Goal: Transaction & Acquisition: Purchase product/service

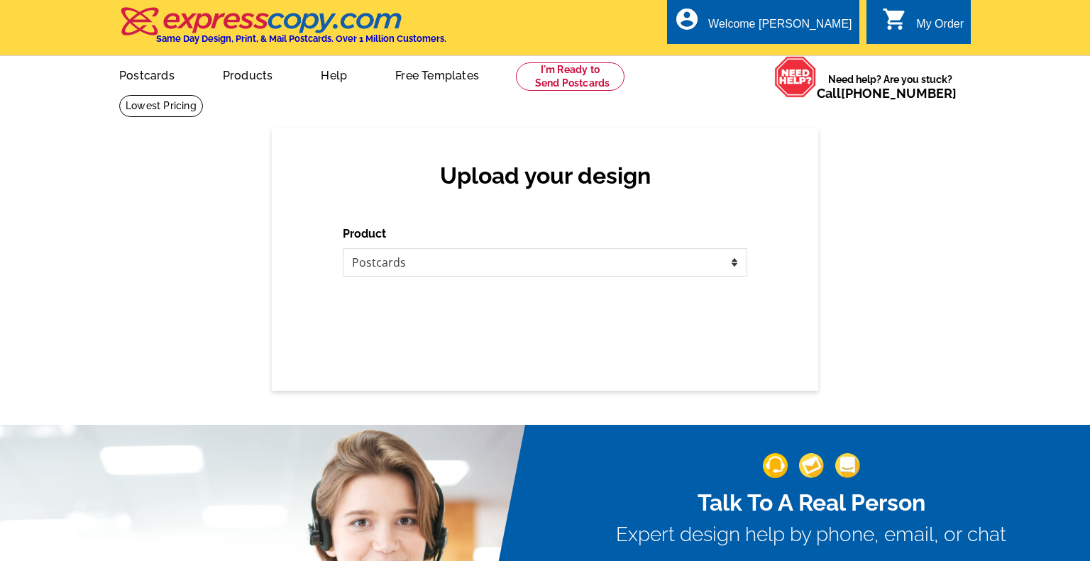
select select "1"
click at [633, 257] on select "Please select the type of file... Postcards Business Cards Letters and flyers G…" at bounding box center [545, 262] width 404 height 28
click at [343, 248] on select "Please select the type of file... Postcards Business Cards Letters and flyers G…" at bounding box center [545, 262] width 404 height 28
click at [675, 261] on select "Please select the type of file... Postcards Business Cards Letters and flyers G…" at bounding box center [545, 262] width 404 height 28
click at [343, 248] on select "Please select the type of file... Postcards Business Cards Letters and flyers G…" at bounding box center [545, 262] width 404 height 28
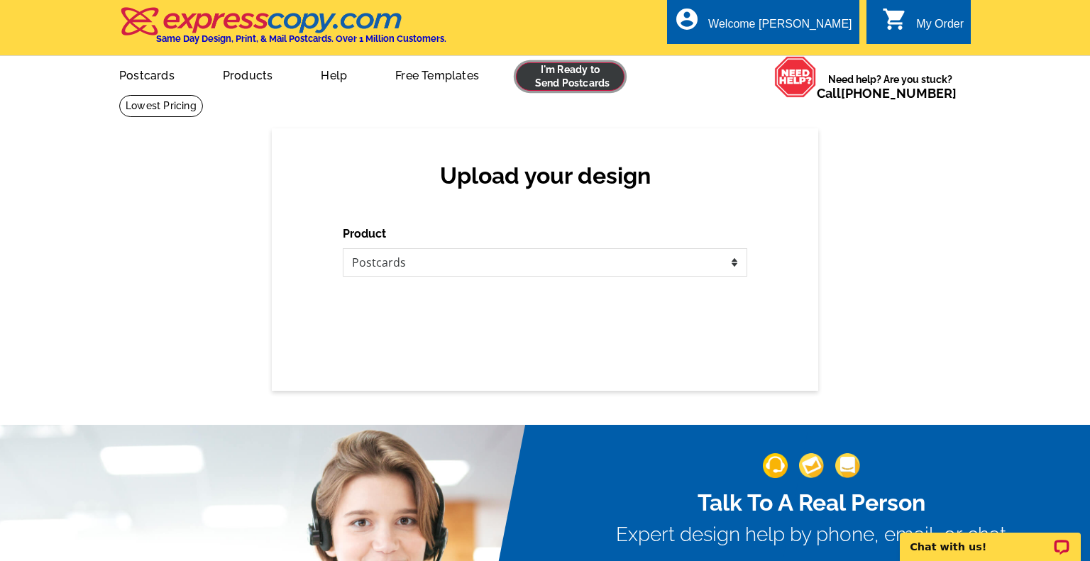
click at [564, 83] on link at bounding box center [570, 76] width 109 height 28
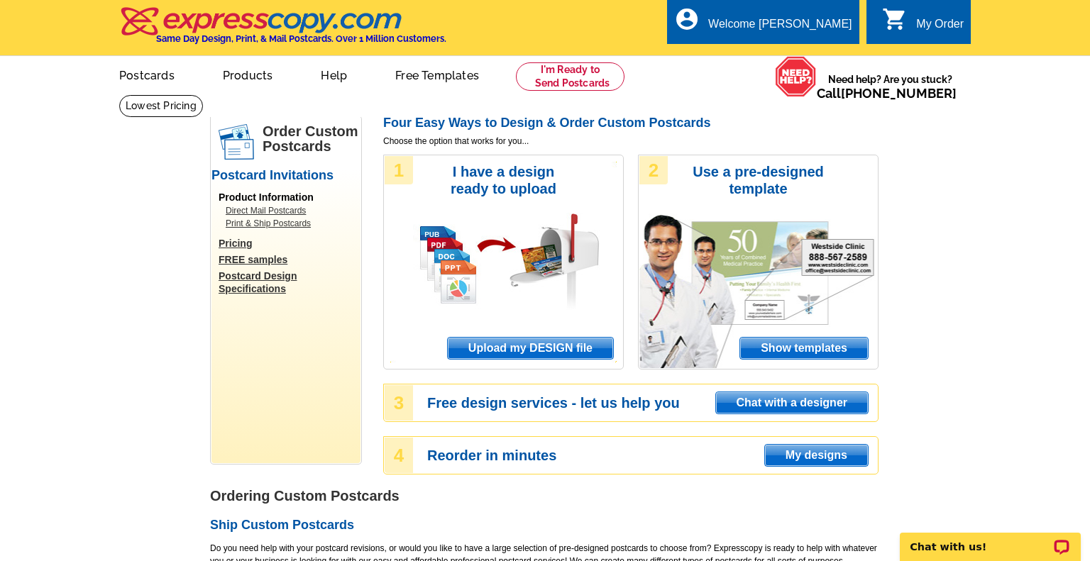
click at [516, 350] on span "Upload my DESIGN file" at bounding box center [530, 348] width 165 height 21
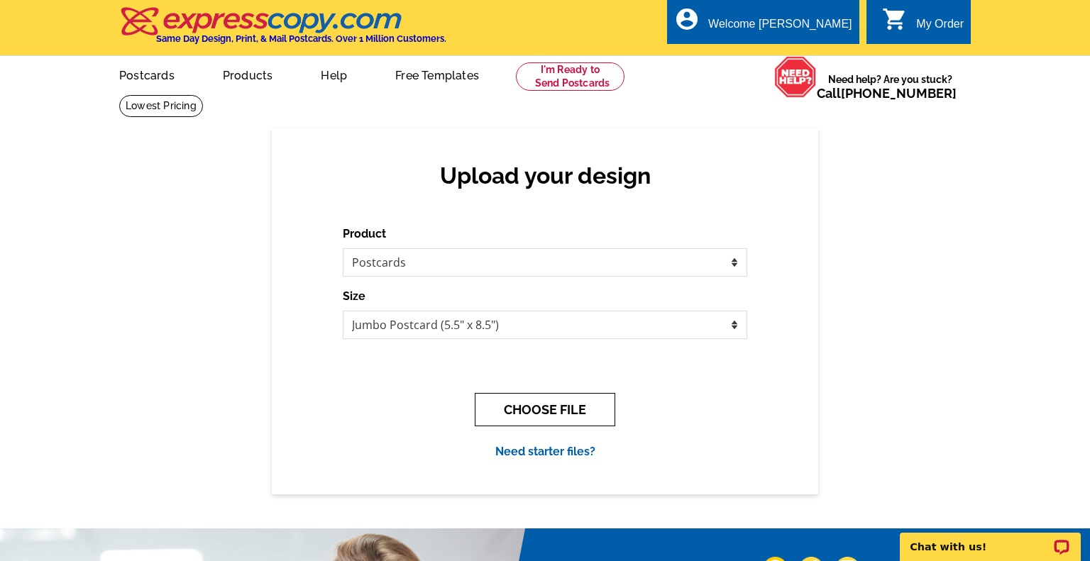
click at [539, 414] on button "CHOOSE FILE" at bounding box center [545, 409] width 140 height 33
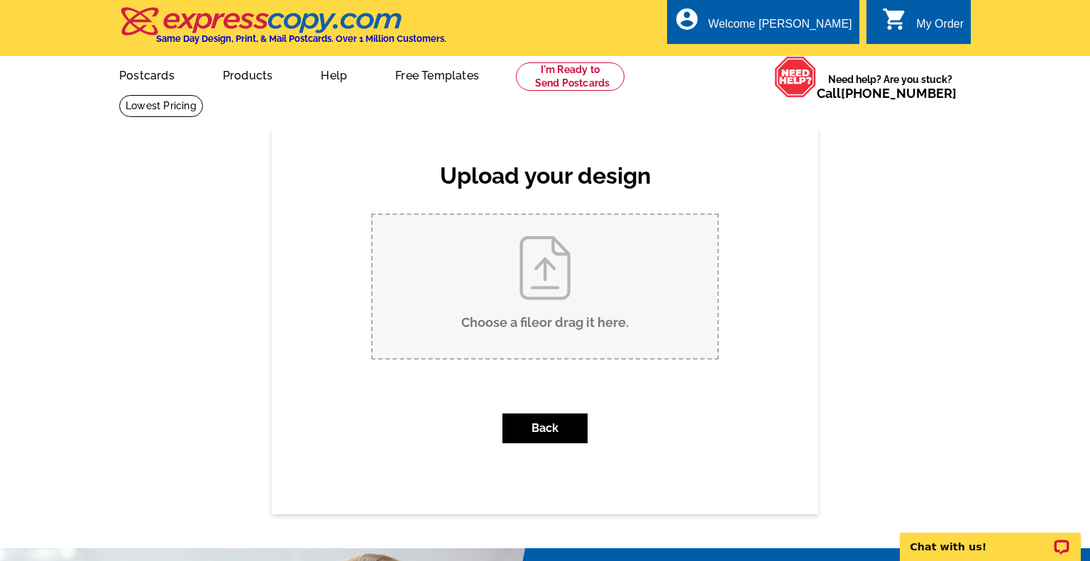
click at [543, 304] on input "Choose a file or drag it here ." at bounding box center [544, 286] width 345 height 143
click at [533, 282] on input "Choose a file or drag it here ." at bounding box center [544, 286] width 345 height 143
click at [534, 303] on input "Choose a file or drag it here ." at bounding box center [544, 286] width 345 height 143
type input "C:\fakepath\Copy of V2 - Kelly Crowley - Realtor - Postcard (Final).pdf"
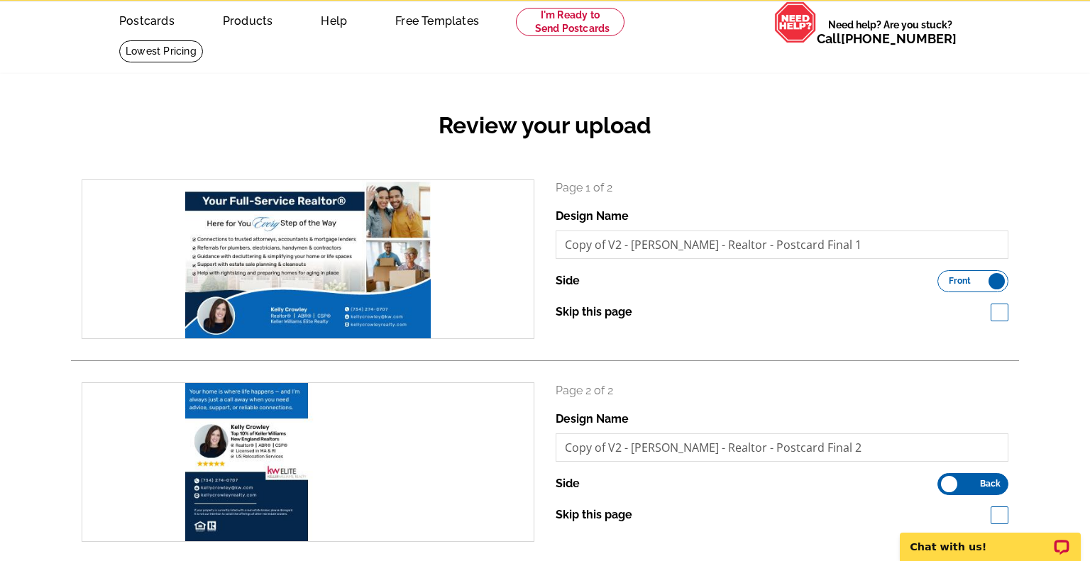
scroll to position [153, 0]
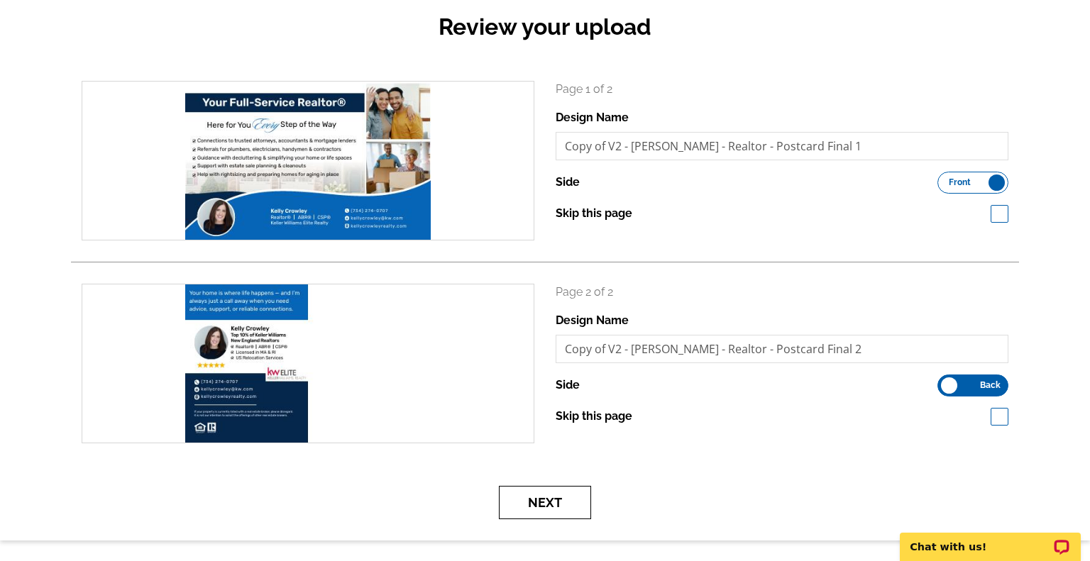
click at [538, 496] on button "Next" at bounding box center [545, 502] width 92 height 33
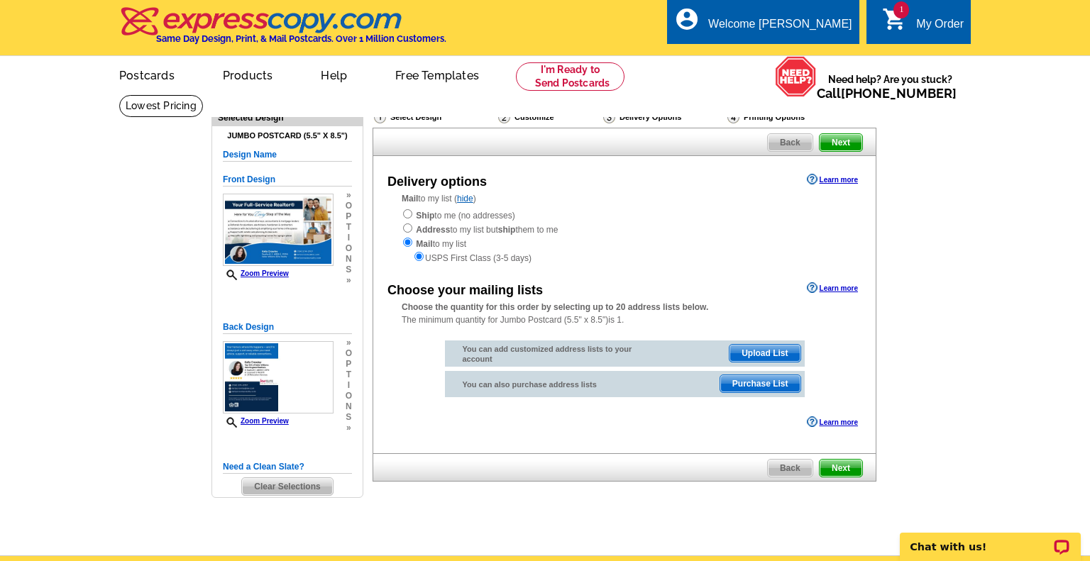
click at [748, 350] on span "Upload List" at bounding box center [764, 353] width 70 height 17
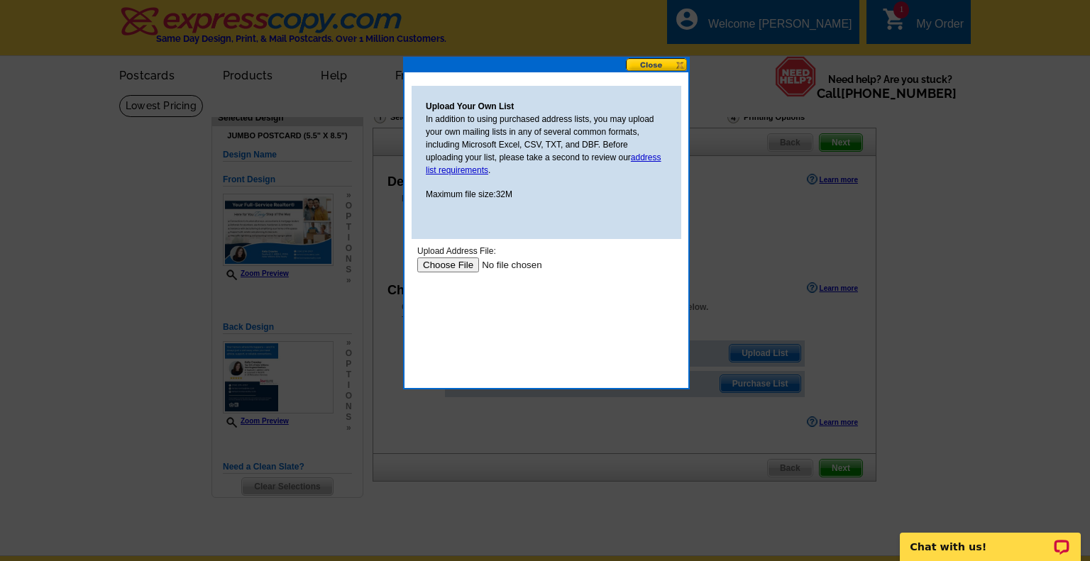
click at [455, 265] on input "file" at bounding box center [506, 265] width 179 height 15
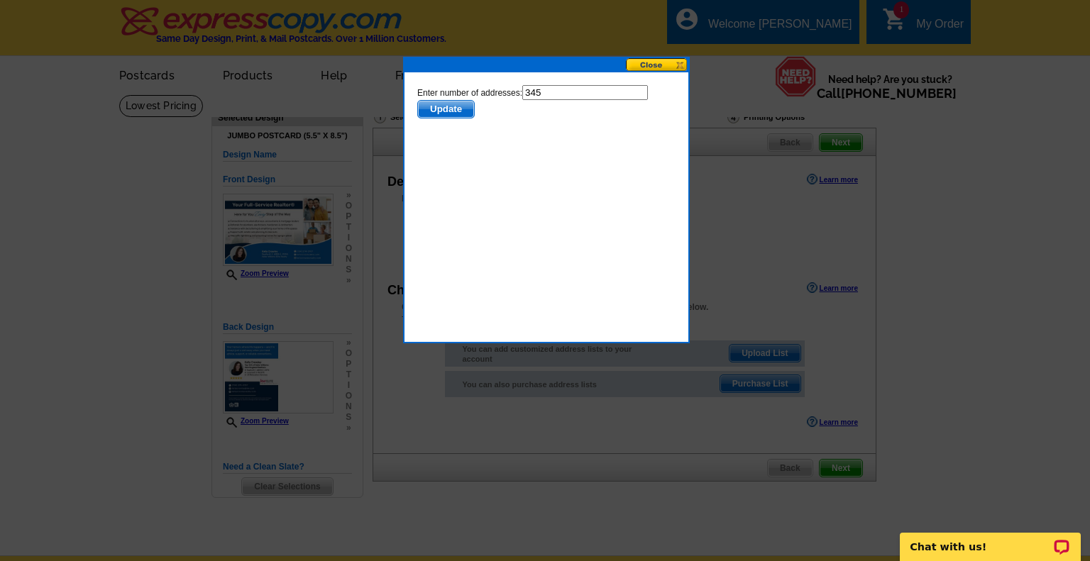
click at [465, 109] on span "Update" at bounding box center [446, 109] width 56 height 17
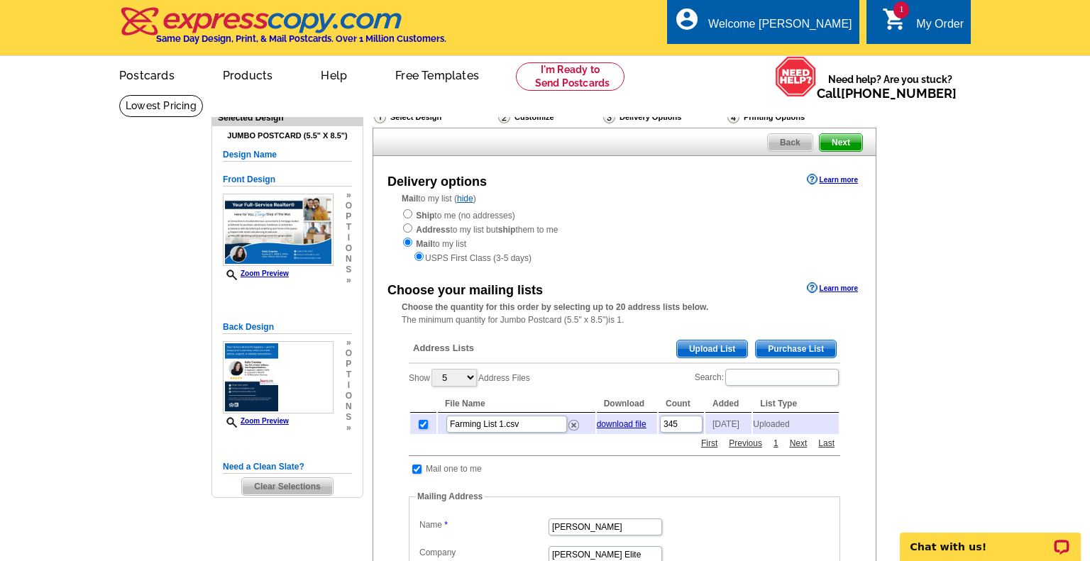
click at [719, 350] on span "Upload List" at bounding box center [712, 349] width 70 height 17
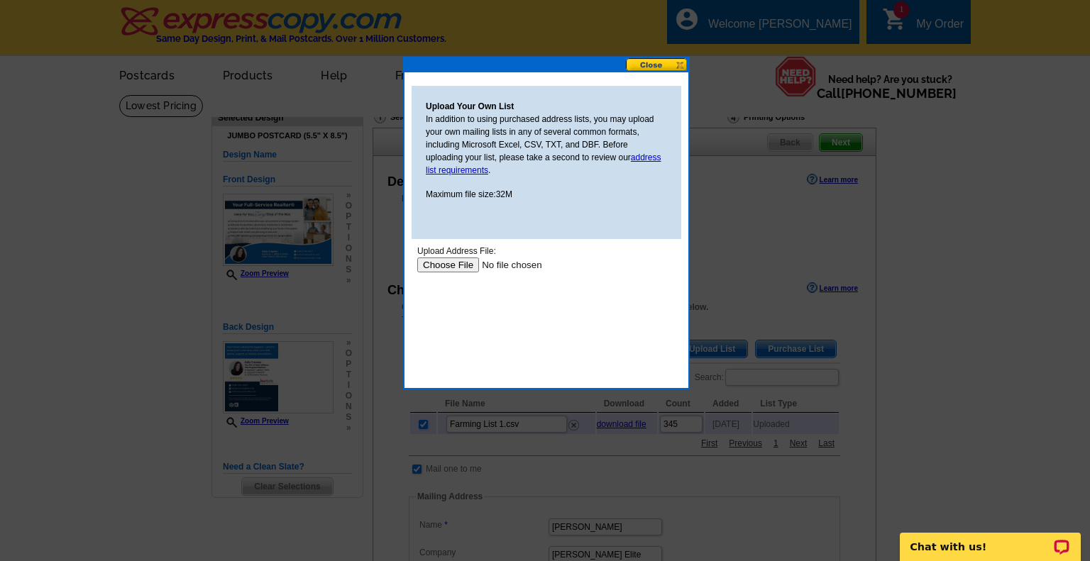
click at [447, 268] on input "file" at bounding box center [506, 265] width 179 height 15
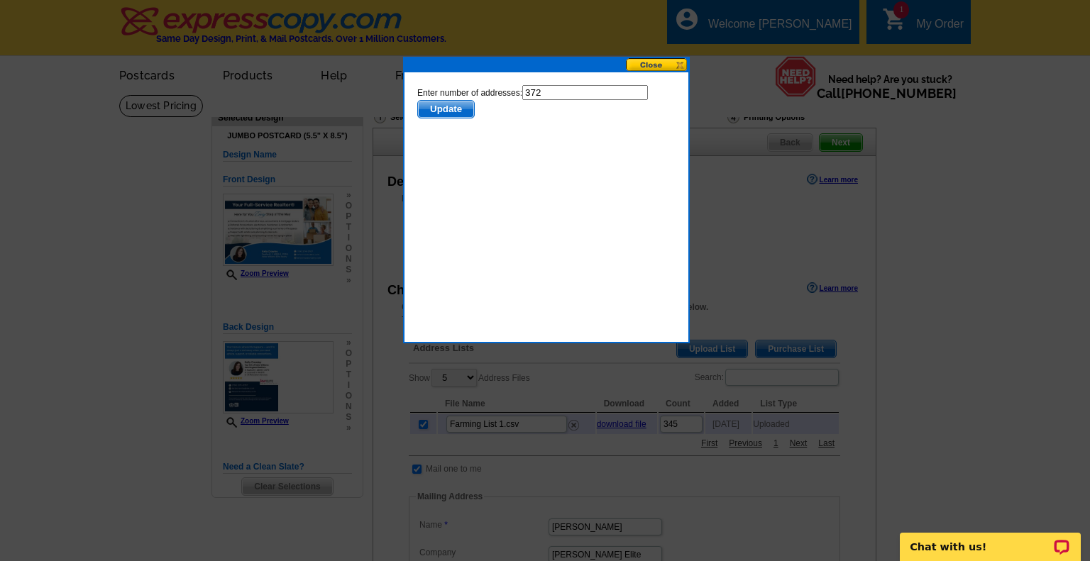
click at [456, 109] on span "Update" at bounding box center [446, 109] width 56 height 17
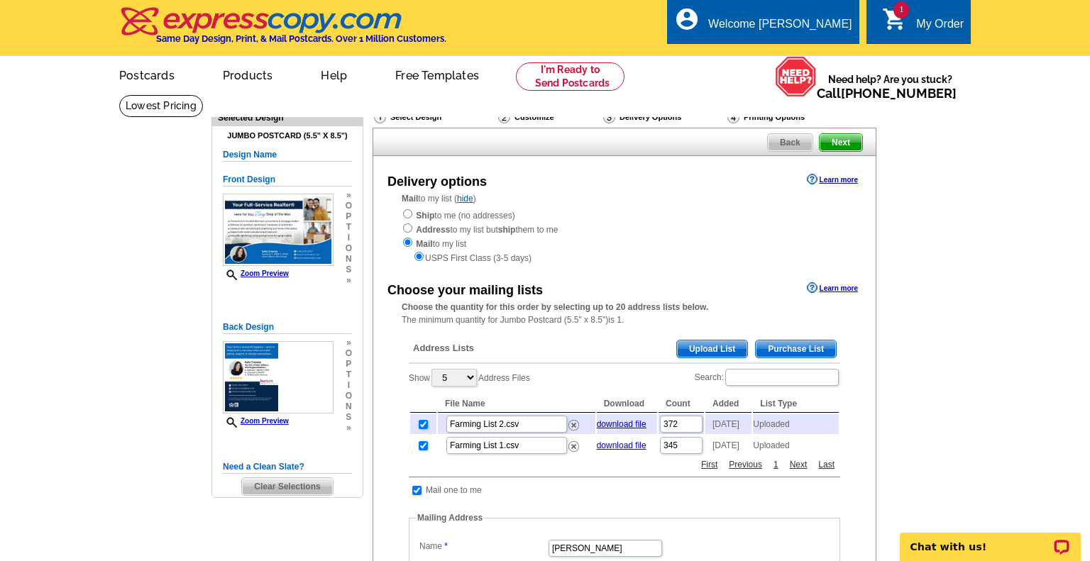
click at [713, 348] on span "Upload List" at bounding box center [712, 349] width 70 height 17
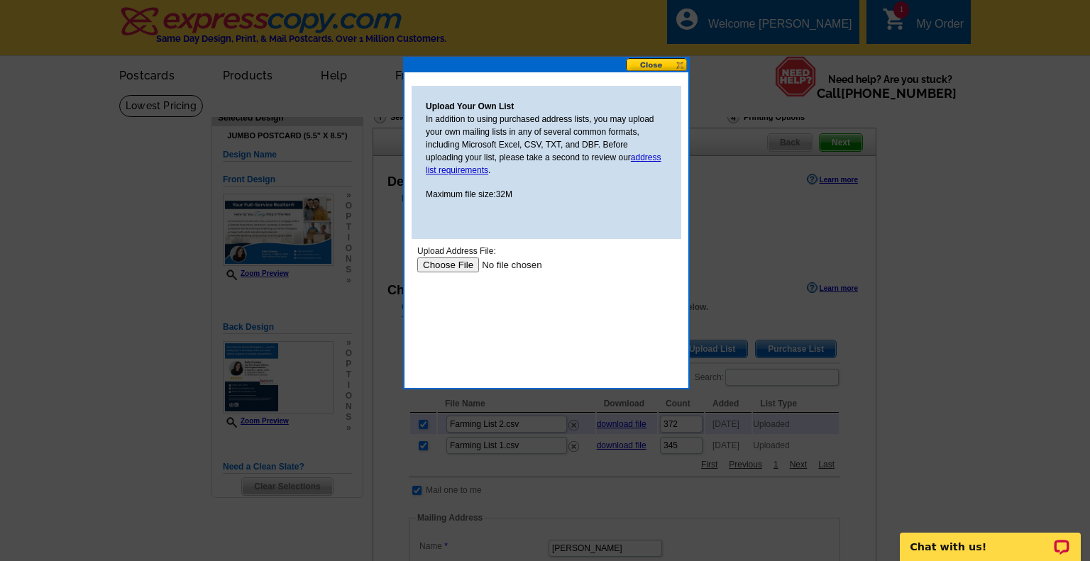
click at [442, 267] on input "file" at bounding box center [506, 265] width 179 height 15
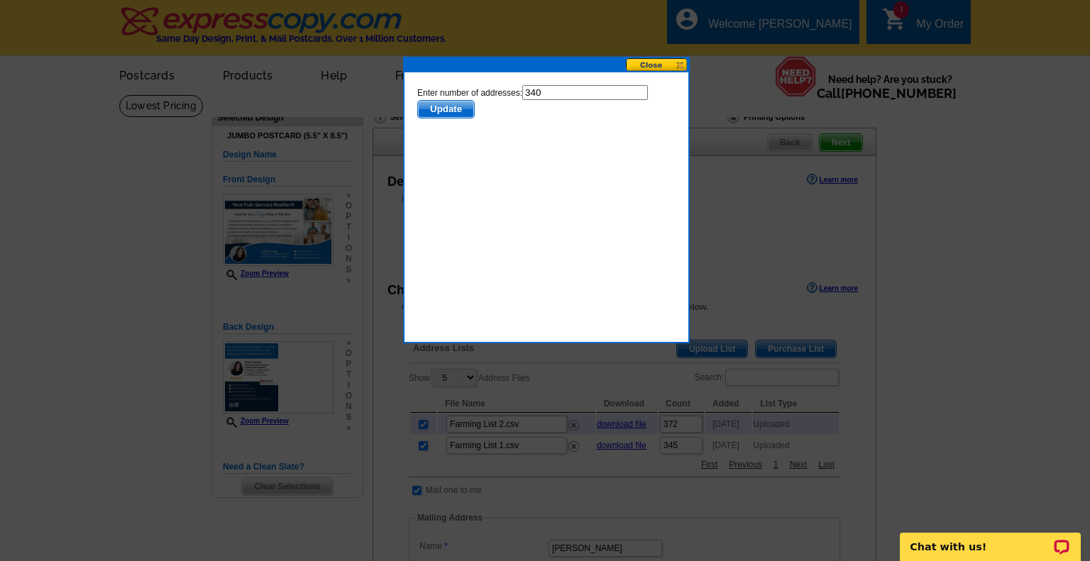
click at [456, 111] on span "Update" at bounding box center [446, 109] width 56 height 17
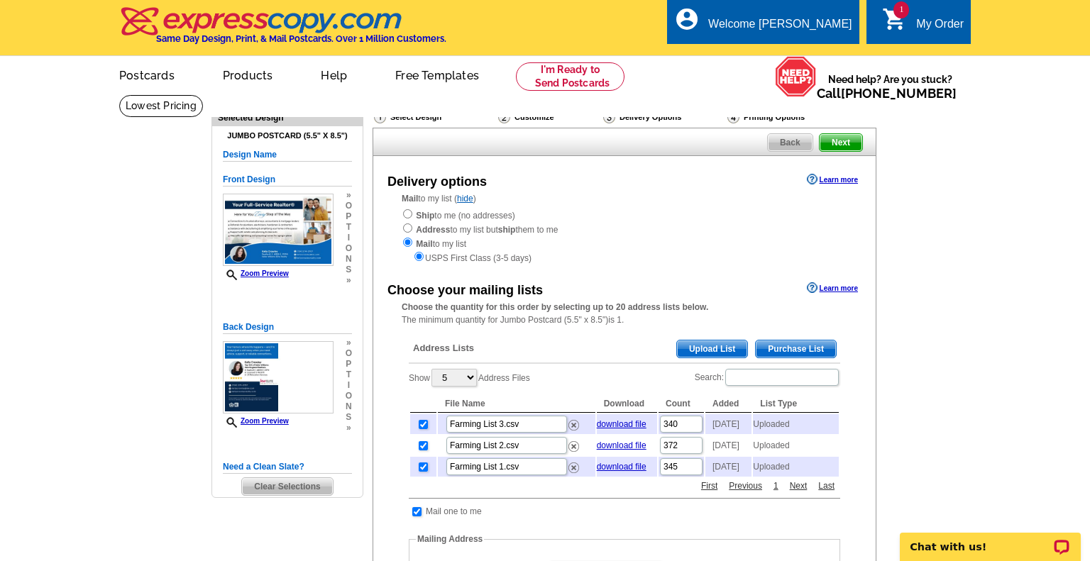
click at [694, 351] on span "Upload List" at bounding box center [712, 349] width 70 height 17
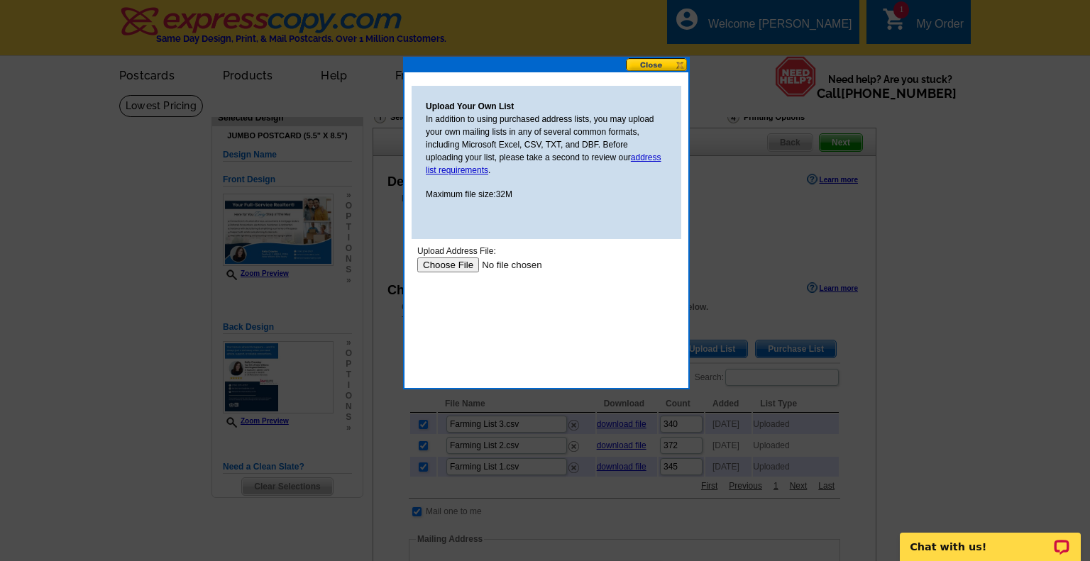
click at [448, 268] on input "file" at bounding box center [506, 265] width 179 height 15
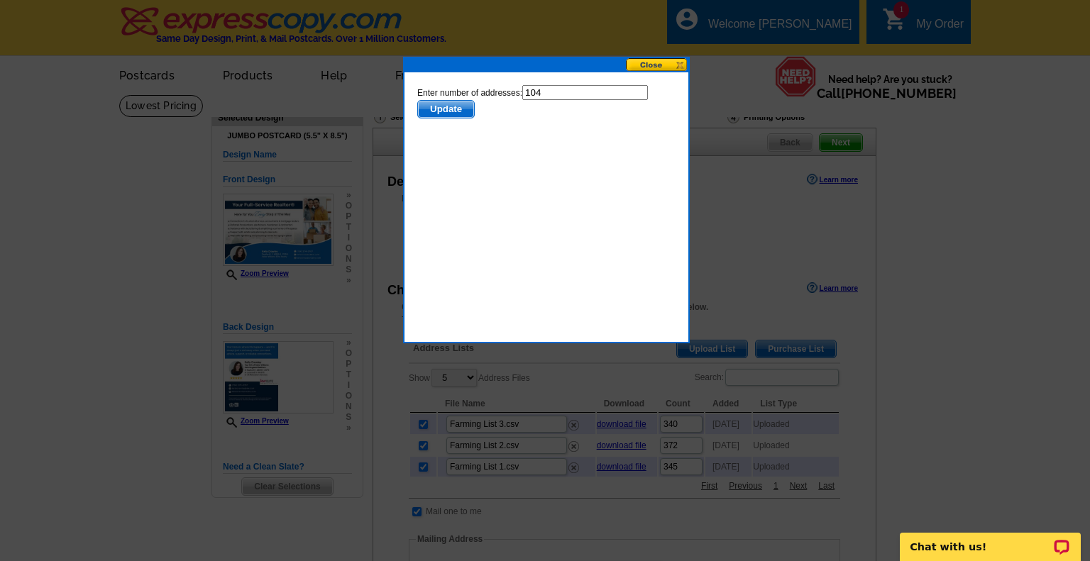
click at [441, 112] on span "Update" at bounding box center [446, 109] width 56 height 17
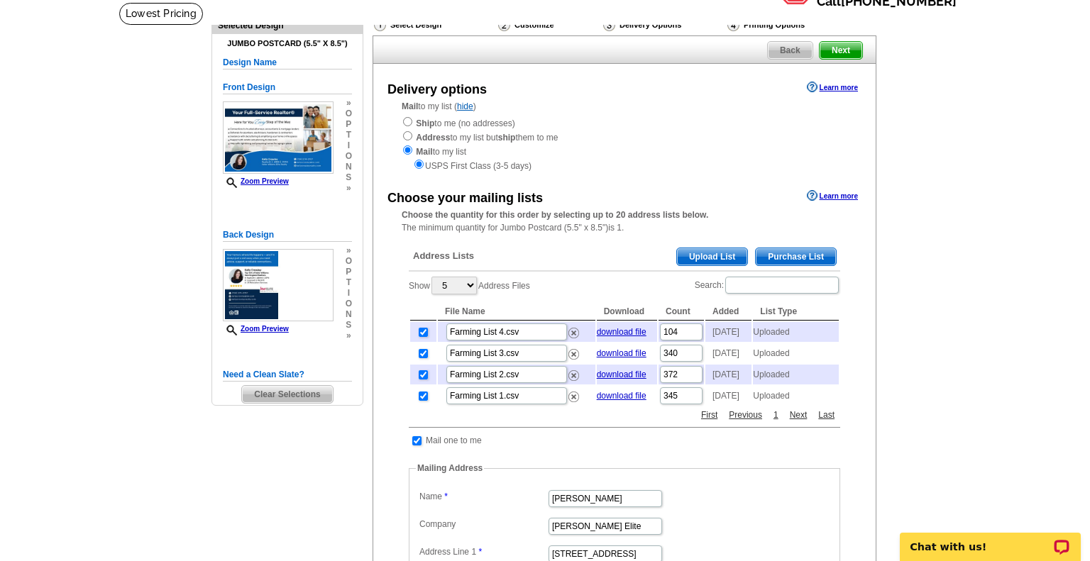
scroll to position [116, 0]
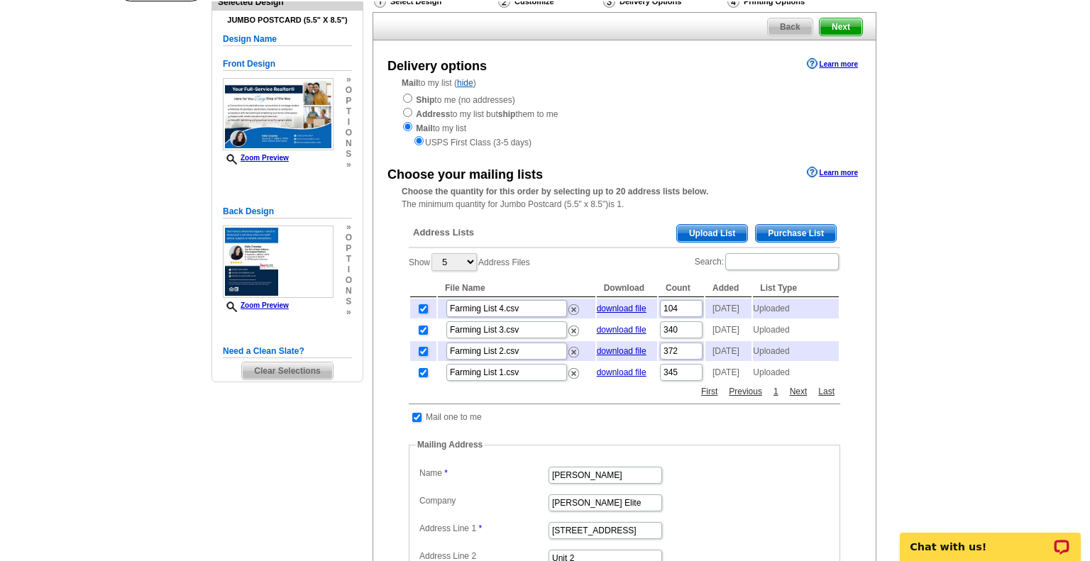
click at [698, 234] on span "Upload List" at bounding box center [712, 233] width 70 height 17
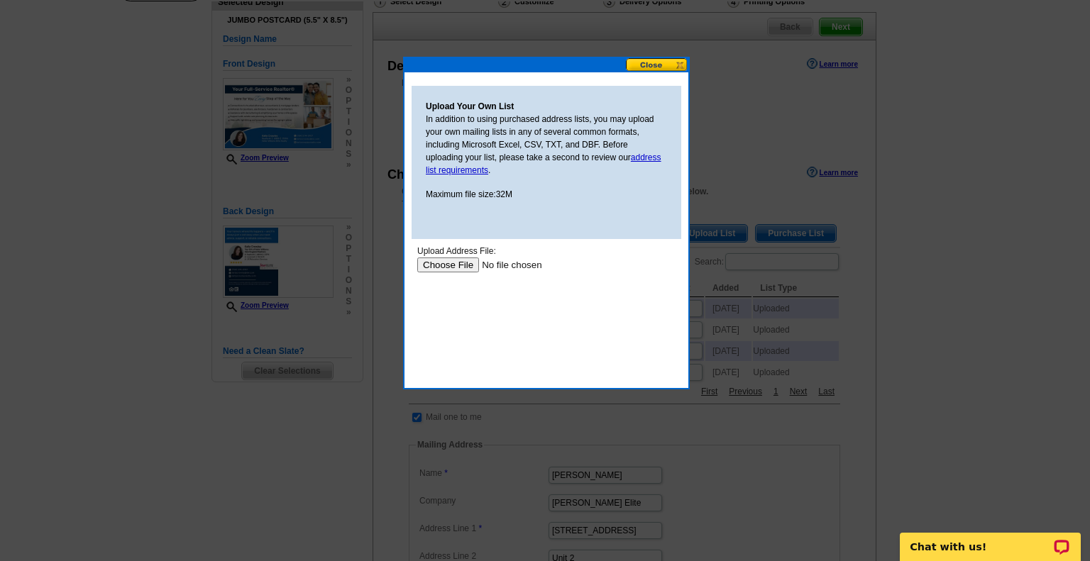
scroll to position [0, 0]
click at [441, 264] on input "file" at bounding box center [506, 265] width 179 height 15
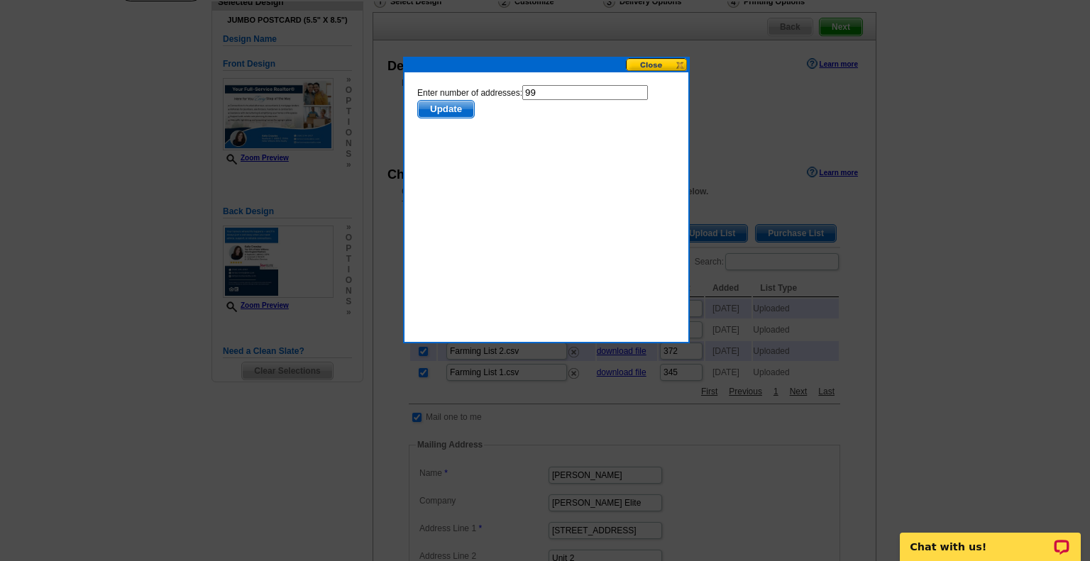
click at [460, 112] on span "Update" at bounding box center [446, 109] width 56 height 17
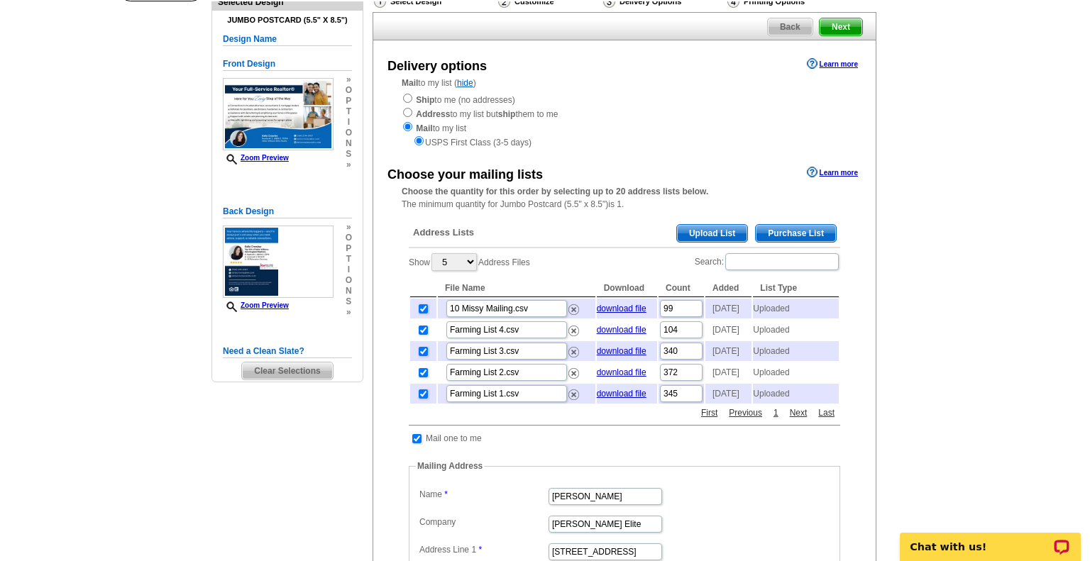
click at [719, 236] on span "Upload List" at bounding box center [712, 233] width 70 height 17
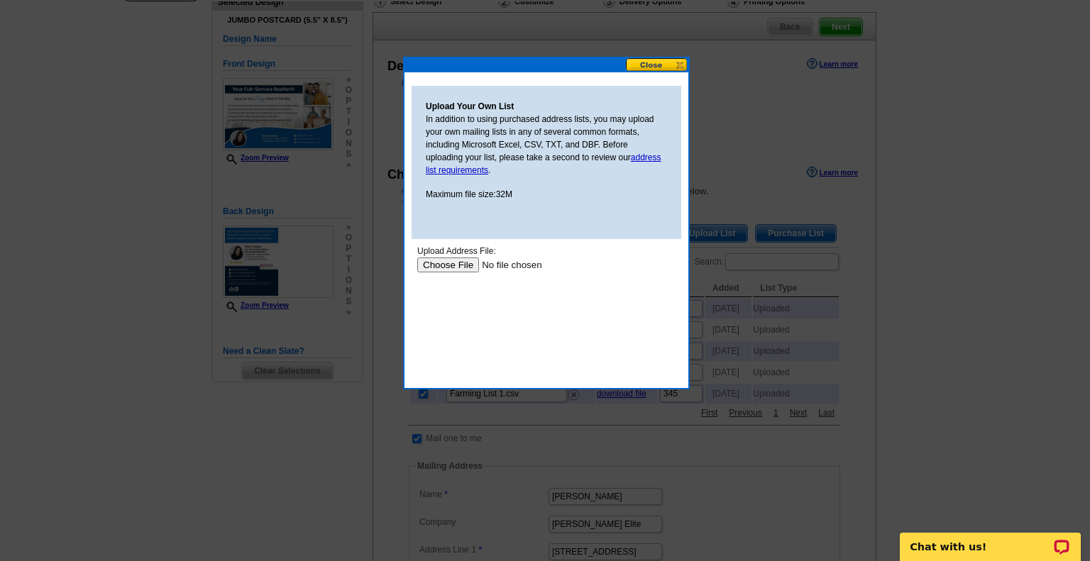
click at [428, 264] on input "file" at bounding box center [506, 265] width 179 height 15
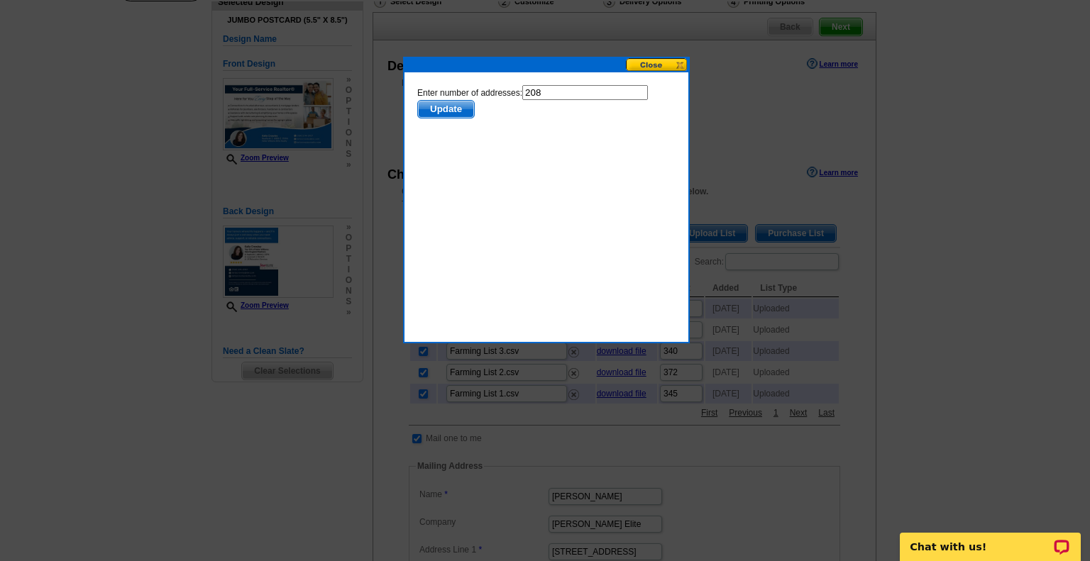
click at [456, 112] on span "Update" at bounding box center [446, 109] width 56 height 17
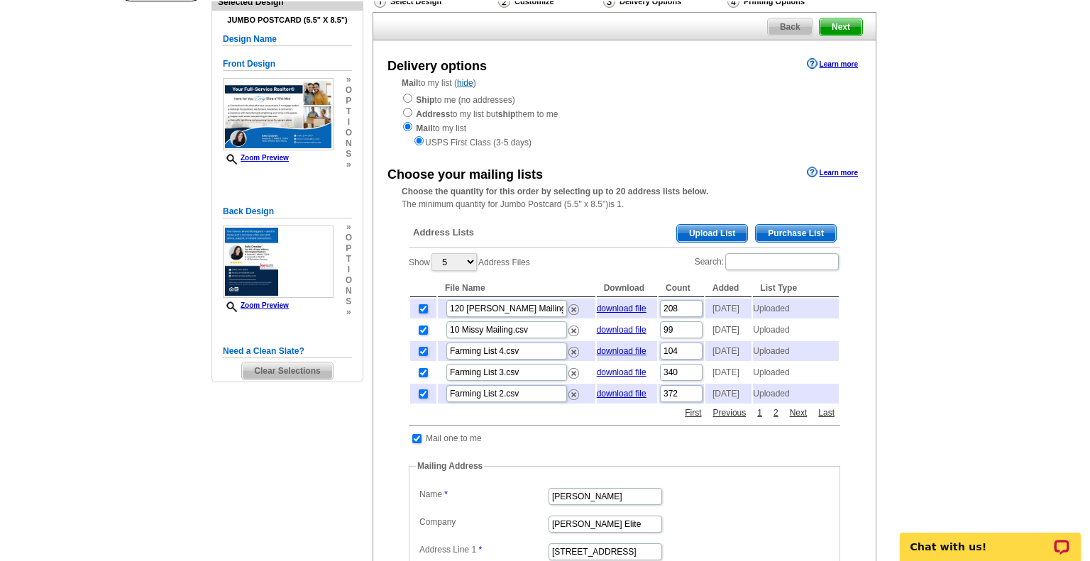
click at [419, 335] on input "checkbox" at bounding box center [423, 330] width 9 height 9
checkbox input "false"
click at [570, 336] on img at bounding box center [573, 331] width 11 height 11
click at [568, 358] on img at bounding box center [573, 352] width 11 height 11
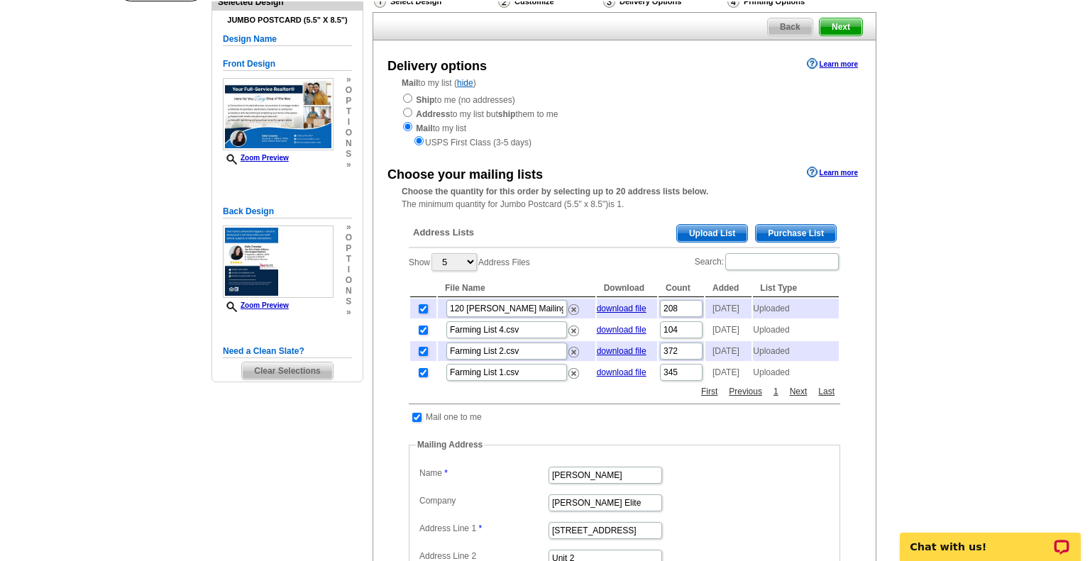
click at [777, 236] on span "Purchase List" at bounding box center [796, 233] width 80 height 17
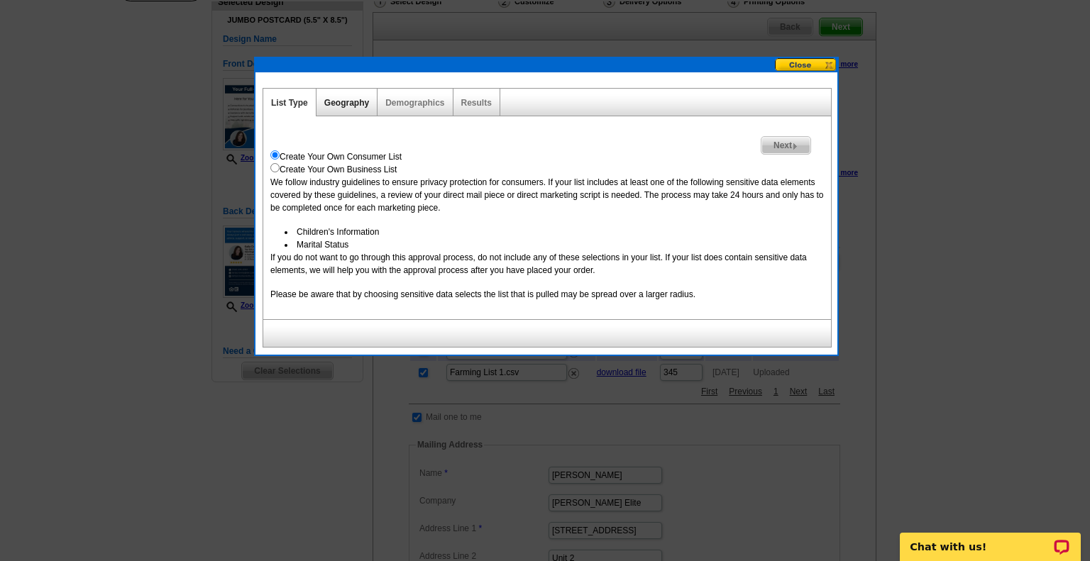
click at [348, 101] on link "Geography" at bounding box center [346, 103] width 45 height 10
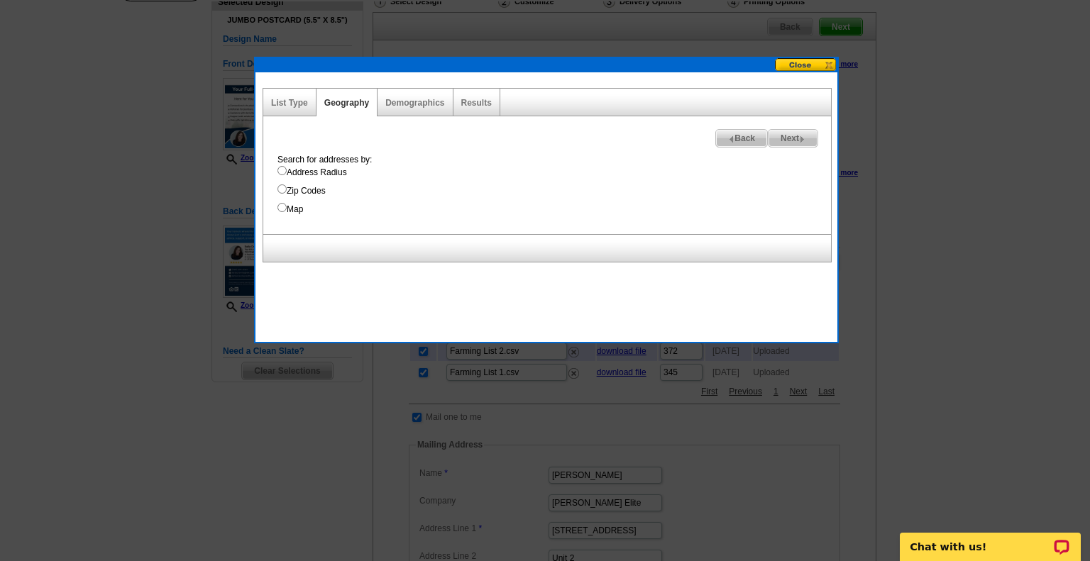
click at [278, 169] on input "Address Radius" at bounding box center [281, 170] width 9 height 9
radio input "true"
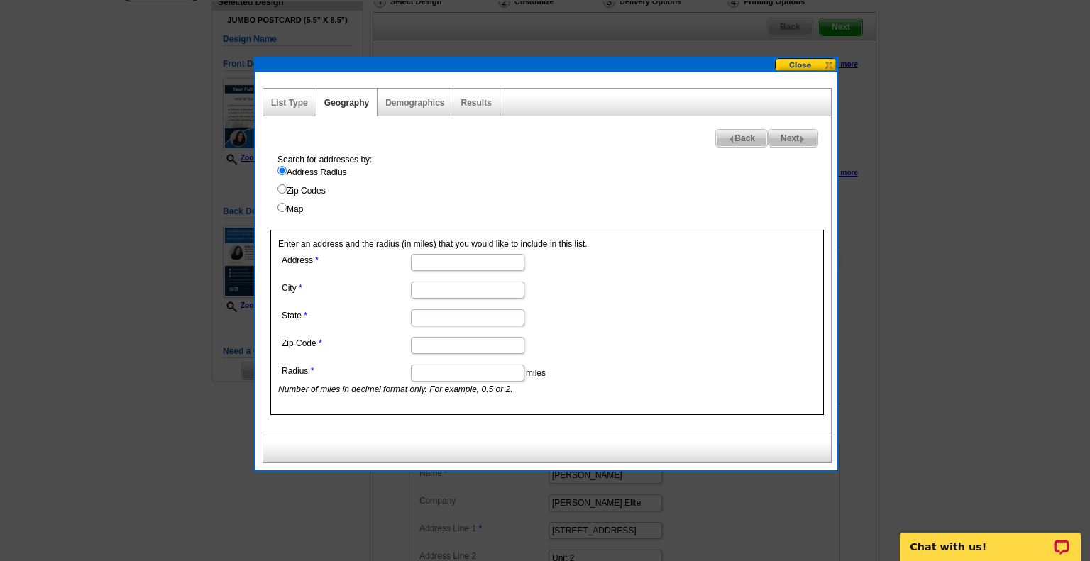
click at [443, 263] on input "Address" at bounding box center [468, 262] width 114 height 17
type input "8"
type input "S"
click at [415, 98] on link "Demographics" at bounding box center [414, 103] width 59 height 10
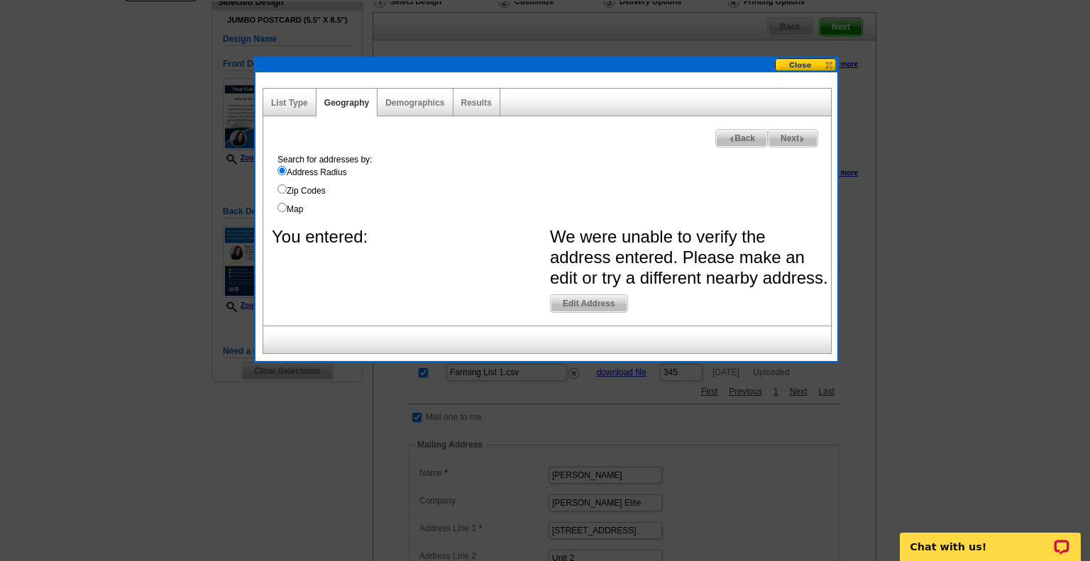
click at [318, 192] on label "Zip Codes" at bounding box center [553, 190] width 553 height 13
click at [287, 192] on input "Zip Codes" at bounding box center [281, 188] width 9 height 9
radio input "true"
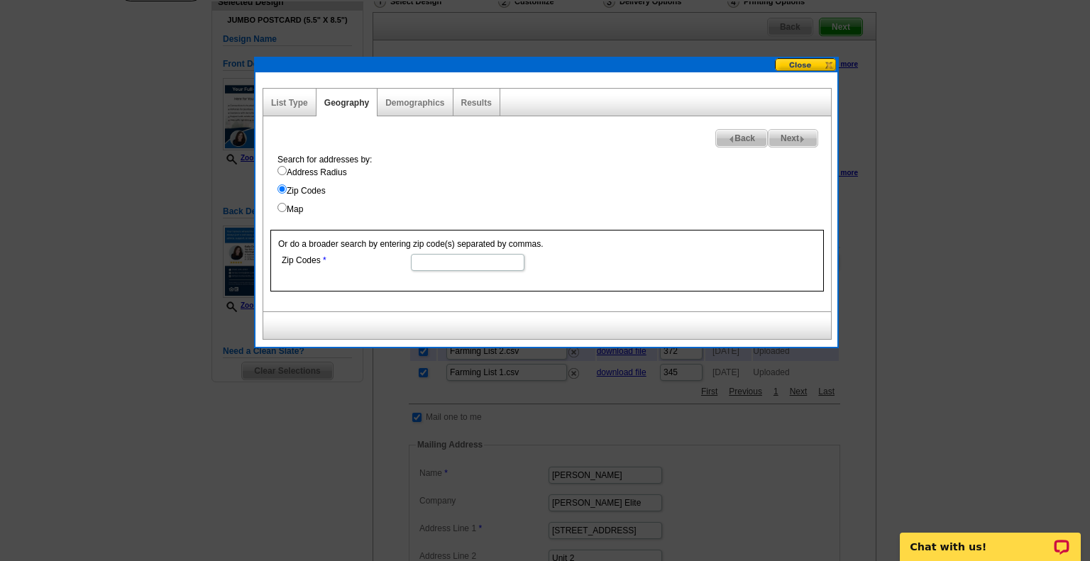
click at [445, 267] on input "Zip Codes" at bounding box center [468, 262] width 114 height 17
type input "02703"
click at [799, 136] on img at bounding box center [802, 139] width 6 height 6
select select
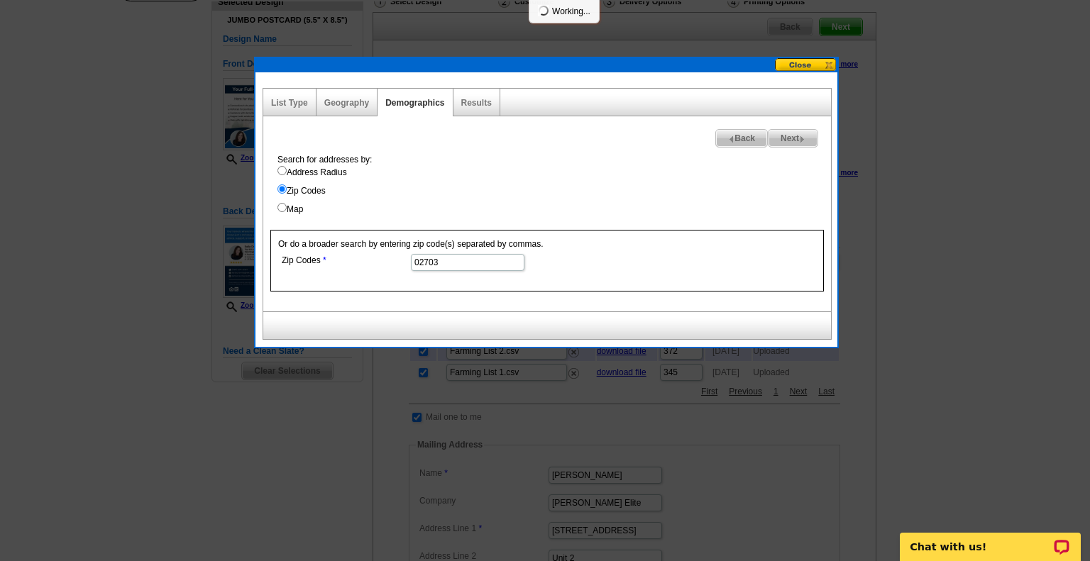
select select
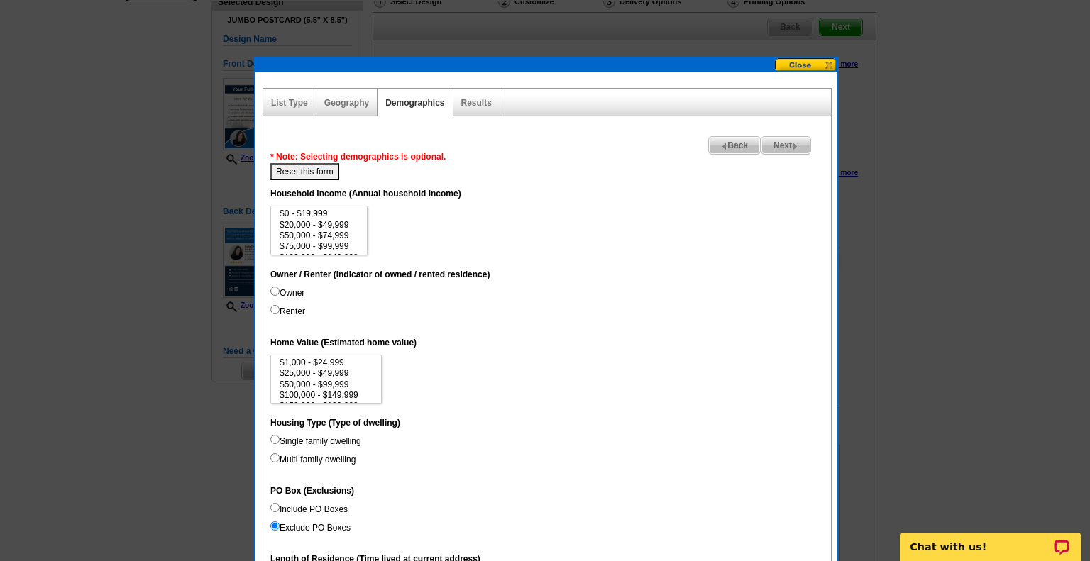
scroll to position [9, 0]
click at [284, 294] on label "Owner" at bounding box center [287, 293] width 34 height 13
click at [279, 294] on input "Owner" at bounding box center [274, 291] width 9 height 9
radio input "true"
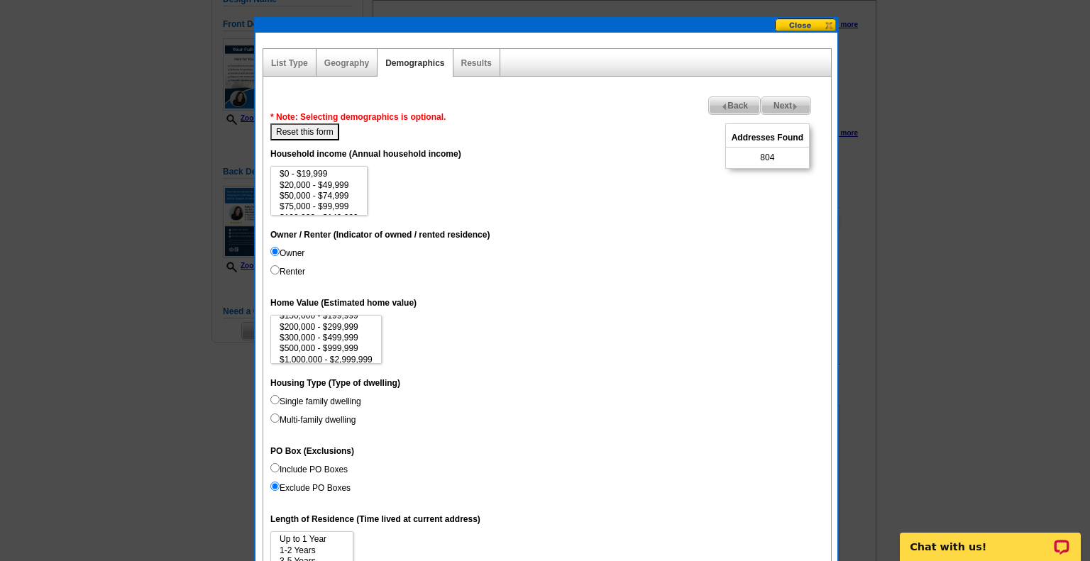
scroll to position [65, 0]
click at [343, 331] on option "$500,000 - $999,999" at bounding box center [326, 333] width 96 height 11
select select "500000-999999"
click at [352, 345] on option "$1,000,000 - $2,999,999" at bounding box center [326, 345] width 96 height 11
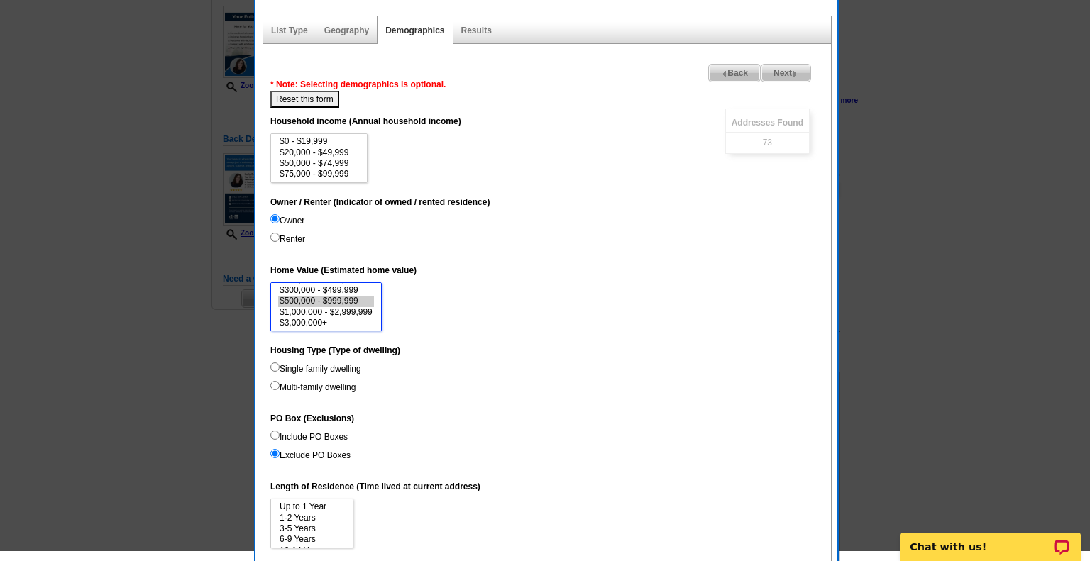
scroll to position [196, 0]
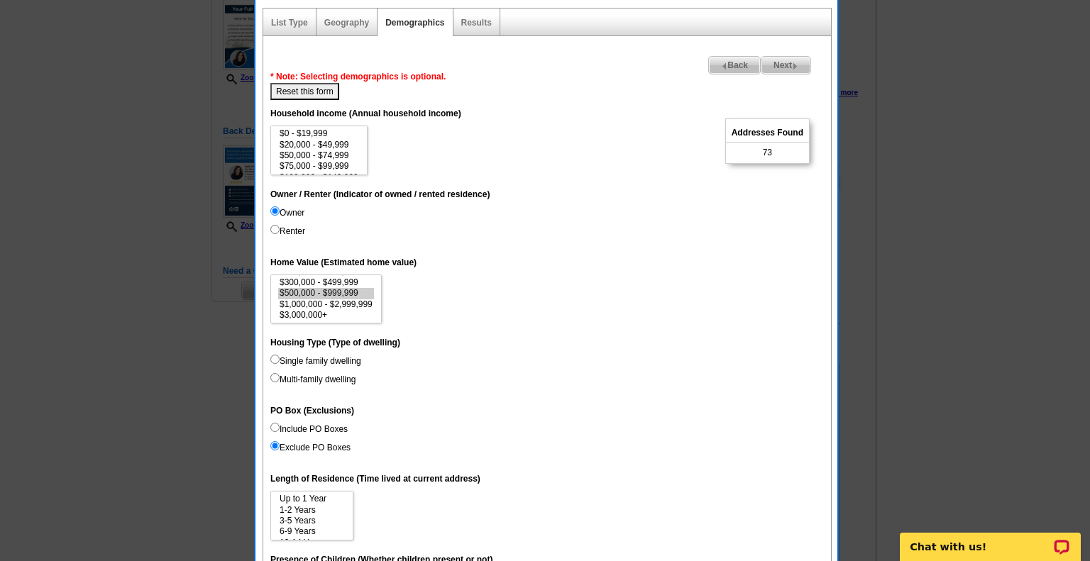
click at [325, 362] on label "Single family dwelling" at bounding box center [315, 361] width 91 height 13
click at [279, 362] on input "Single family dwelling" at bounding box center [274, 359] width 9 height 9
radio input "true"
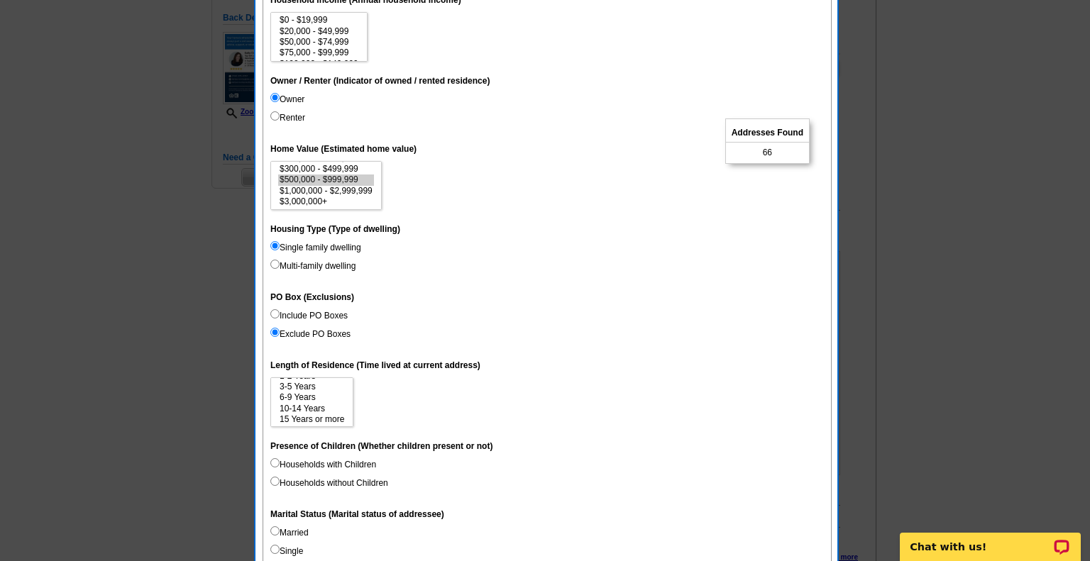
scroll to position [21, 0]
click at [312, 407] on option "10-14 Years" at bounding box center [311, 408] width 67 height 11
select select "15"
click at [315, 422] on option "15 Years or more" at bounding box center [311, 419] width 67 height 11
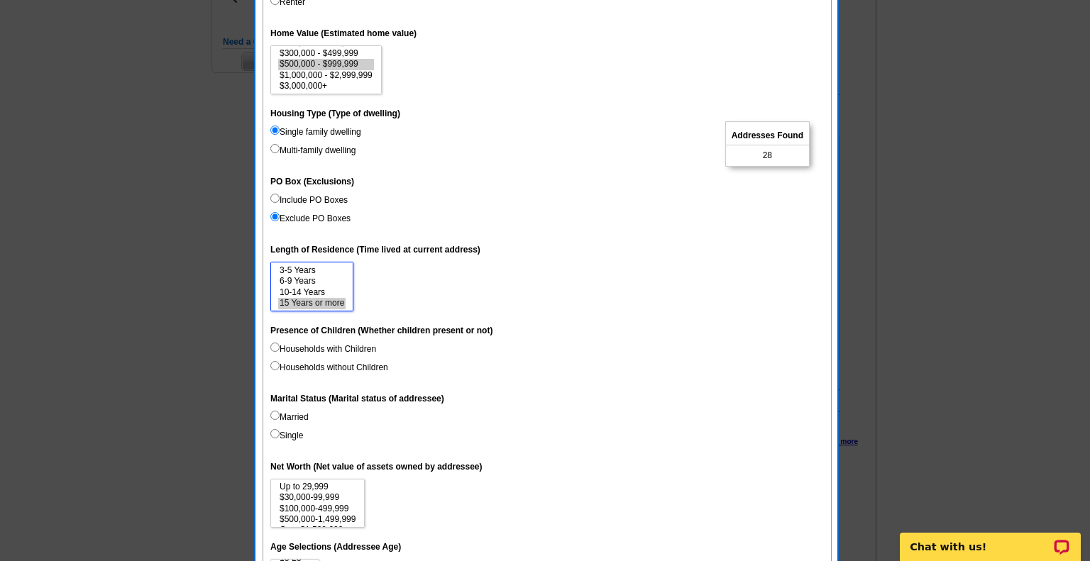
scroll to position [427, 0]
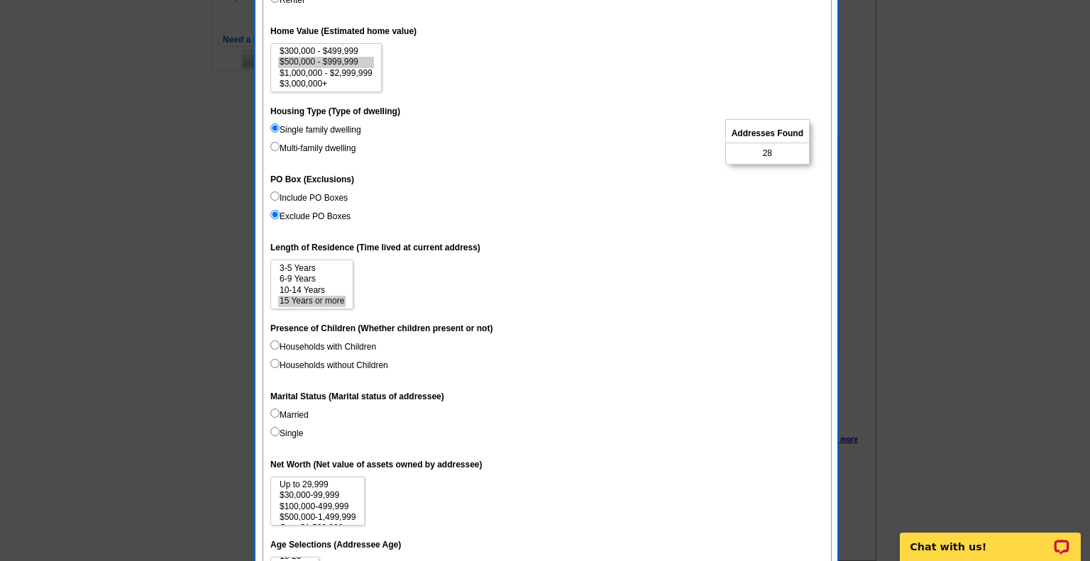
click at [333, 368] on label "Households without Children" at bounding box center [329, 365] width 118 height 13
click at [279, 368] on input "Households without Children" at bounding box center [274, 363] width 9 height 9
radio input "true"
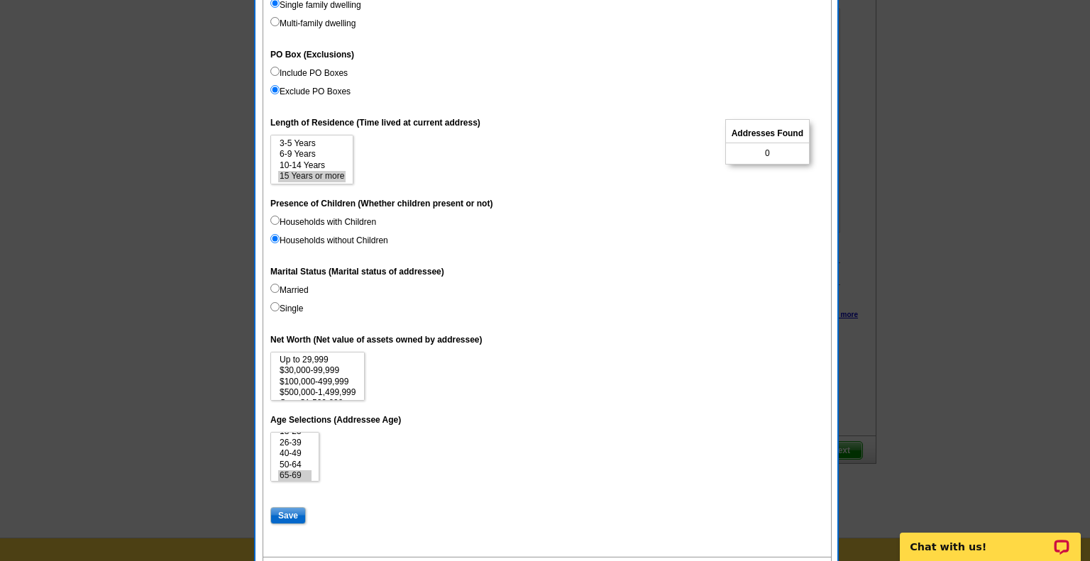
scroll to position [23, 0]
click at [291, 455] on option "50-64" at bounding box center [294, 450] width 33 height 11
click at [293, 463] on option "65-69" at bounding box center [294, 460] width 33 height 11
click at [292, 474] on option "70-74" at bounding box center [294, 471] width 33 height 11
select select "50-64"
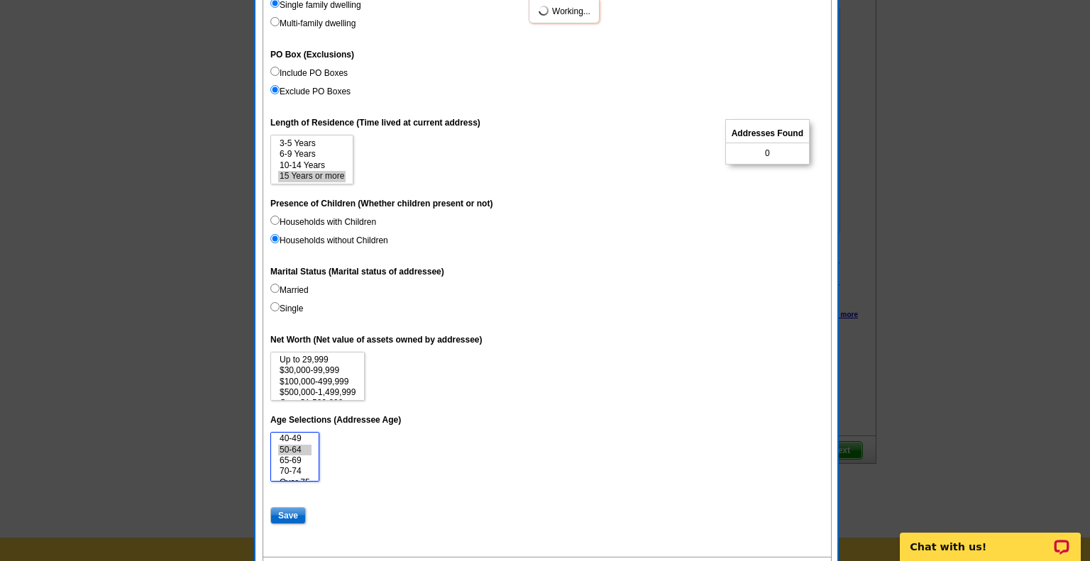
click at [293, 482] on option "Over 75" at bounding box center [294, 482] width 33 height 11
click at [282, 517] on input "Save" at bounding box center [287, 515] width 35 height 17
select select
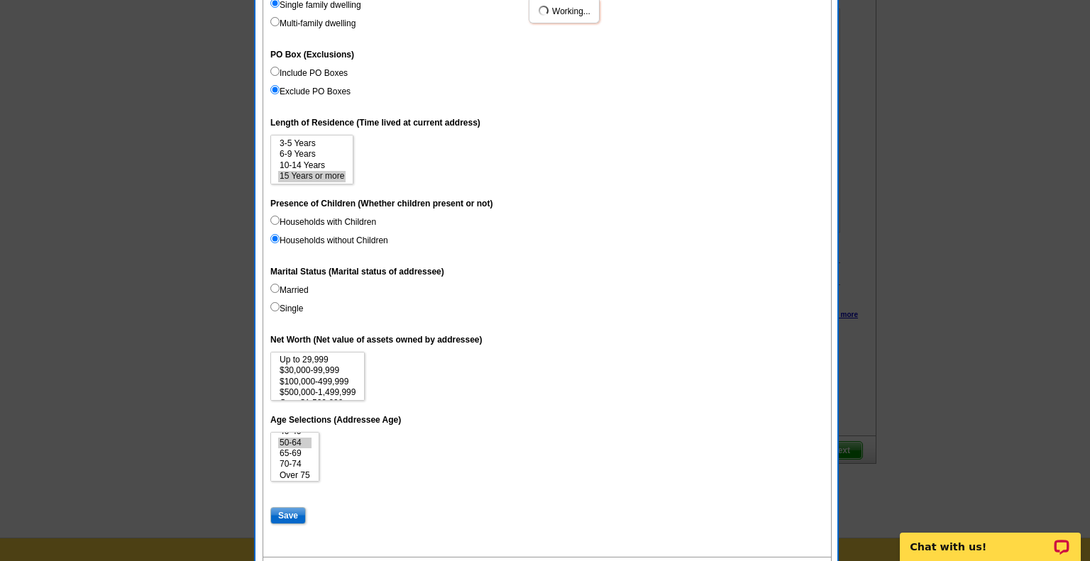
select select
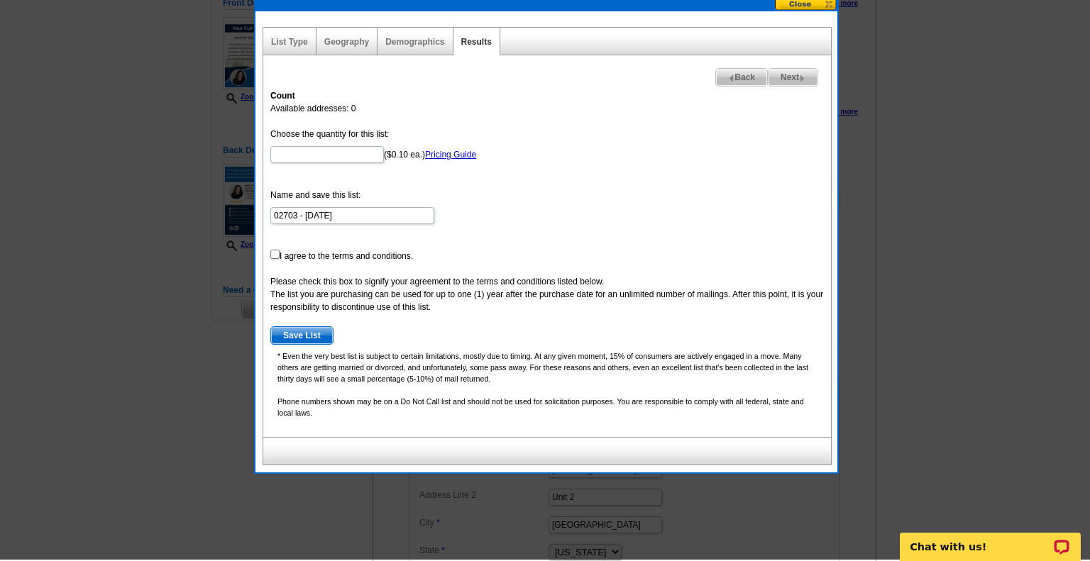
scroll to position [175, 0]
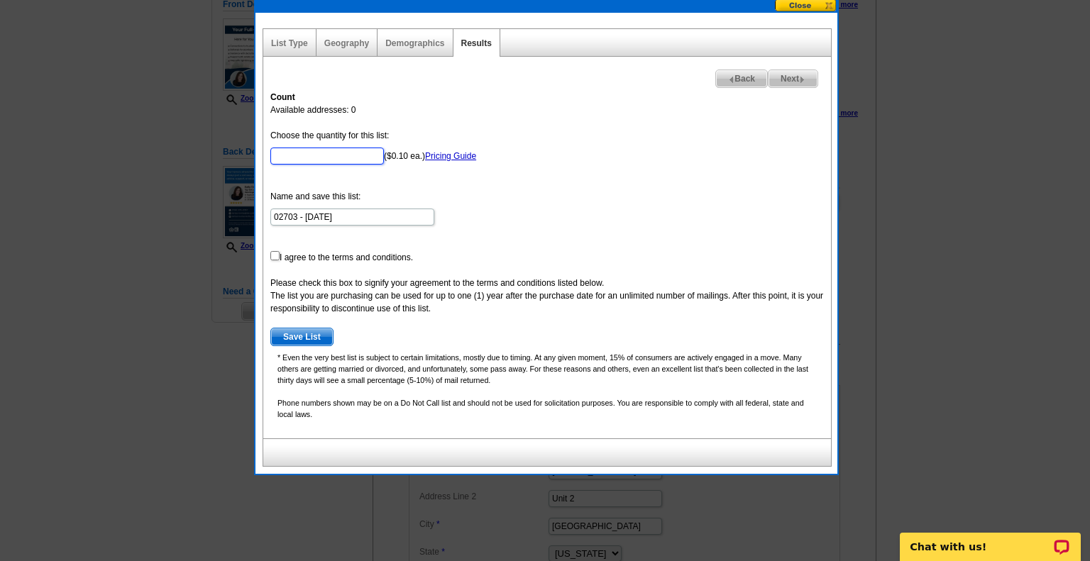
click at [314, 153] on input "Choose the quantity for this list:" at bounding box center [327, 156] width 114 height 17
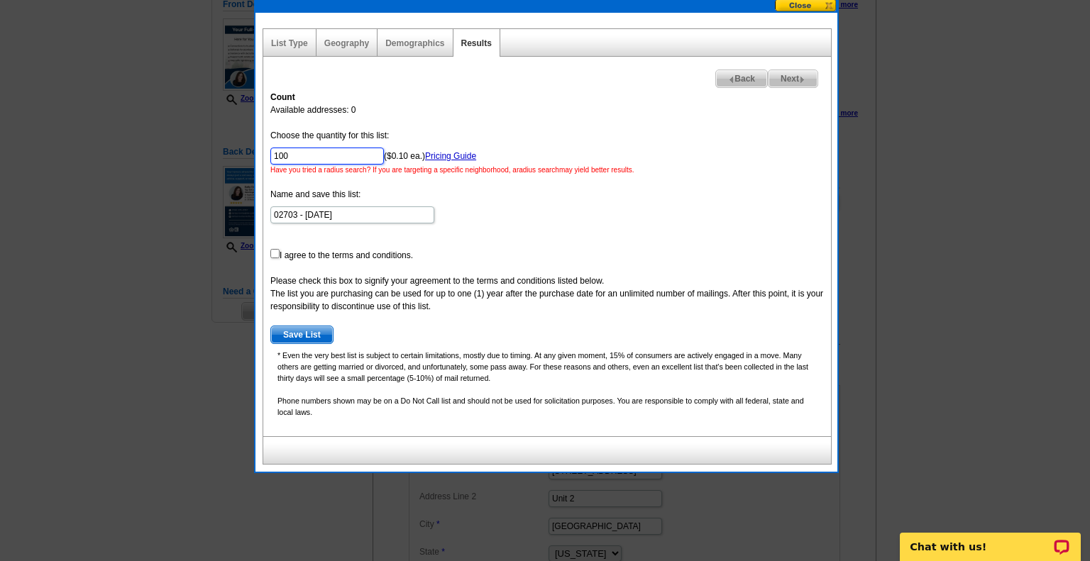
type input "100"
click at [397, 182] on form "Choose the quantity for this list: 100 ($0.10 ea.) Pricing Guide Have you tried…" at bounding box center [546, 236] width 553 height 215
click at [341, 41] on link "Geography" at bounding box center [346, 43] width 45 height 10
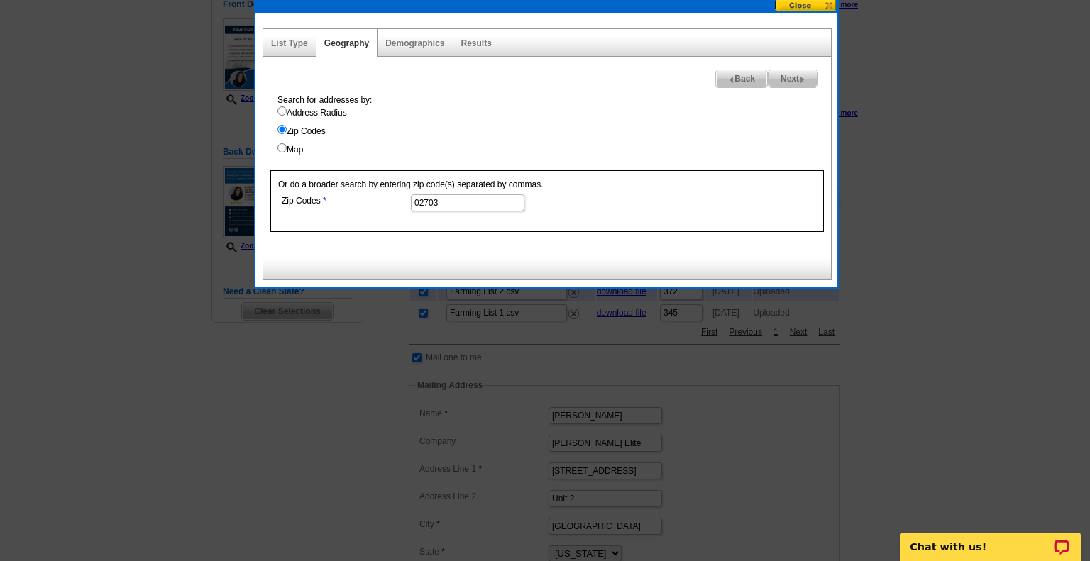
click at [323, 115] on label "Address Radius" at bounding box center [553, 112] width 553 height 13
click at [287, 115] on input "Address Radius" at bounding box center [281, 110] width 9 height 9
radio input "true"
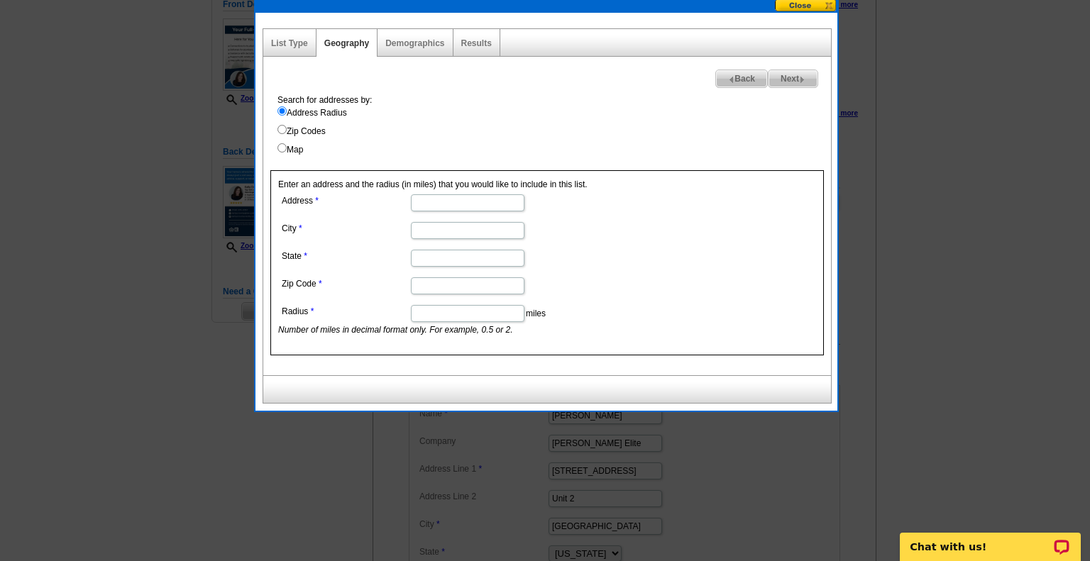
click at [448, 211] on input "Address" at bounding box center [468, 202] width 114 height 17
type input "north main street"
type input "Attleboro"
type input "MA"
type input "02703"
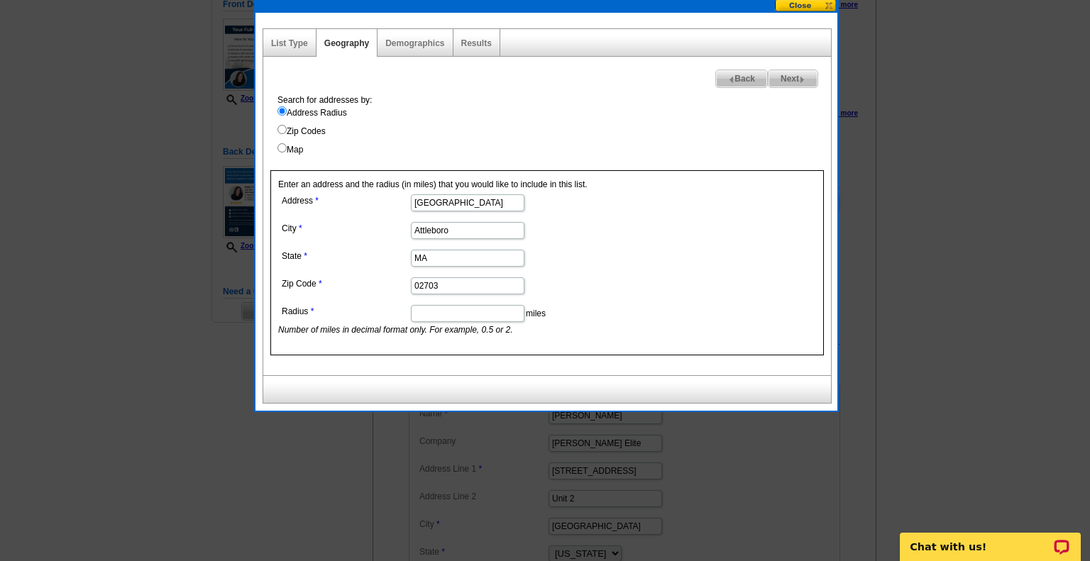
click at [477, 312] on input "Radius" at bounding box center [468, 313] width 114 height 17
type input "2"
click at [405, 38] on link "Demographics" at bounding box center [414, 43] width 59 height 10
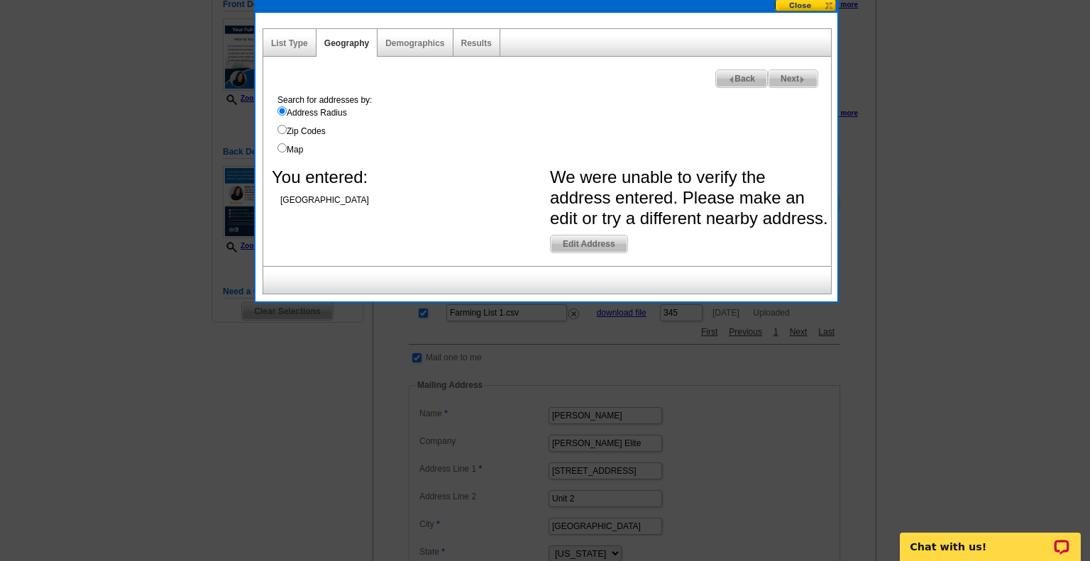
click at [740, 77] on span "Back" at bounding box center [741, 78] width 51 height 17
click at [328, 35] on div "Geography" at bounding box center [346, 43] width 61 height 28
click at [742, 83] on span "Back" at bounding box center [741, 78] width 51 height 17
click at [751, 77] on span "Back" at bounding box center [741, 78] width 51 height 17
click at [724, 83] on span "Back" at bounding box center [741, 78] width 51 height 17
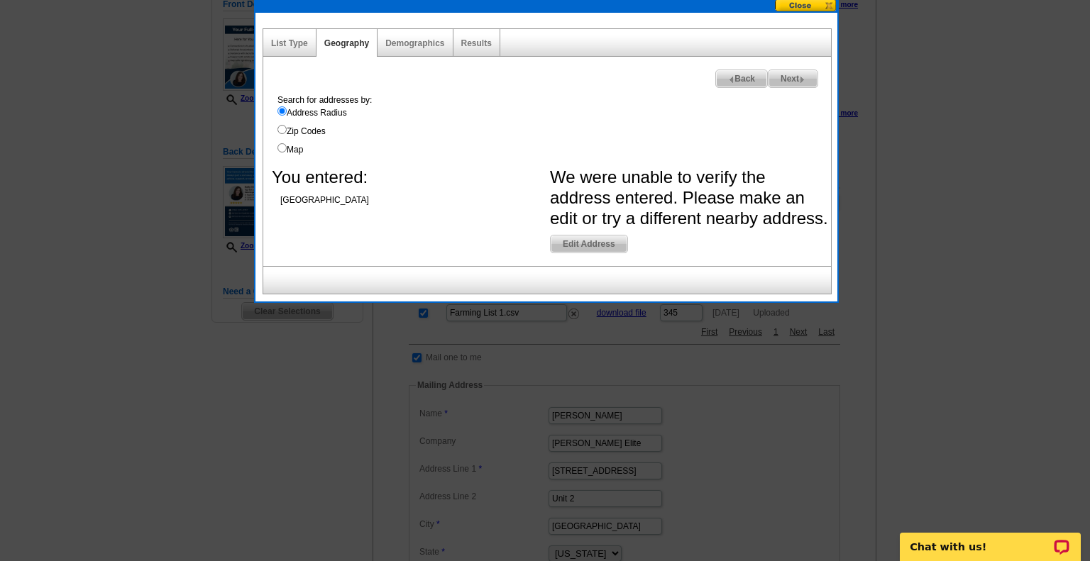
click at [585, 239] on span "Edit Address" at bounding box center [588, 244] width 77 height 17
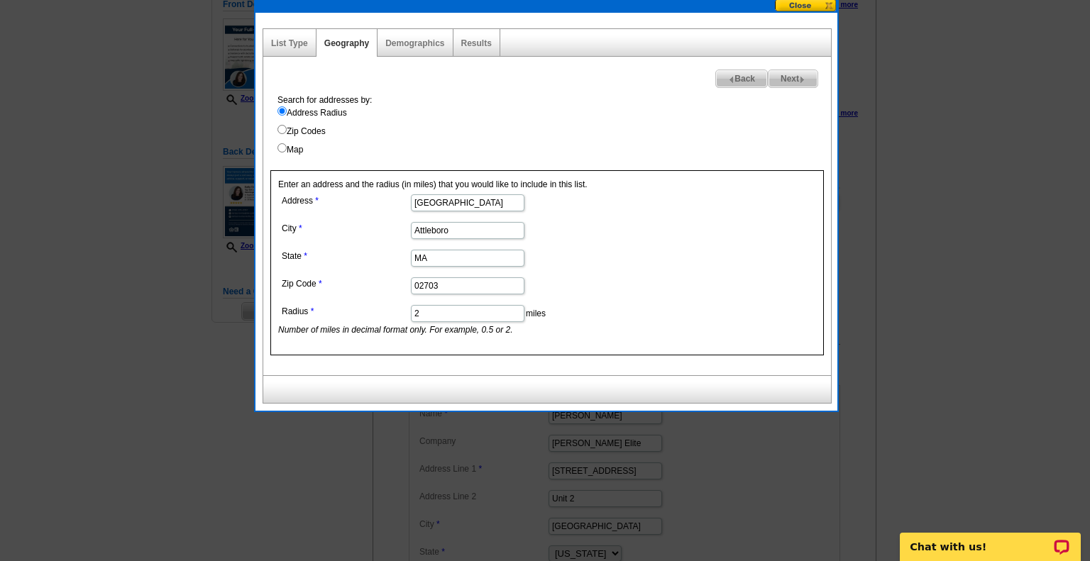
click at [414, 204] on input "north main street" at bounding box center [468, 202] width 114 height 17
drag, startPoint x: 487, startPoint y: 208, endPoint x: 402, endPoint y: 208, distance: 85.1
click at [402, 208] on dl "Address north main street City Attleboro State MA Zip Code 02703 Radius 2 miles…" at bounding box center [466, 263] width 377 height 145
type input "3"
type input "1"
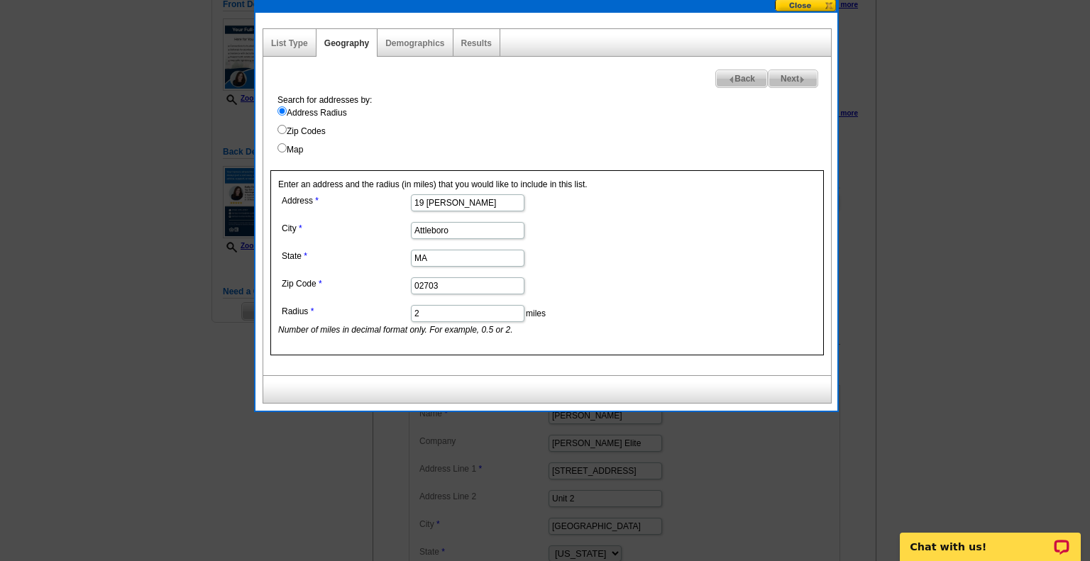
type input "19 arrowood"
click at [783, 84] on span "Next" at bounding box center [792, 78] width 49 height 17
select select
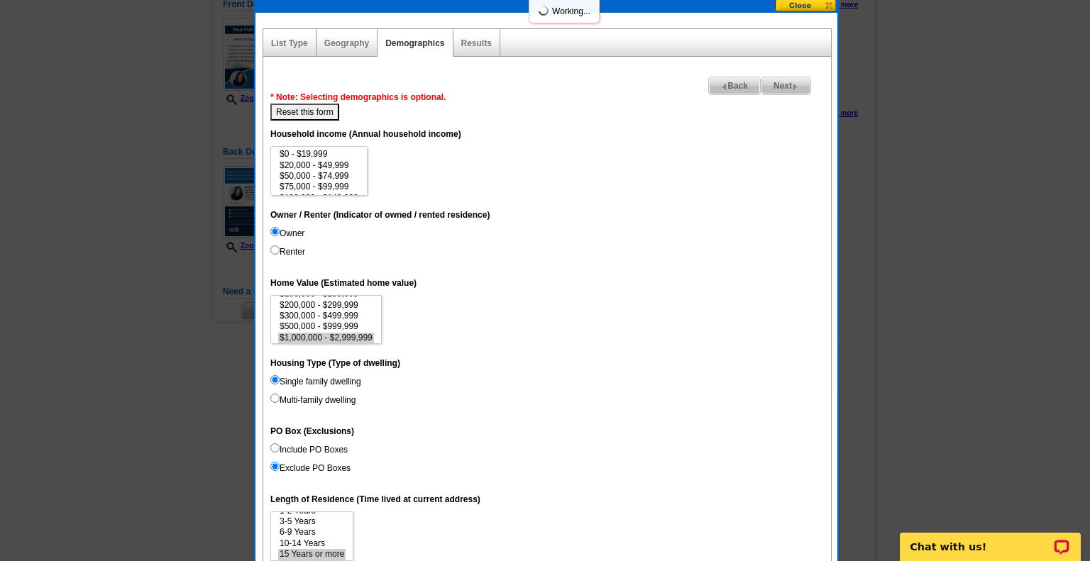
scroll to position [20, 0]
click at [777, 86] on span "Next" at bounding box center [785, 85] width 49 height 17
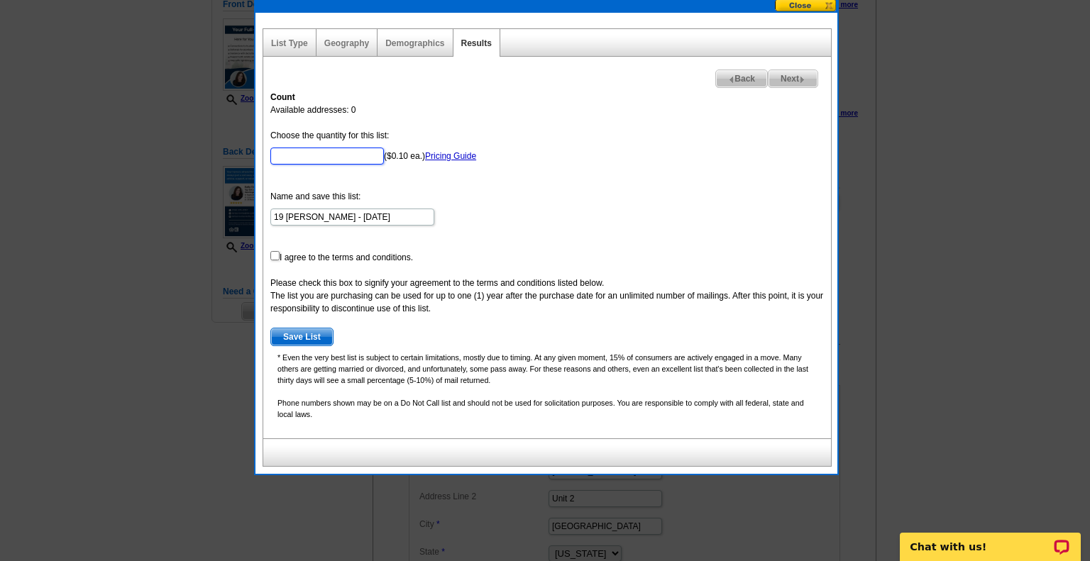
click at [337, 150] on input "Choose the quantity for this list:" at bounding box center [327, 156] width 114 height 17
type input "75"
click at [599, 182] on form "Choose the quantity for this list: 75 ($0.10 ea.) Pricing Guide Name and save t…" at bounding box center [546, 237] width 553 height 217
click at [394, 44] on link "Demographics" at bounding box center [414, 43] width 59 height 10
select select
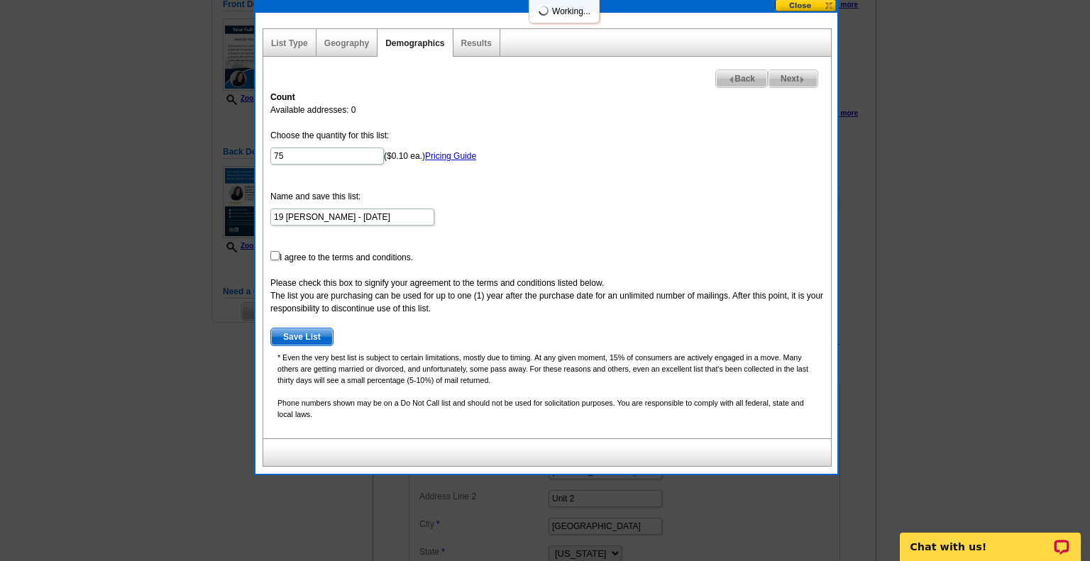
select select
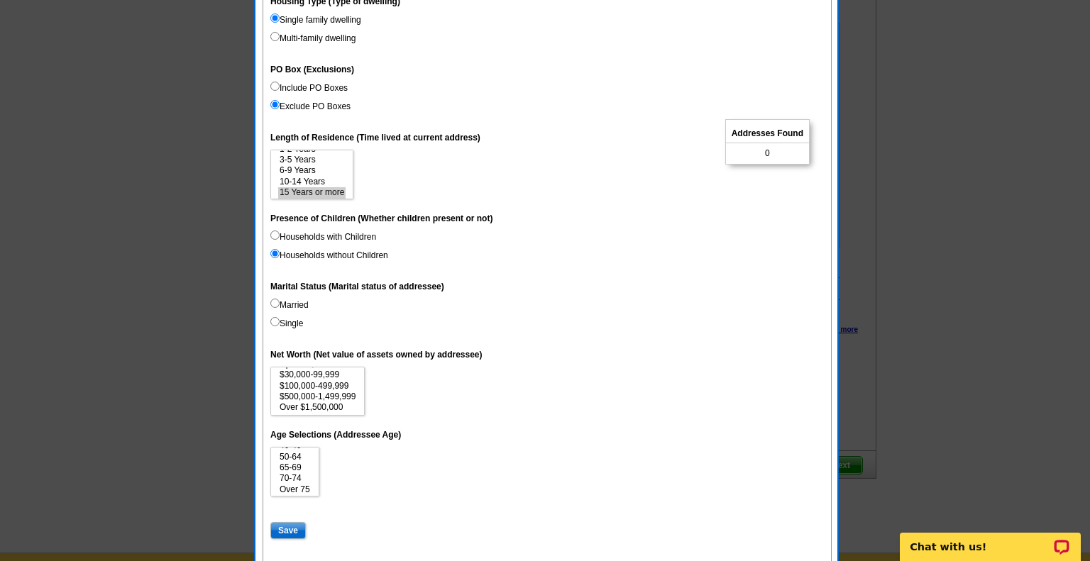
scroll to position [32, 0]
click at [292, 472] on option "65-69" at bounding box center [294, 467] width 33 height 11
click at [298, 482] on option "70-74" at bounding box center [294, 477] width 33 height 11
select select "65-69"
click at [298, 492] on option "Over 75" at bounding box center [294, 489] width 33 height 11
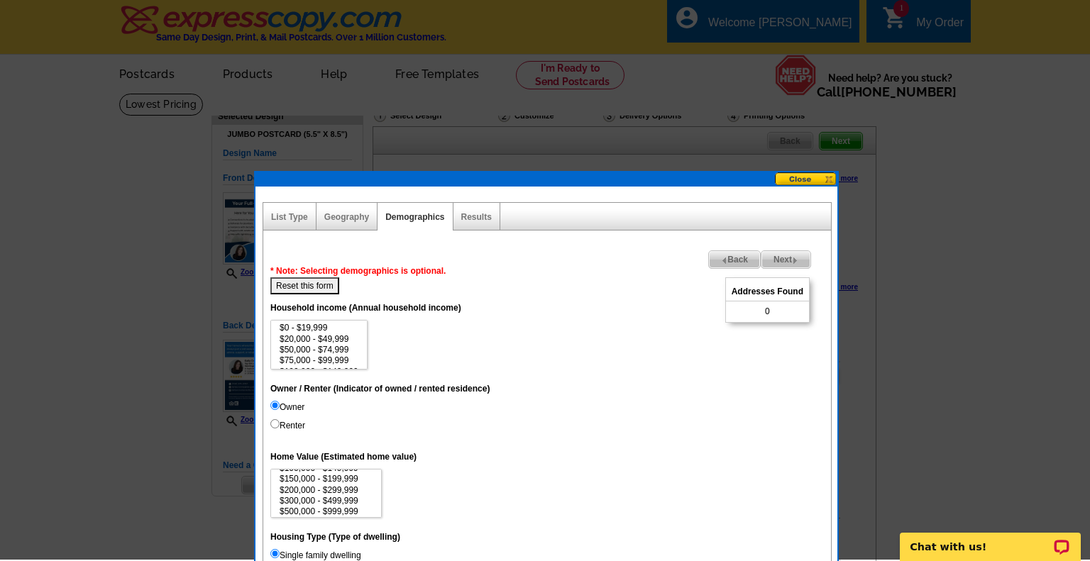
scroll to position [0, 0]
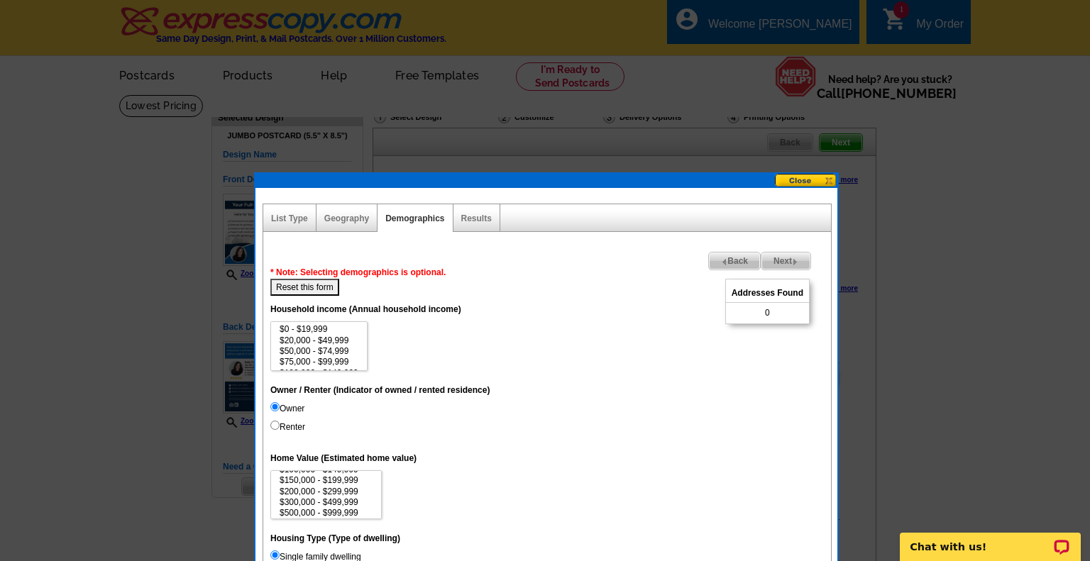
click at [320, 287] on button "Reset this form" at bounding box center [304, 287] width 69 height 17
select select
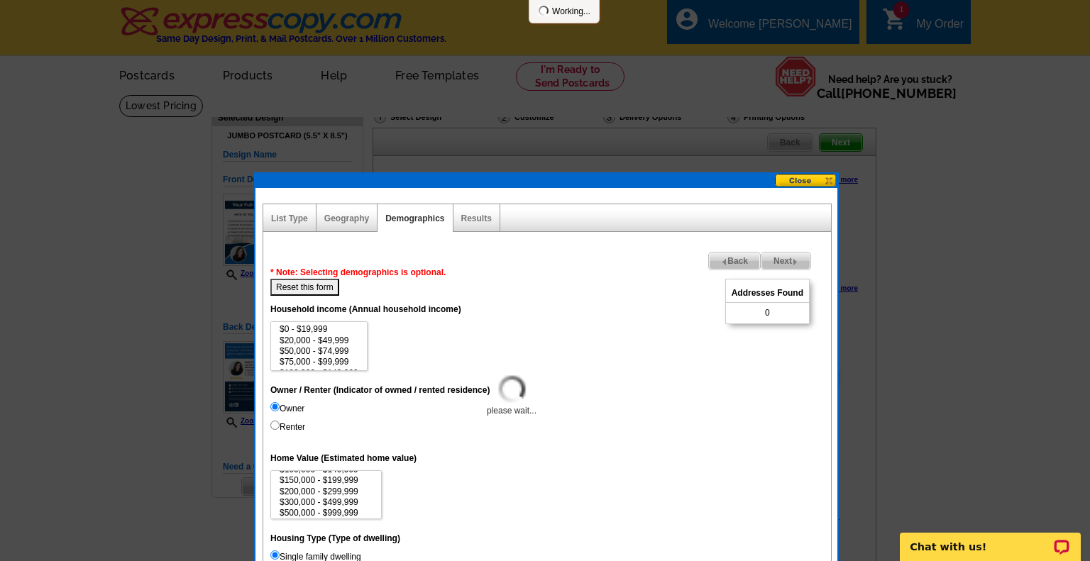
select select
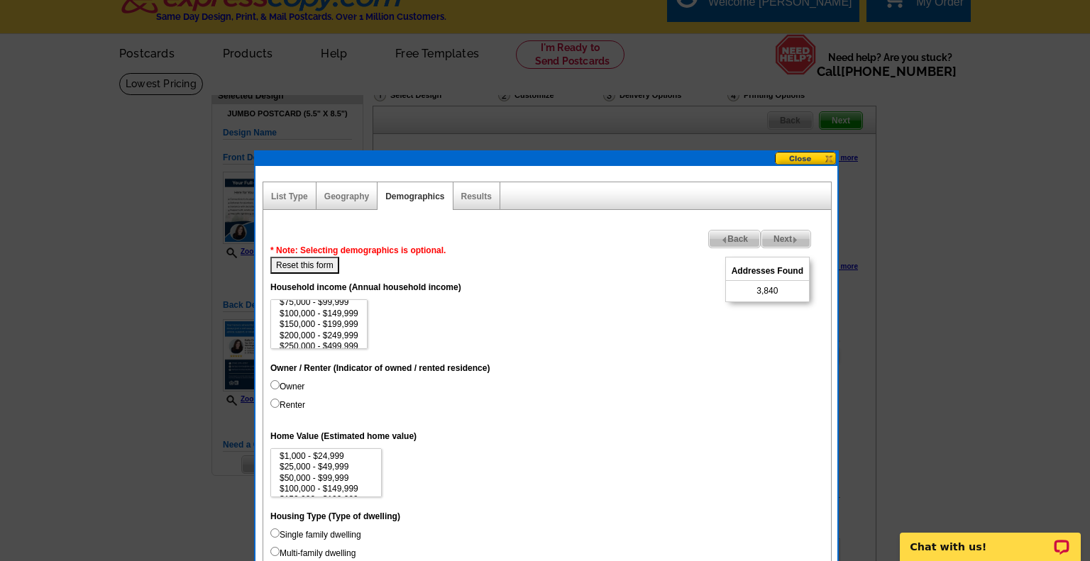
scroll to position [36, 0]
click at [284, 380] on label "Owner" at bounding box center [287, 386] width 34 height 13
click at [279, 380] on input "Owner" at bounding box center [274, 384] width 9 height 9
radio input "true"
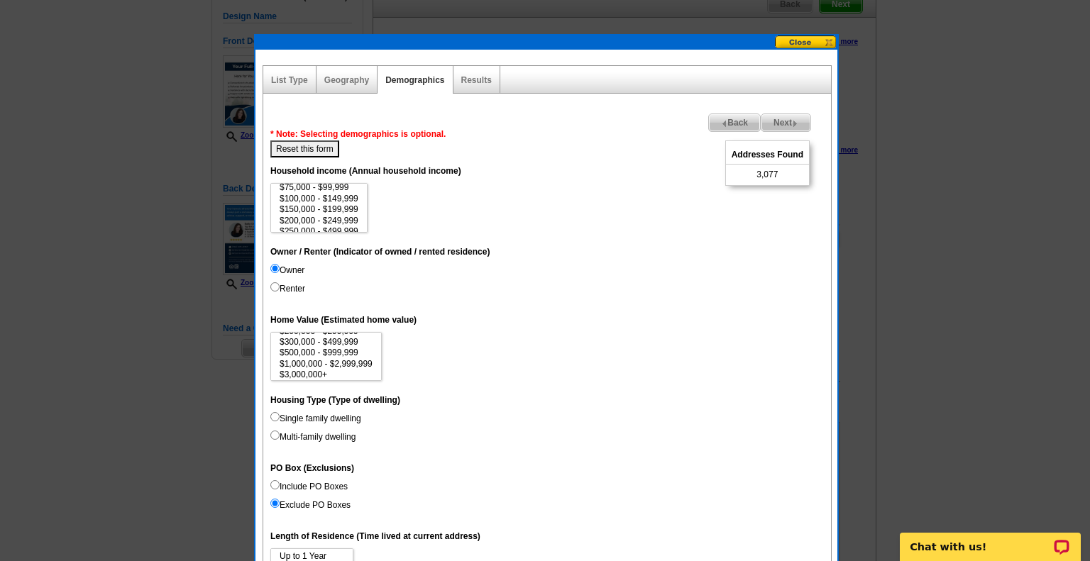
scroll to position [65, 0]
click at [340, 342] on option "$300,000 - $499,999" at bounding box center [326, 340] width 96 height 11
click at [333, 350] on option "$500,000 - $999,999" at bounding box center [326, 350] width 96 height 11
click at [332, 360] on option "$1,000,000 - $2,999,999" at bounding box center [326, 362] width 96 height 11
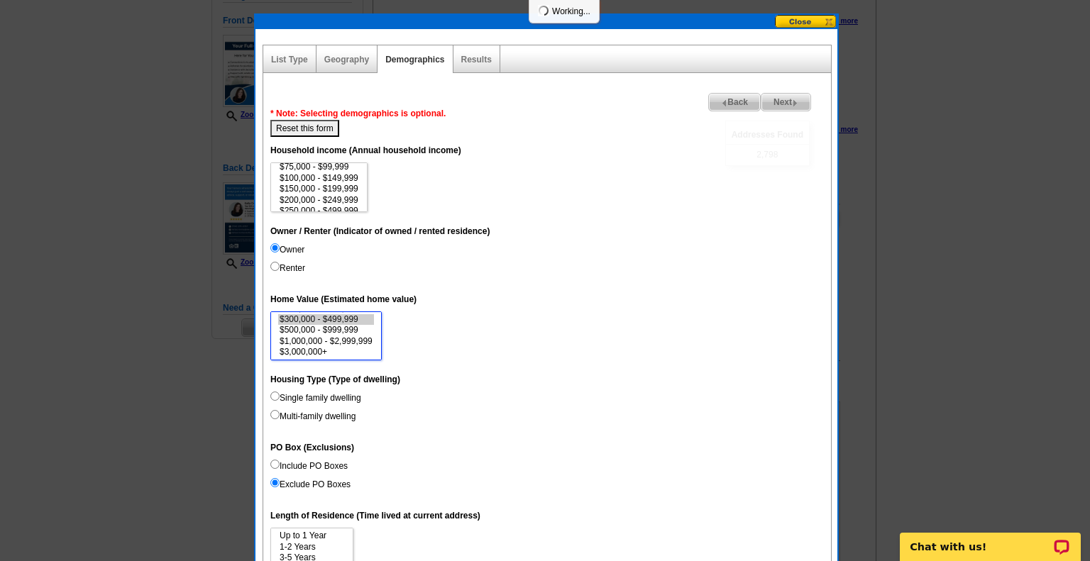
scroll to position [160, 0]
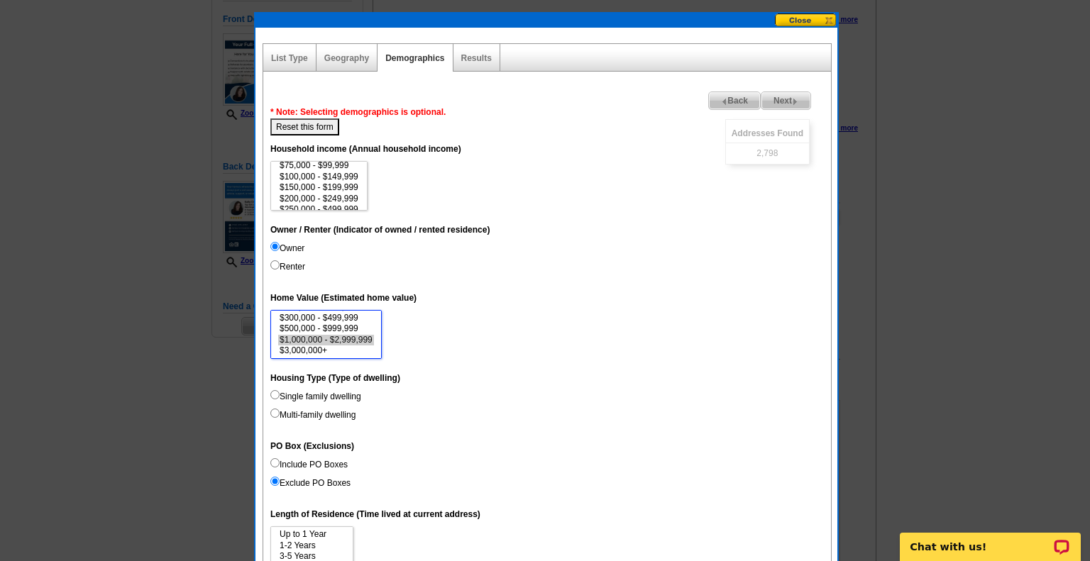
click at [338, 338] on option "$1,000,000 - $2,999,999" at bounding box center [326, 340] width 96 height 11
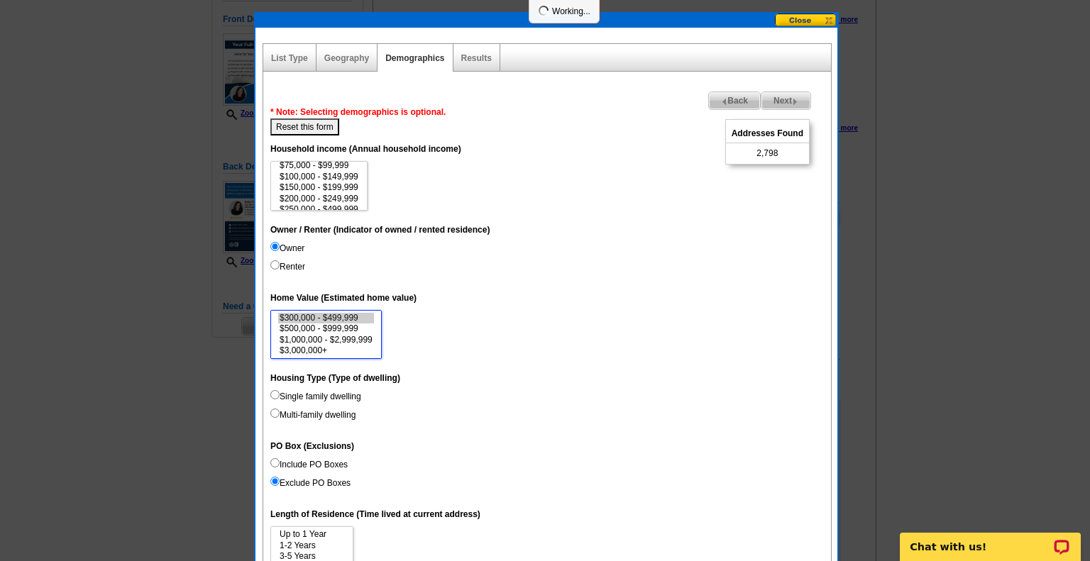
click at [327, 316] on option "$300,000 - $499,999" at bounding box center [326, 318] width 96 height 11
select select "300000-499999"
click at [321, 326] on option "$500,000 - $999,999" at bounding box center [326, 328] width 96 height 11
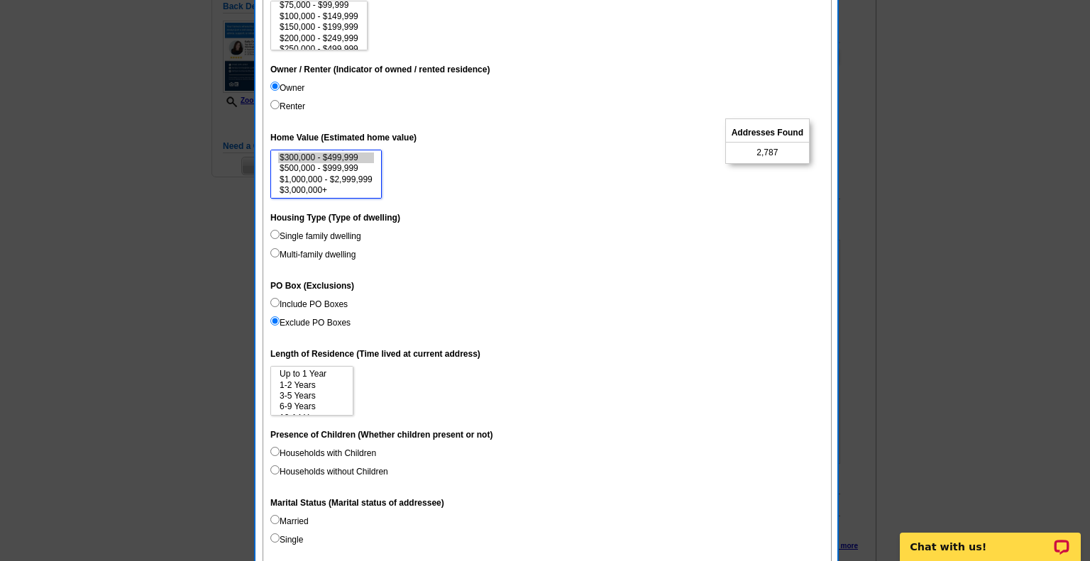
scroll to position [21, 0]
click at [292, 387] on option "6-9 Years" at bounding box center [311, 385] width 67 height 11
click at [295, 402] on option "10-14 Years" at bounding box center [311, 397] width 67 height 11
select select "6-9"
click at [296, 411] on option "15 Years or more" at bounding box center [311, 407] width 67 height 11
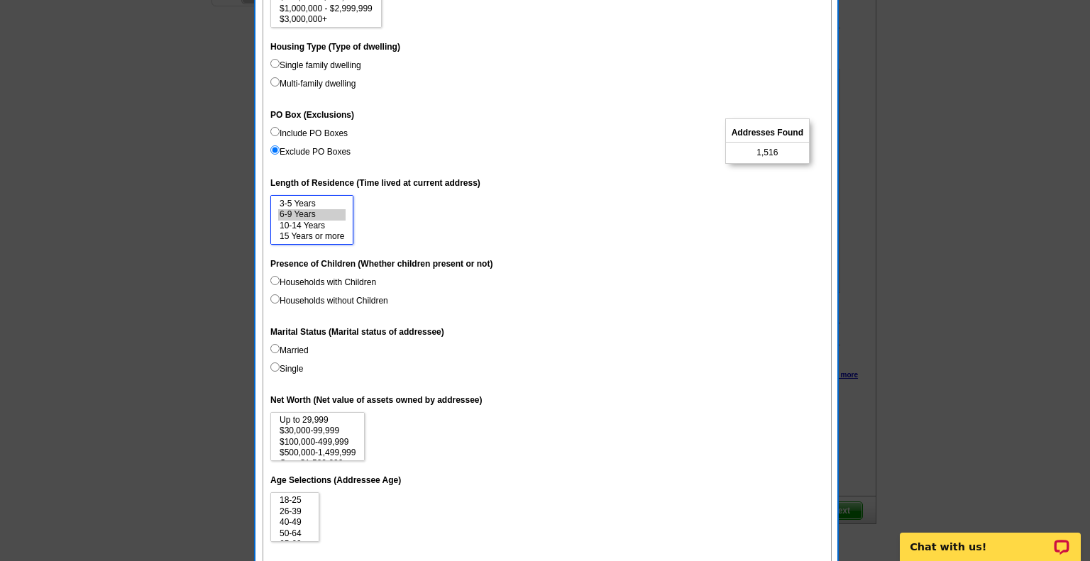
scroll to position [492, 0]
click at [320, 303] on label "Households without Children" at bounding box center [329, 300] width 118 height 13
click at [279, 303] on input "Households without Children" at bounding box center [274, 298] width 9 height 9
radio input "true"
click at [272, 282] on input "Households with Children" at bounding box center [274, 279] width 9 height 9
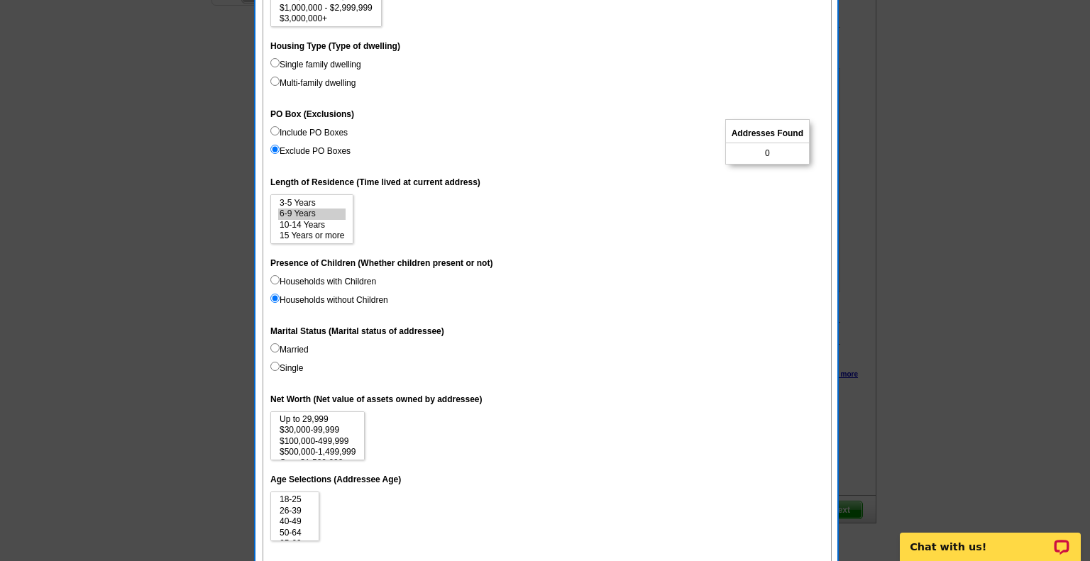
radio input "true"
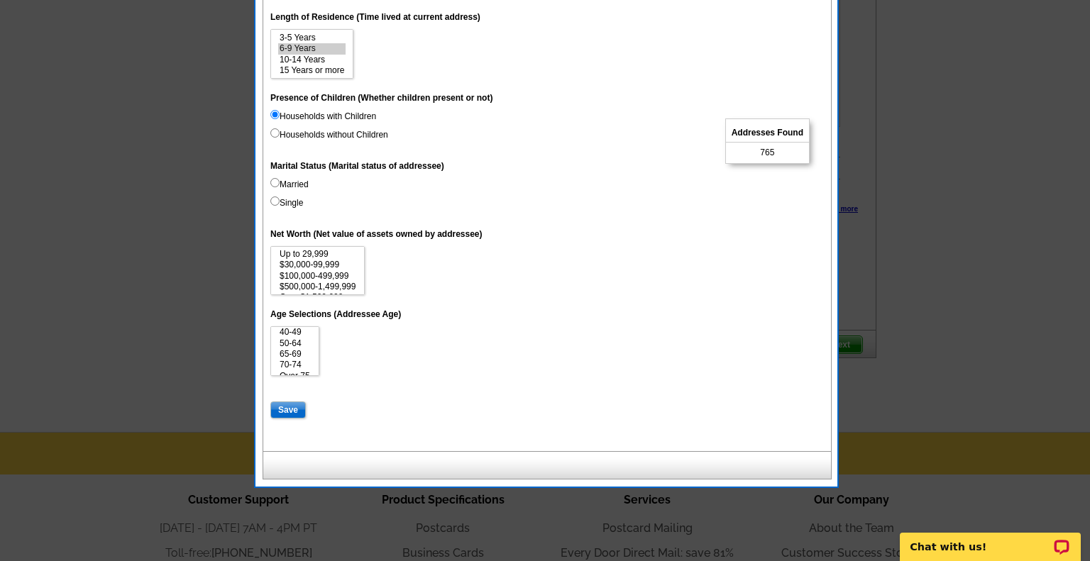
scroll to position [26, 0]
click at [294, 348] on option "50-64" at bounding box center [294, 342] width 33 height 11
click at [292, 353] on option "65-69" at bounding box center [294, 348] width 33 height 11
select select "65-69"
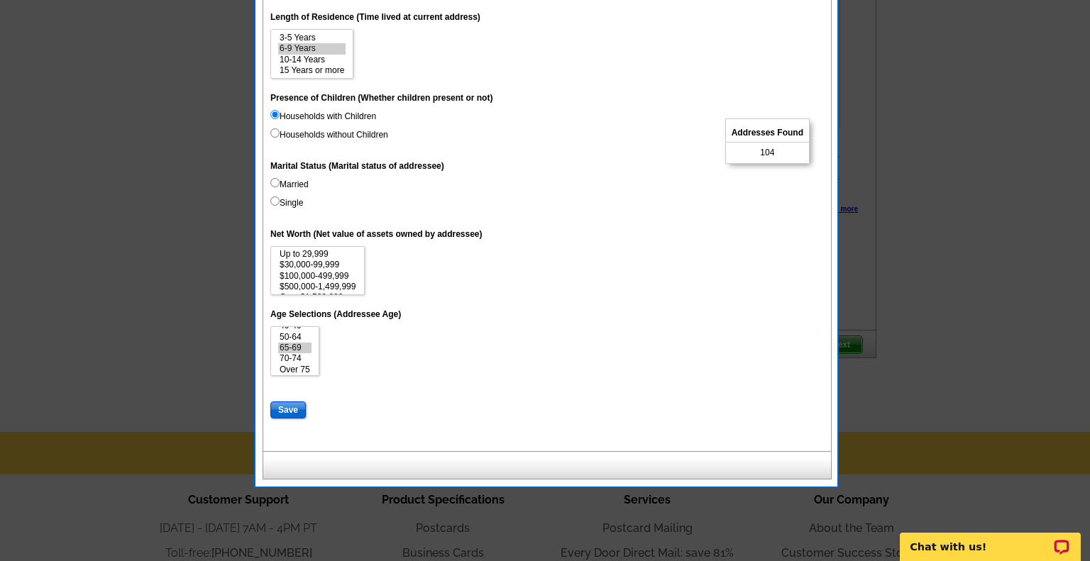
click at [290, 419] on input "Save" at bounding box center [287, 410] width 35 height 17
select select
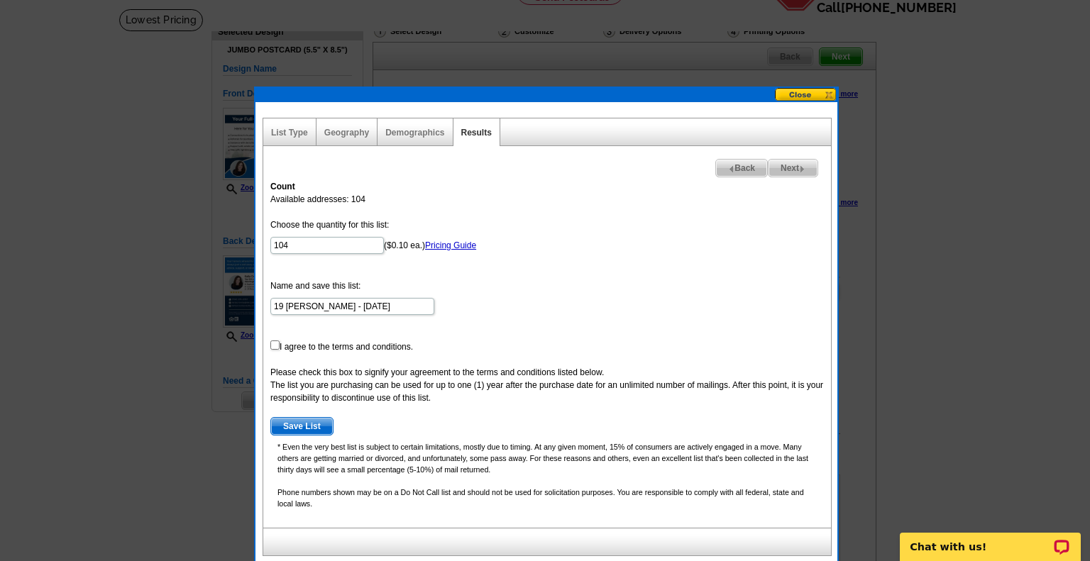
scroll to position [87, 0]
click at [272, 343] on input "checkbox" at bounding box center [274, 344] width 9 height 9
checkbox input "true"
click at [299, 423] on span "Save List" at bounding box center [302, 425] width 62 height 17
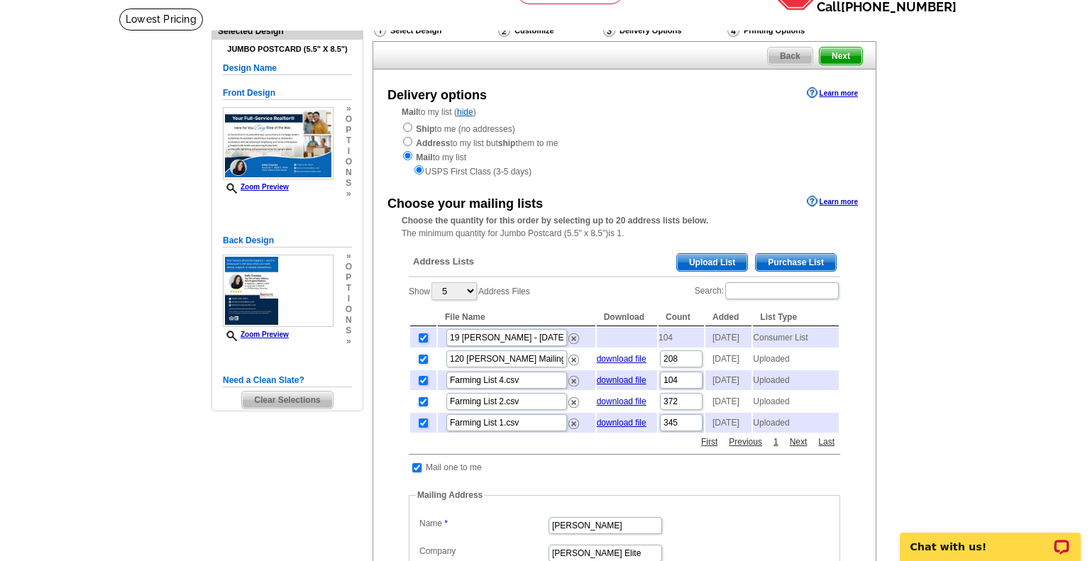
click at [848, 56] on span "Next" at bounding box center [840, 56] width 43 height 17
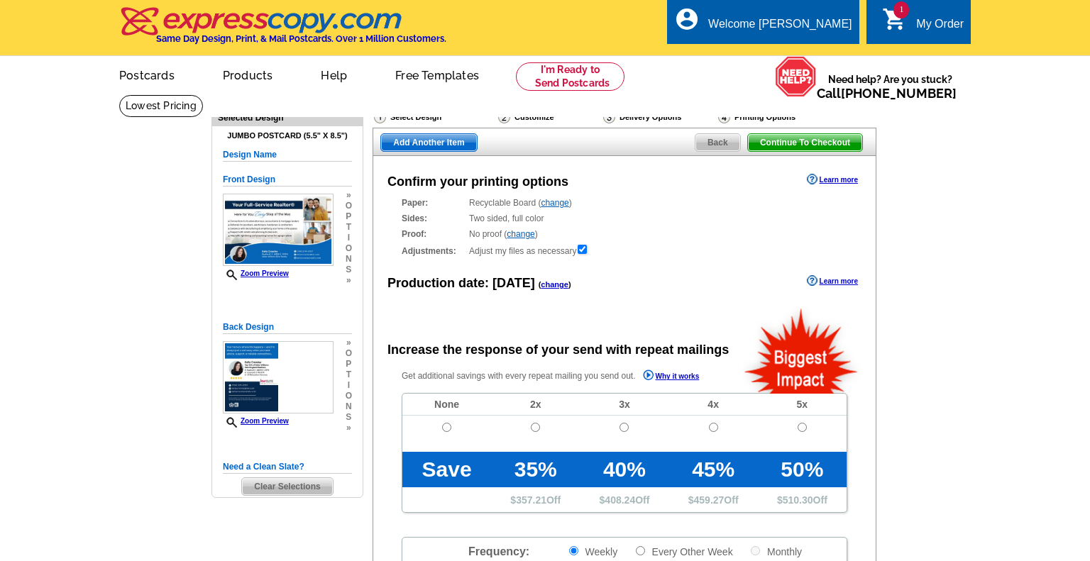
radio input "false"
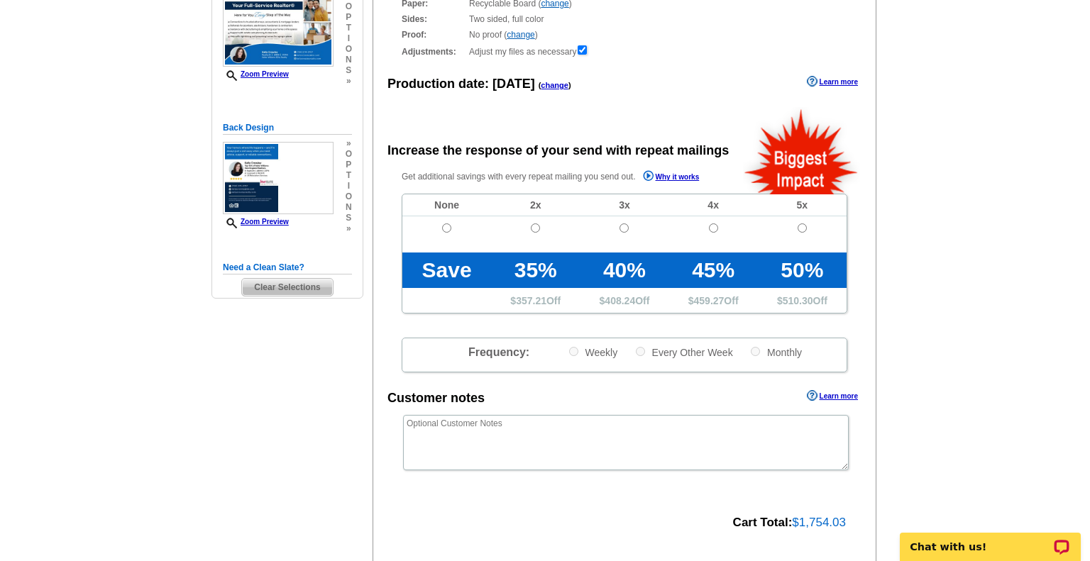
scroll to position [192, 0]
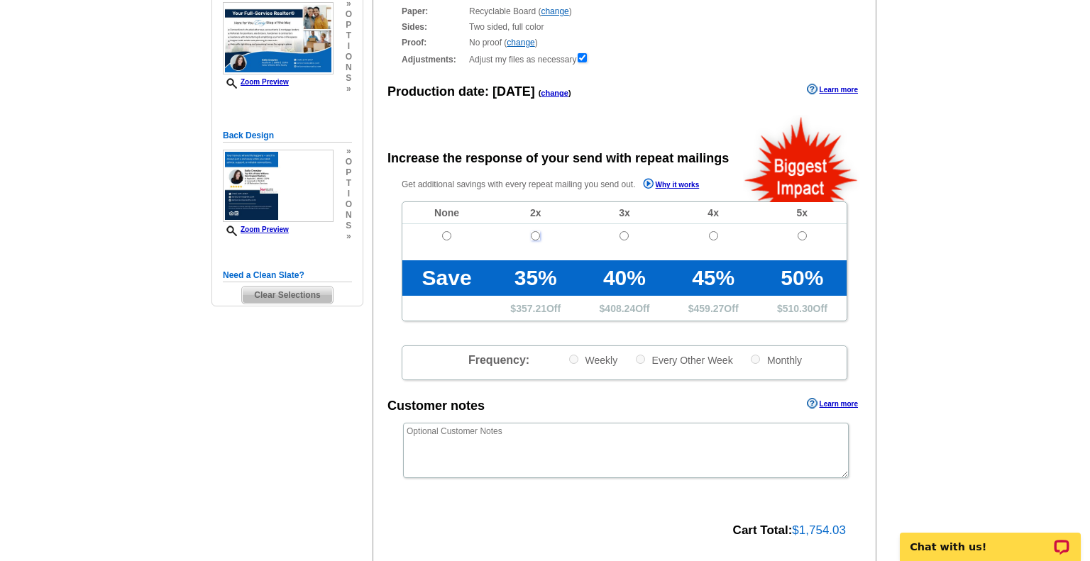
click at [532, 236] on input "radio" at bounding box center [535, 235] width 9 height 9
radio input "true"
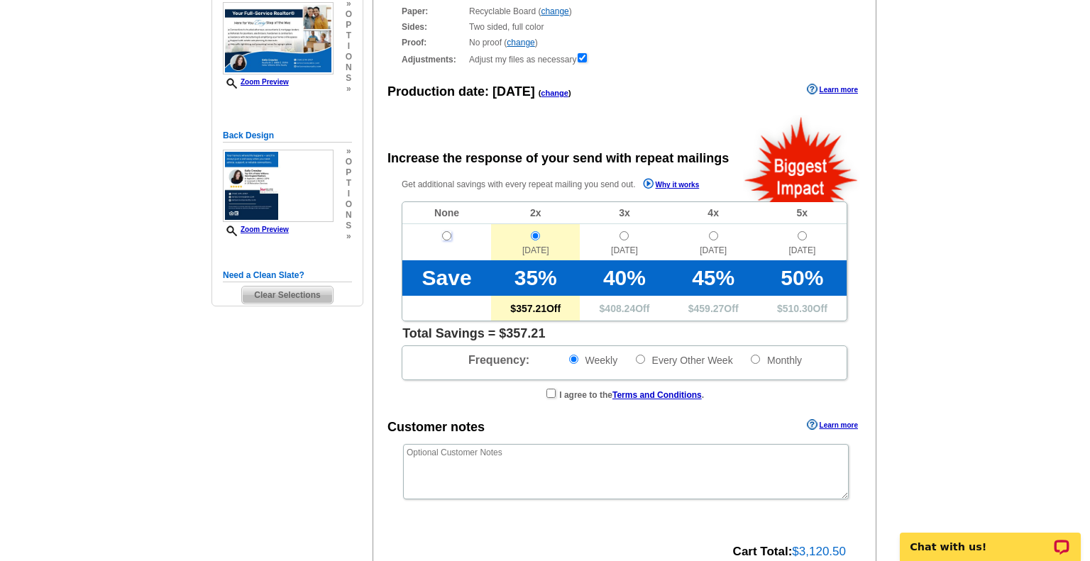
click at [443, 233] on input "radio" at bounding box center [446, 235] width 9 height 9
radio input "true"
radio input "false"
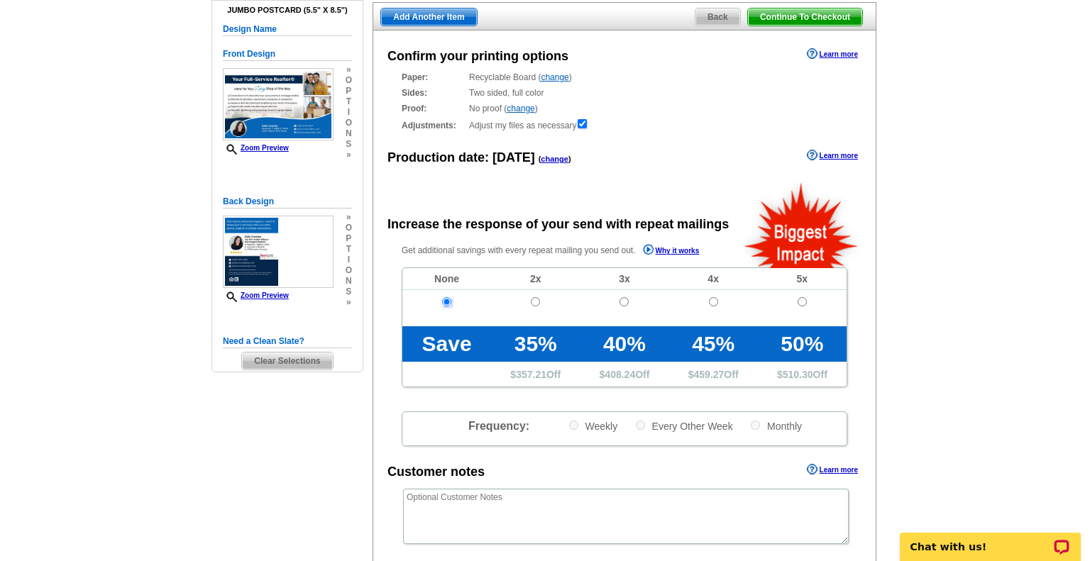
scroll to position [101, 0]
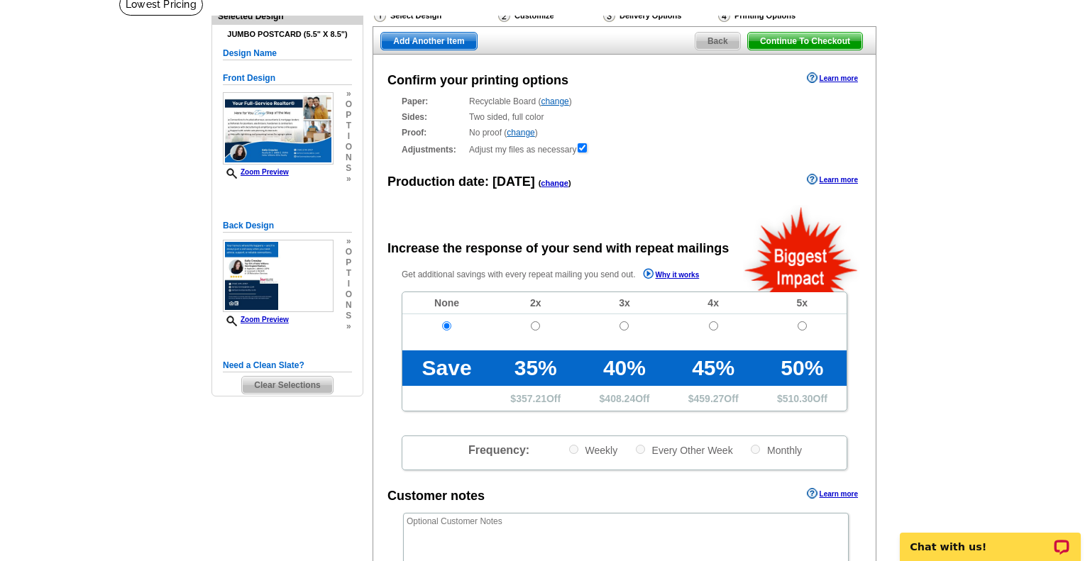
click at [707, 38] on span "Back" at bounding box center [717, 41] width 45 height 17
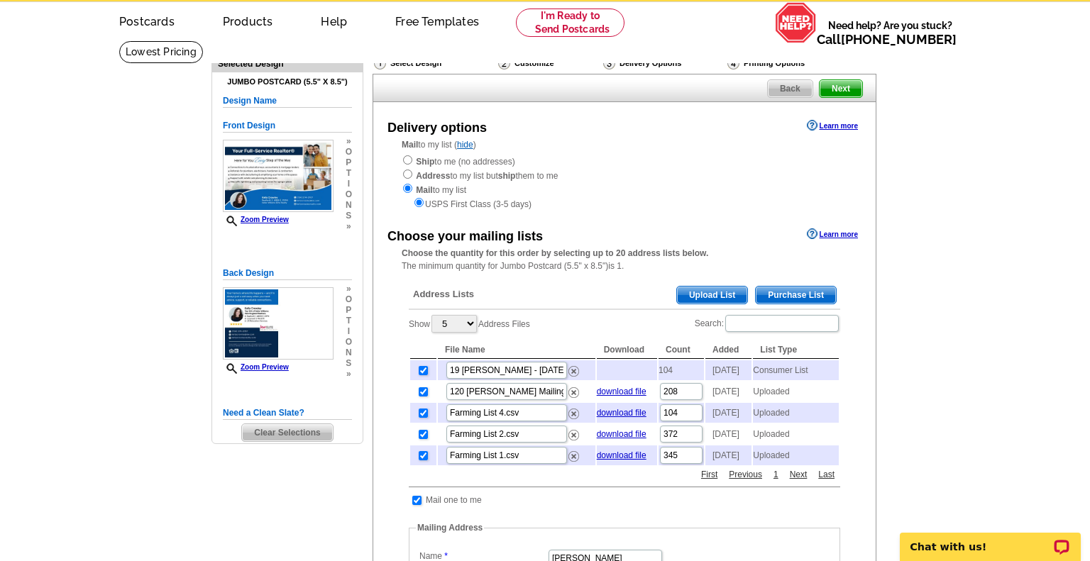
scroll to position [62, 0]
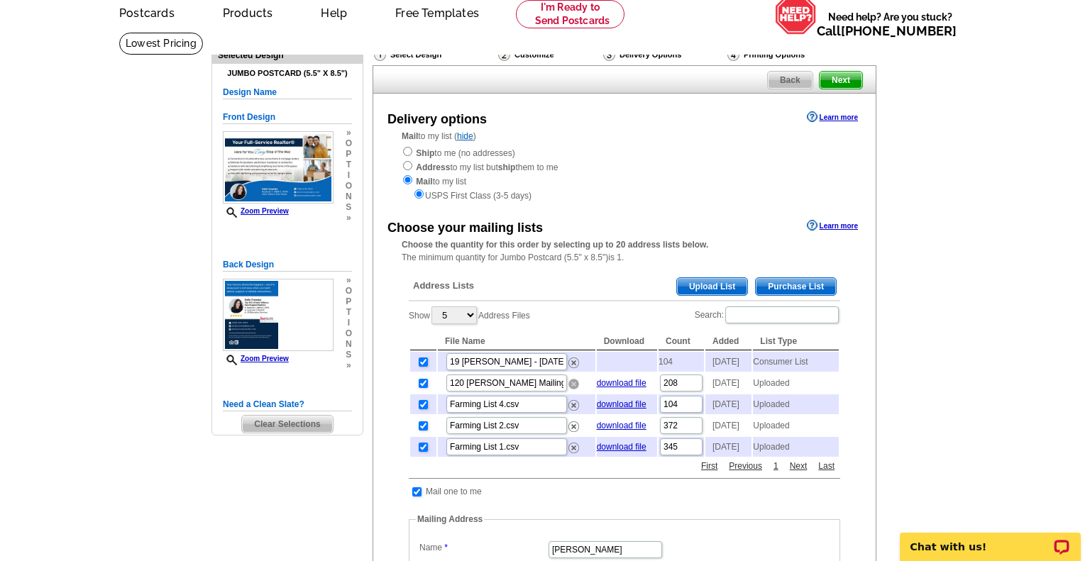
click at [575, 389] on img at bounding box center [573, 384] width 11 height 11
click at [780, 287] on span "Purchase List" at bounding box center [796, 286] width 80 height 17
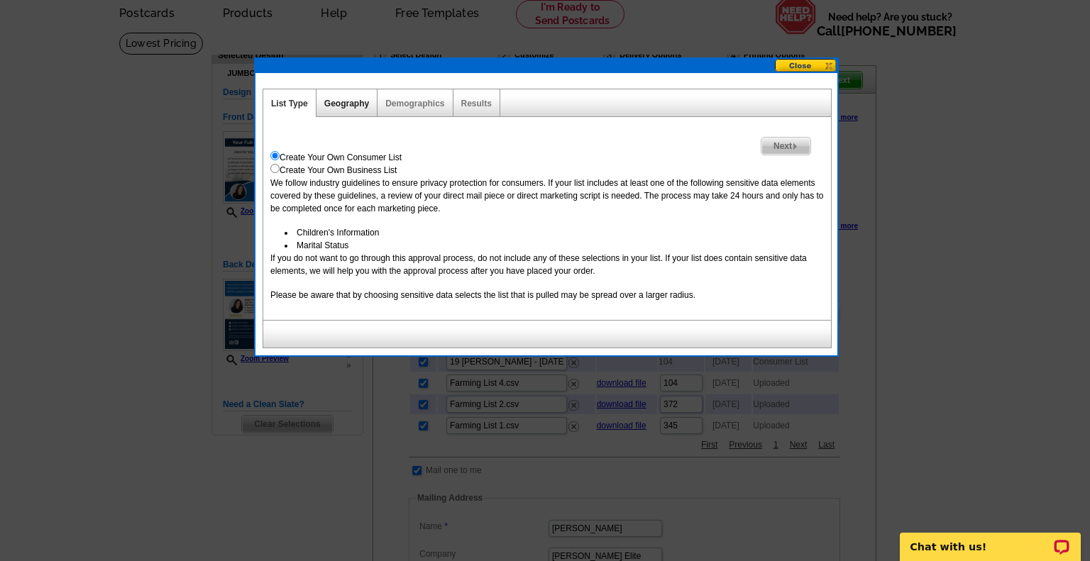
click at [349, 105] on link "Geography" at bounding box center [346, 104] width 45 height 10
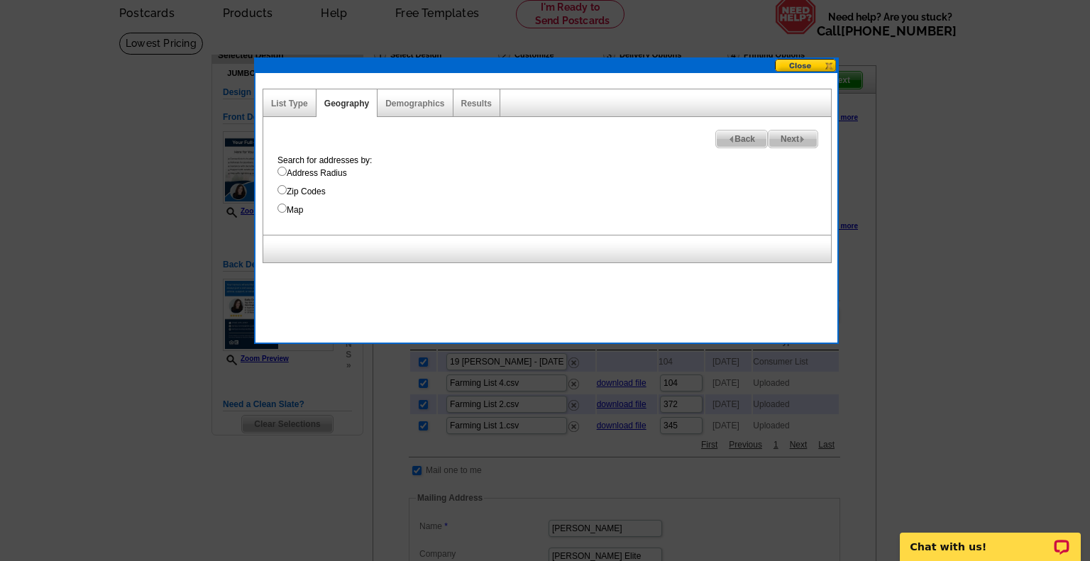
click at [310, 171] on label "Address Radius" at bounding box center [553, 173] width 553 height 13
click at [287, 171] on input "Address Radius" at bounding box center [281, 171] width 9 height 9
radio input "true"
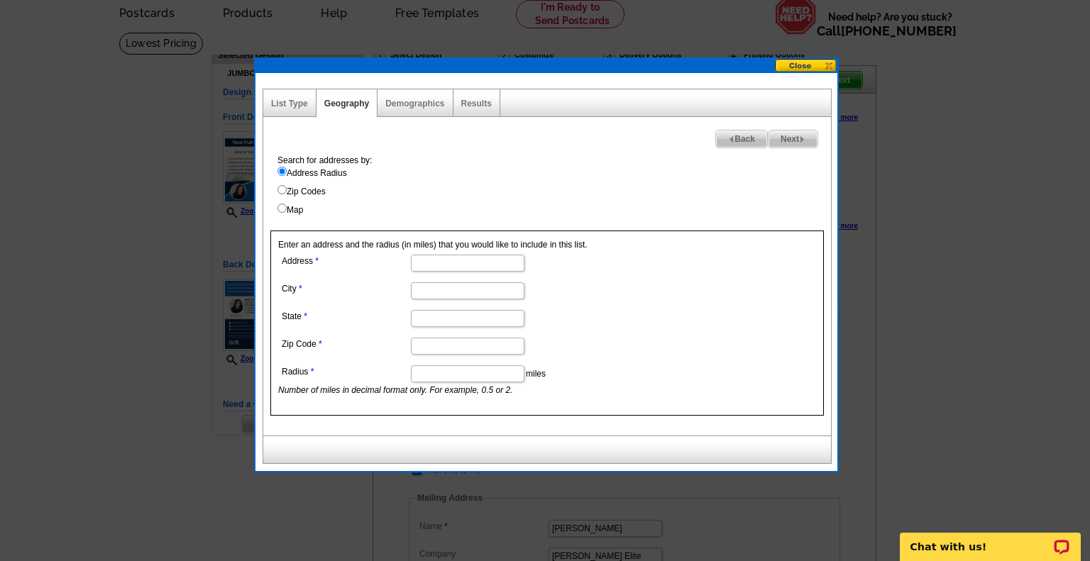
click at [419, 262] on input "Address" at bounding box center [468, 263] width 114 height 17
type input "120 [PERSON_NAME]"
type input "Pawtucket"
type input "RI"
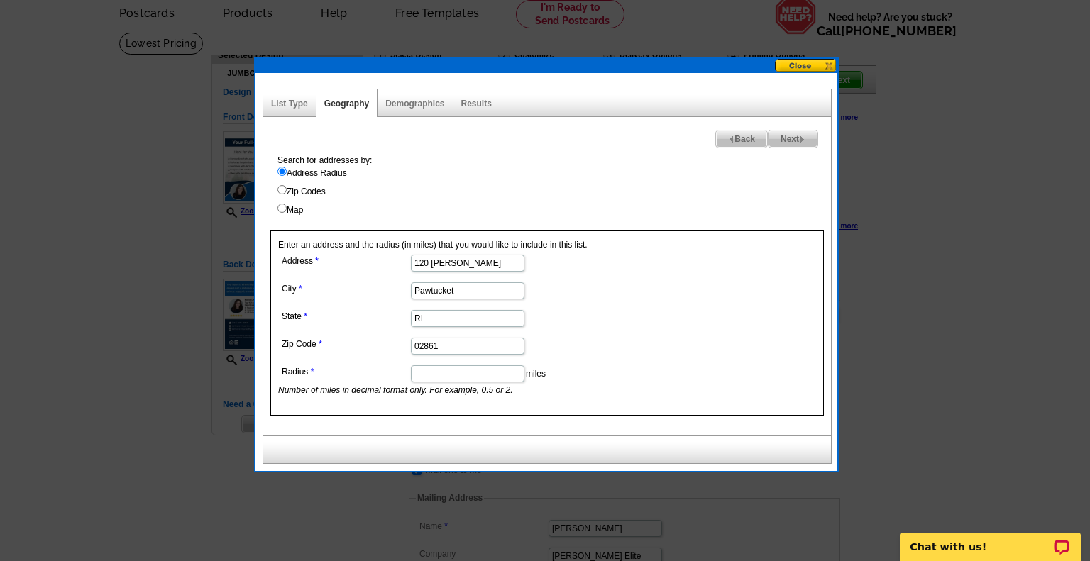
type input "02861"
click at [453, 378] on input "Radius" at bounding box center [468, 373] width 114 height 17
type input "1"
click at [795, 139] on span "Next" at bounding box center [792, 139] width 49 height 17
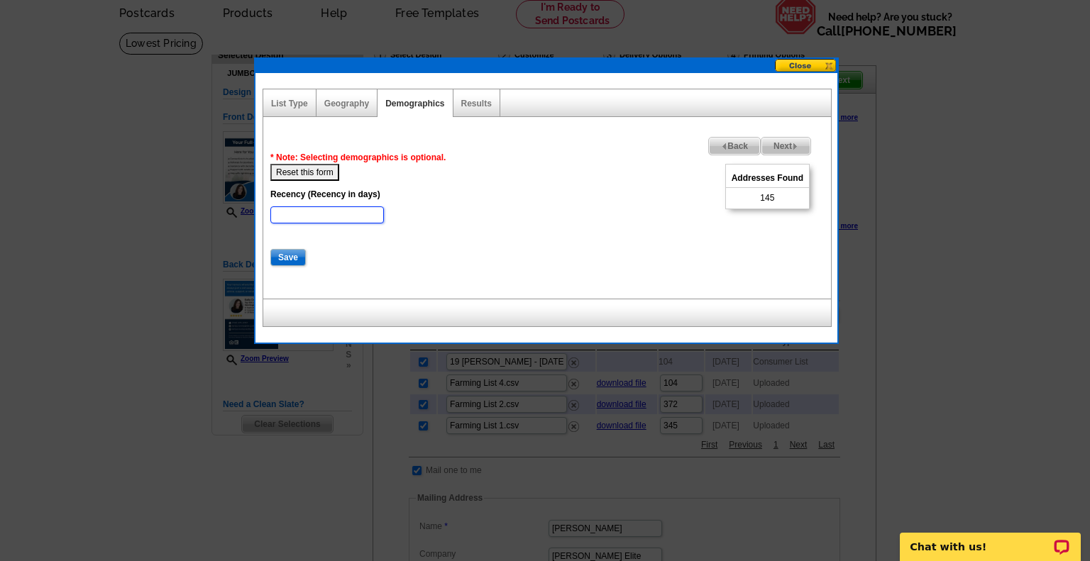
click at [297, 216] on input "Recency (Recency in days)" at bounding box center [327, 214] width 114 height 17
click at [307, 170] on button "Reset this form" at bounding box center [304, 172] width 69 height 17
click at [301, 167] on button "Reset this form" at bounding box center [304, 172] width 69 height 17
click at [287, 255] on input "Save" at bounding box center [287, 257] width 35 height 17
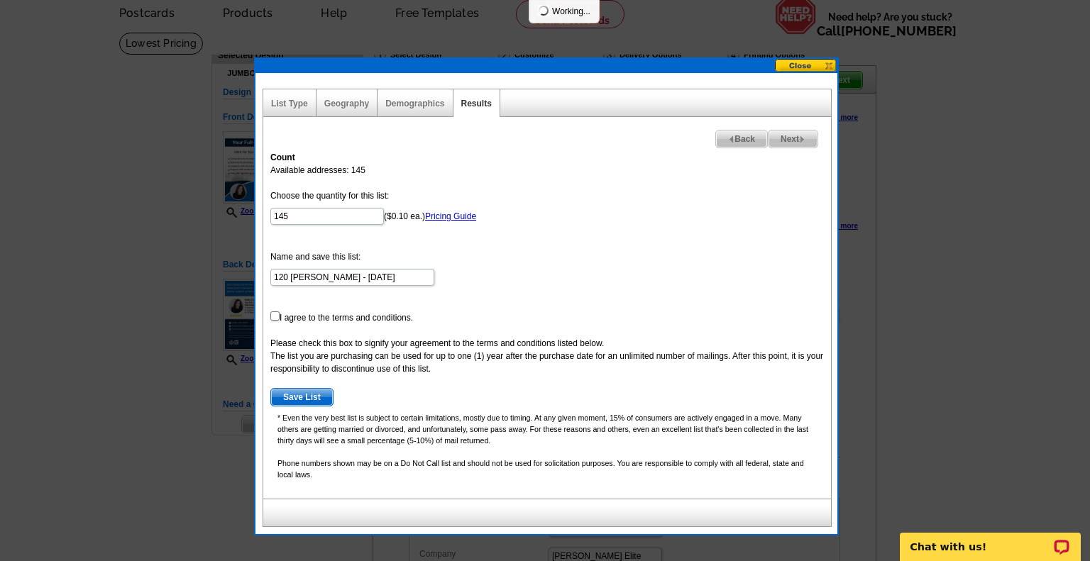
click at [400, 96] on div "Demographics" at bounding box center [414, 103] width 75 height 28
click at [402, 101] on link "Demographics" at bounding box center [414, 104] width 59 height 10
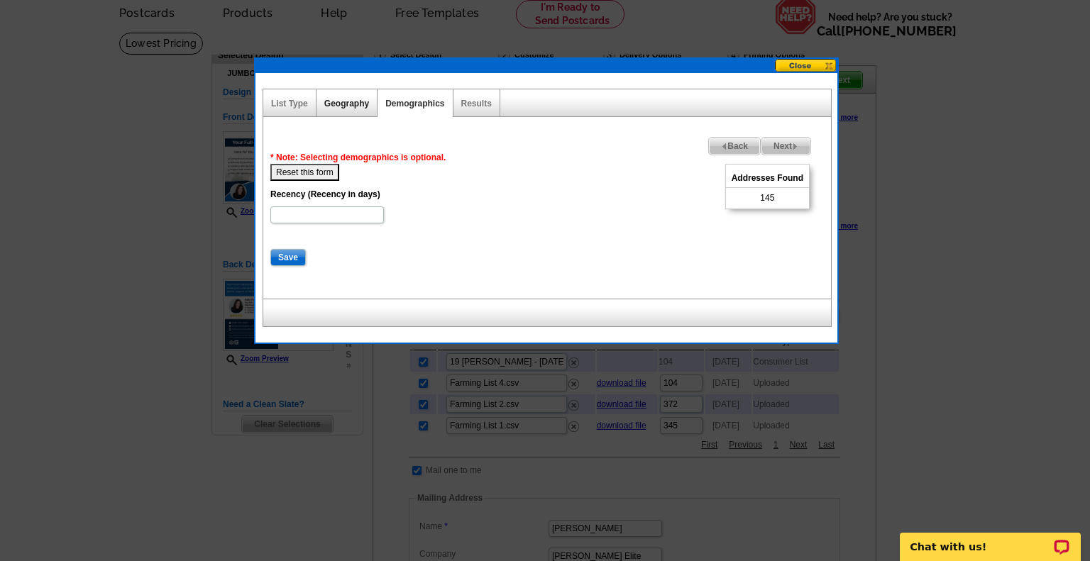
click at [345, 102] on link "Geography" at bounding box center [346, 104] width 45 height 10
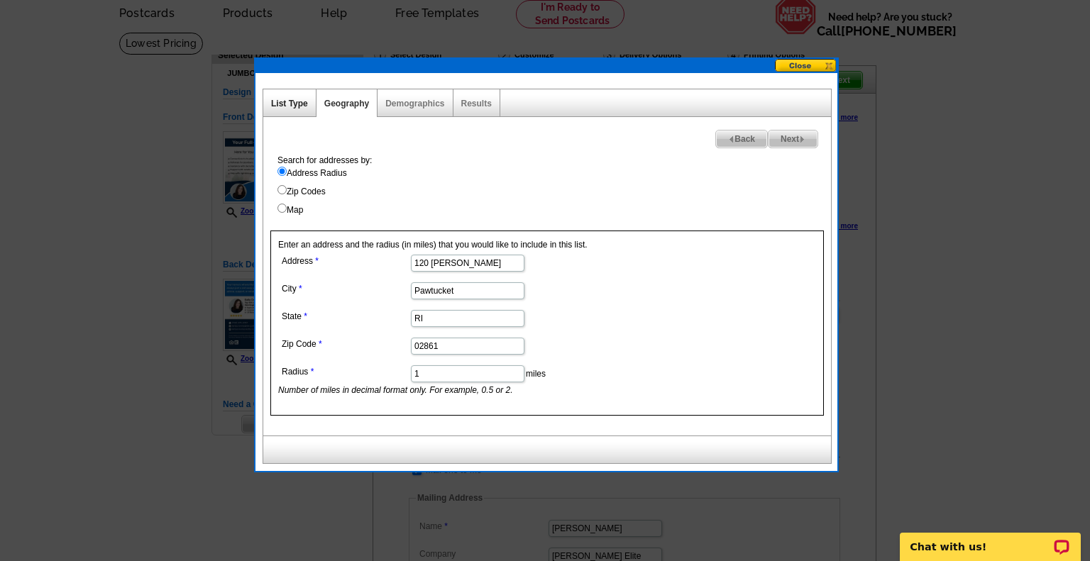
click at [296, 104] on link "List Type" at bounding box center [289, 104] width 37 height 10
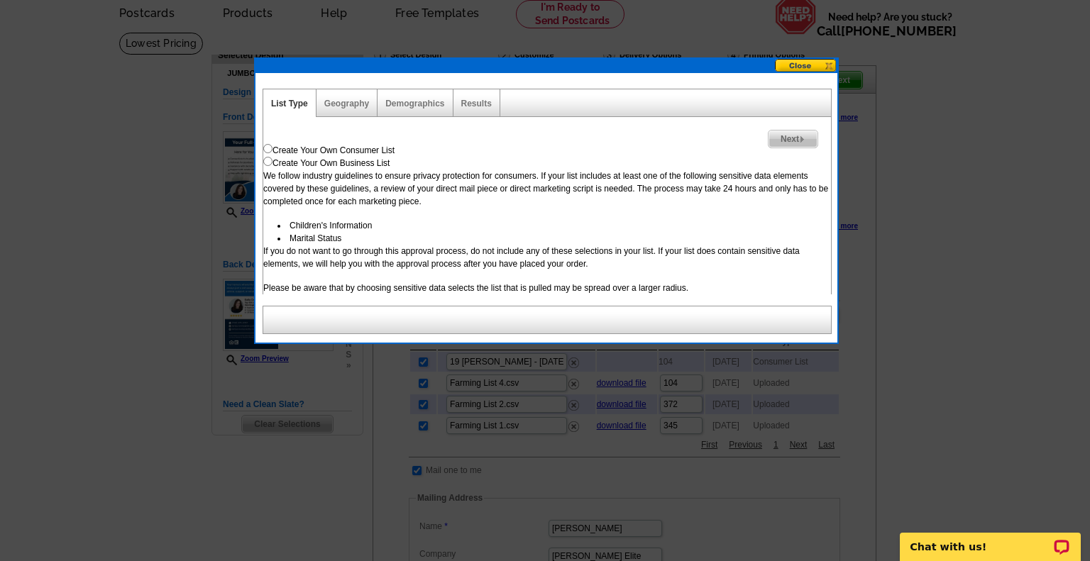
click at [267, 162] on input "radio" at bounding box center [267, 161] width 9 height 9
radio input "true"
click at [270, 147] on input "radio" at bounding box center [267, 148] width 9 height 9
radio input "true"
click at [345, 100] on link "Geography" at bounding box center [346, 104] width 45 height 10
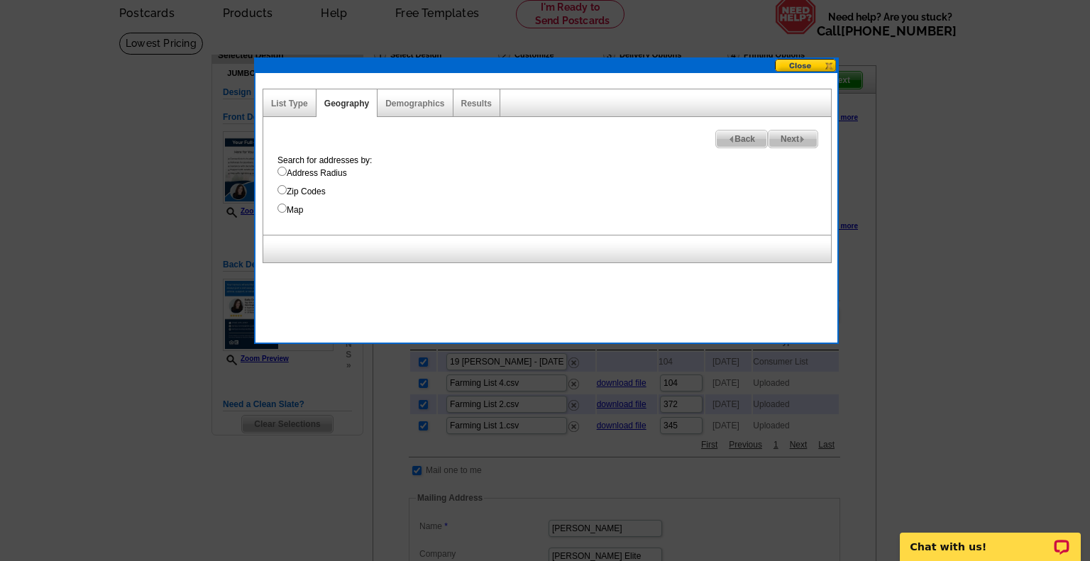
click at [326, 173] on label "Address Radius" at bounding box center [553, 173] width 553 height 13
click at [287, 173] on input "Address Radius" at bounding box center [281, 171] width 9 height 9
radio input "true"
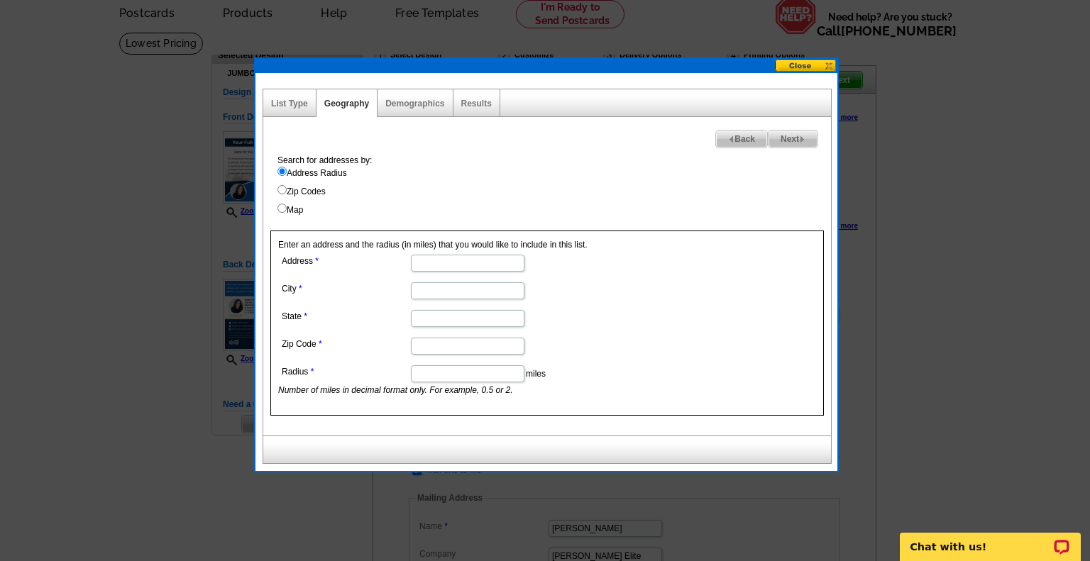
click at [466, 267] on input "Address" at bounding box center [468, 263] width 114 height 17
type input "120 Rowe Avenue"
type input "Pawtucket"
type input "RI"
type input "02861"
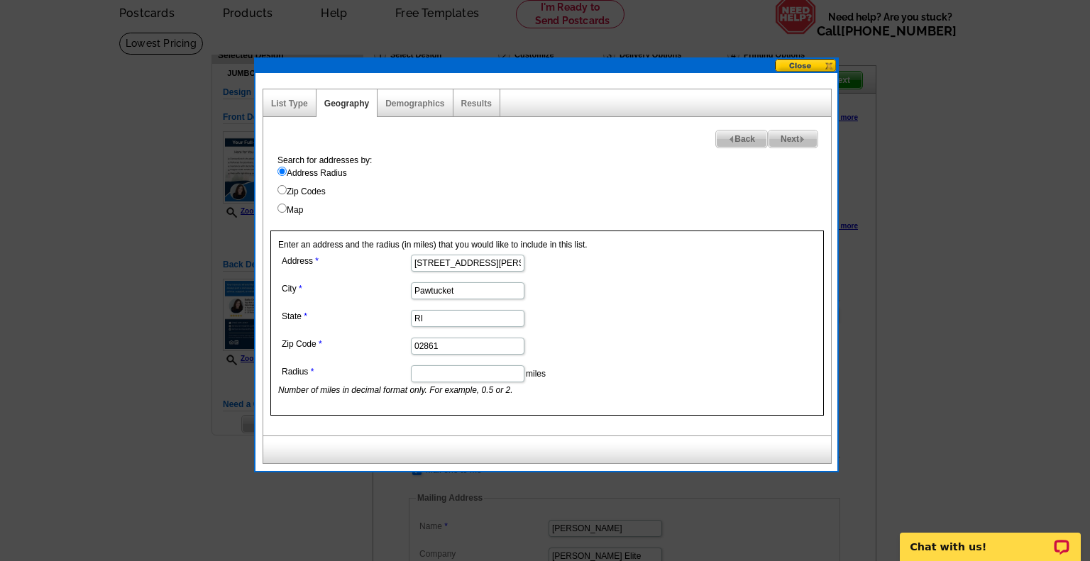
click at [433, 367] on input "Radius" at bounding box center [468, 373] width 114 height 17
type input "1"
click at [406, 99] on link "Demographics" at bounding box center [414, 104] width 59 height 10
select select
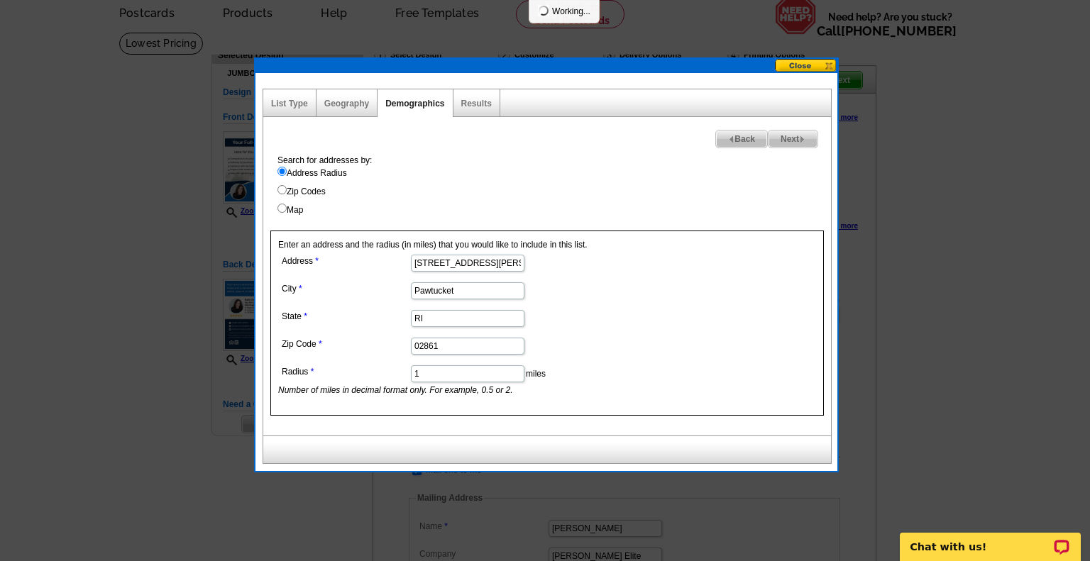
select select
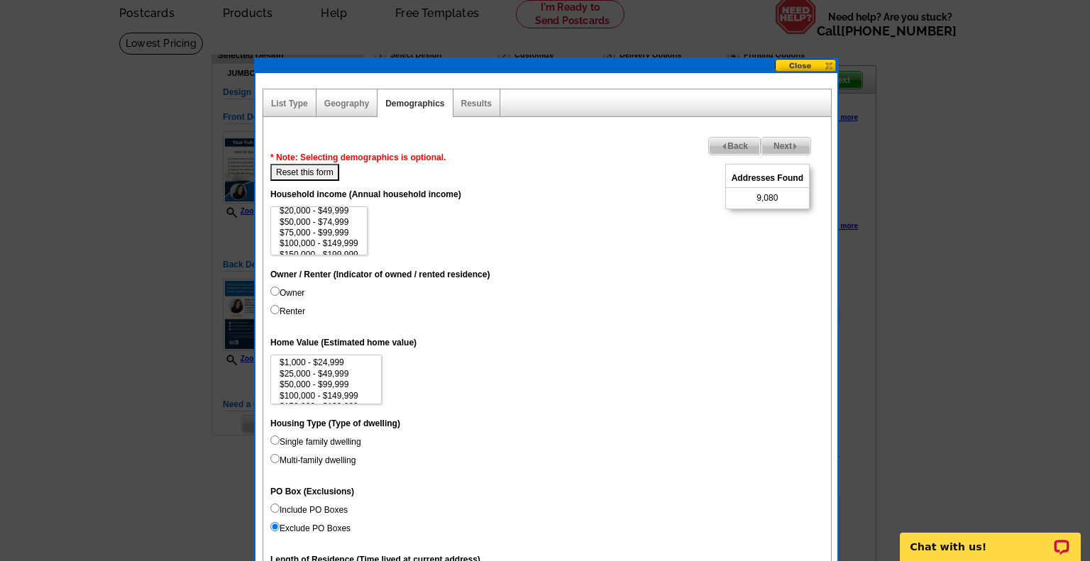
scroll to position [22, 0]
click at [270, 289] on input "Owner" at bounding box center [274, 291] width 9 height 9
radio input "true"
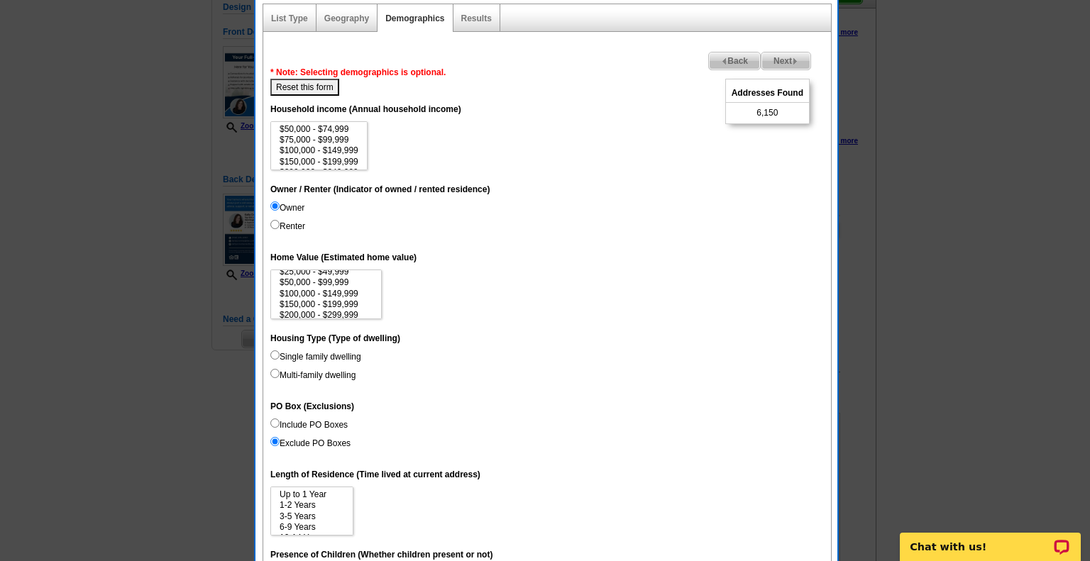
scroll to position [34, 0]
click at [343, 299] on option "$200,000 - $299,999" at bounding box center [326, 298] width 96 height 11
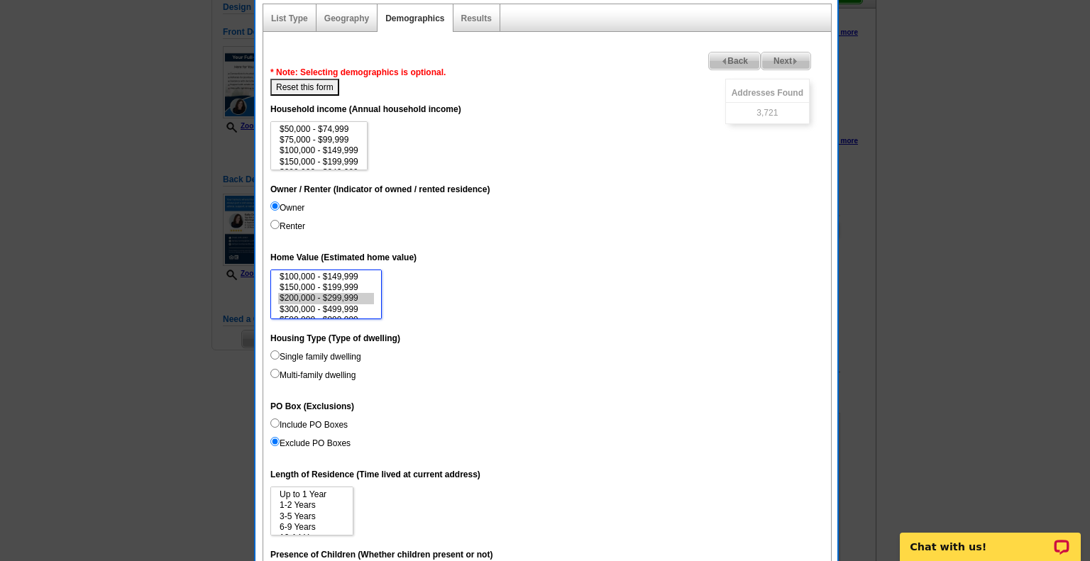
select select "200000-299999"
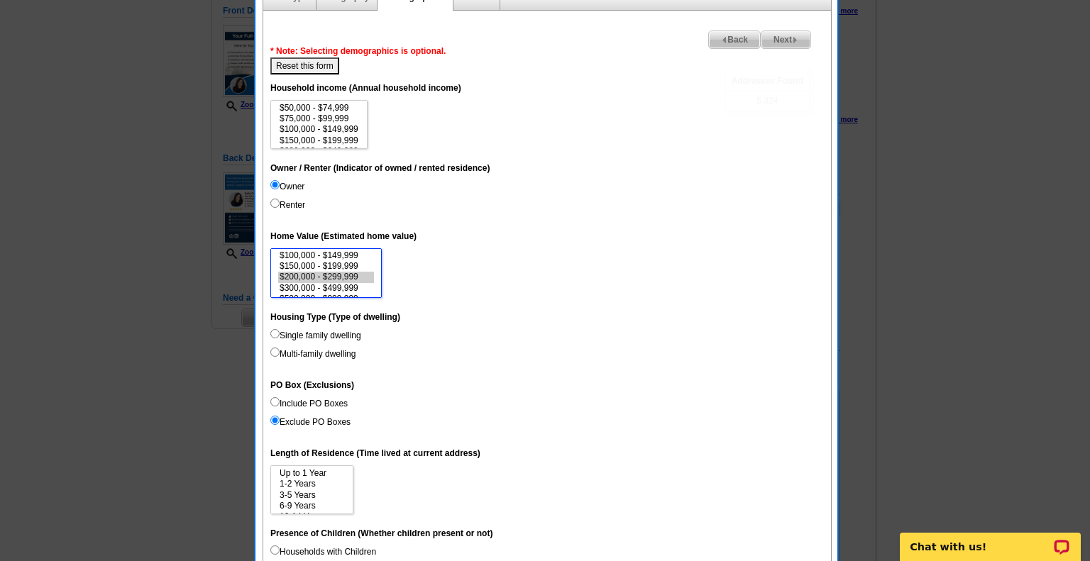
scroll to position [170, 0]
click at [272, 334] on input "Single family dwelling" at bounding box center [274, 332] width 9 height 9
radio input "true"
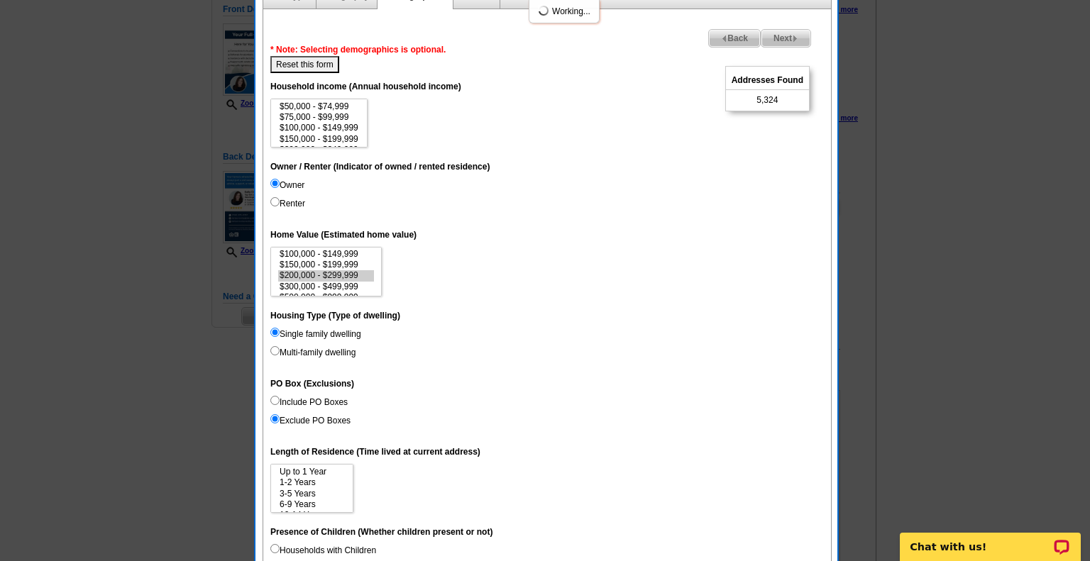
click at [273, 348] on input "Multi-family dwelling" at bounding box center [274, 350] width 9 height 9
radio input "true"
click at [272, 331] on input "Single family dwelling" at bounding box center [274, 332] width 9 height 9
radio input "true"
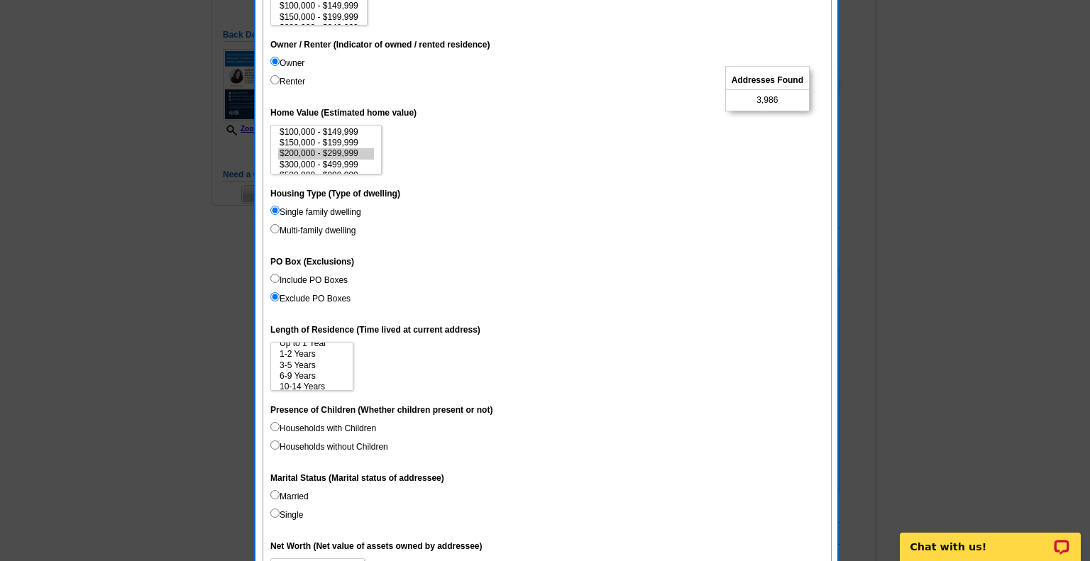
scroll to position [21, 0]
click at [316, 372] on option "10-14 Years" at bounding box center [311, 372] width 67 height 11
click at [312, 369] on option "10-14 Years" at bounding box center [311, 372] width 67 height 11
click at [309, 360] on option "6-9 Years" at bounding box center [311, 361] width 67 height 11
click at [311, 372] on option "10-14 Years" at bounding box center [311, 372] width 67 height 11
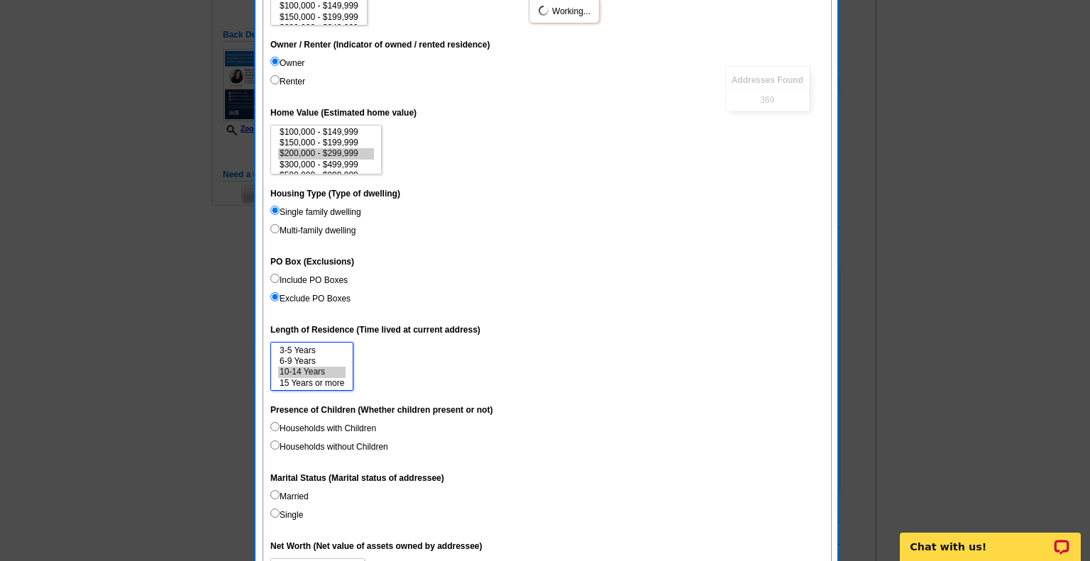
select select "10-14"
click at [310, 382] on option "15 Years or more" at bounding box center [311, 383] width 67 height 11
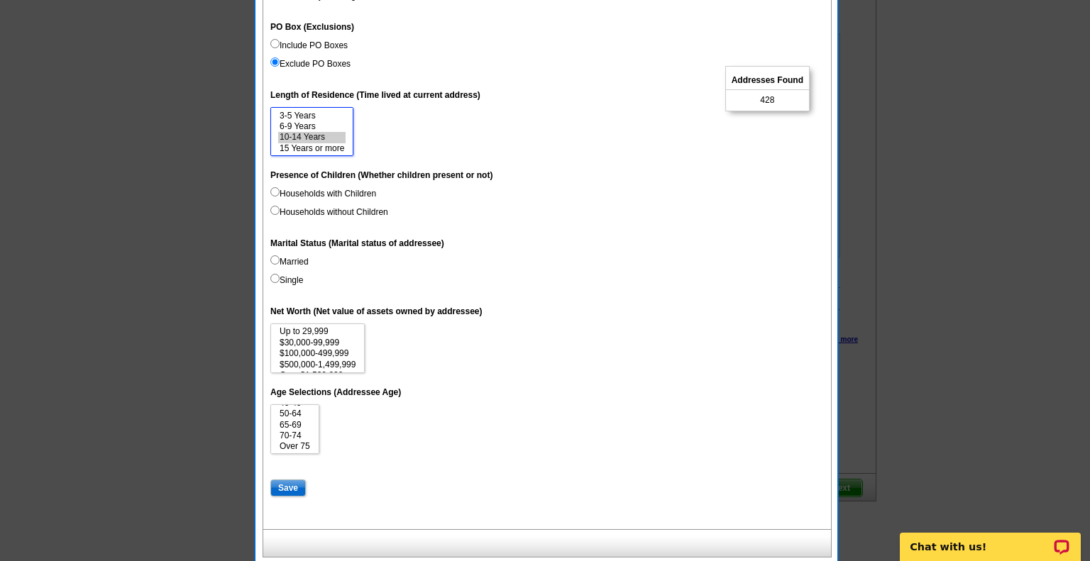
scroll to position [32, 0]
click at [297, 424] on option "65-69" at bounding box center [294, 424] width 33 height 11
click at [292, 418] on option "50-64" at bounding box center [294, 413] width 33 height 11
click at [289, 428] on option "65-69" at bounding box center [294, 424] width 33 height 11
click at [290, 438] on option "70-74" at bounding box center [294, 435] width 33 height 11
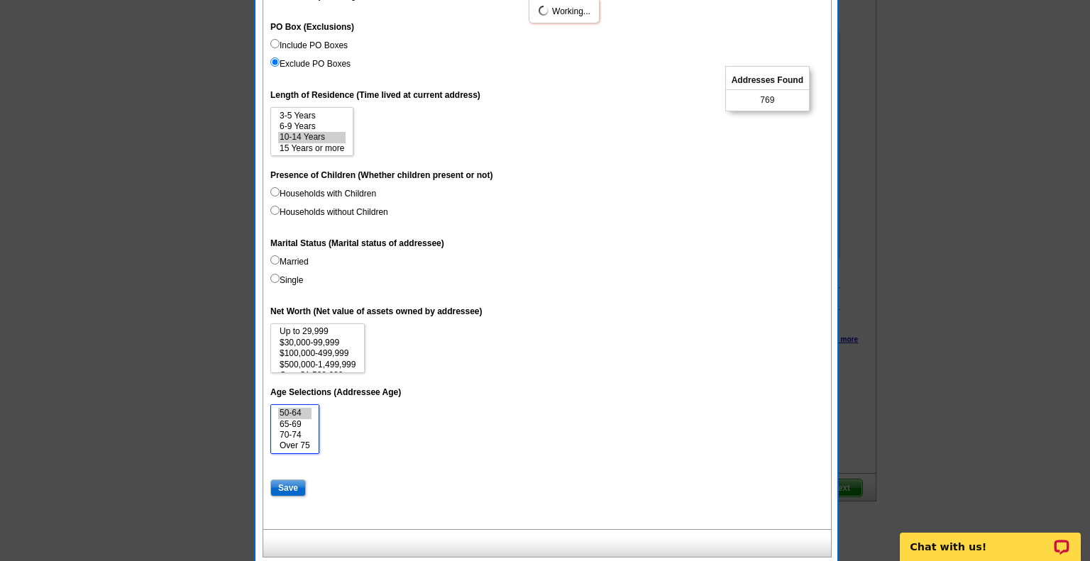
select select "50-64"
click at [297, 449] on option "Over 75" at bounding box center [294, 446] width 33 height 11
click at [290, 489] on input "Save" at bounding box center [287, 488] width 35 height 17
select select
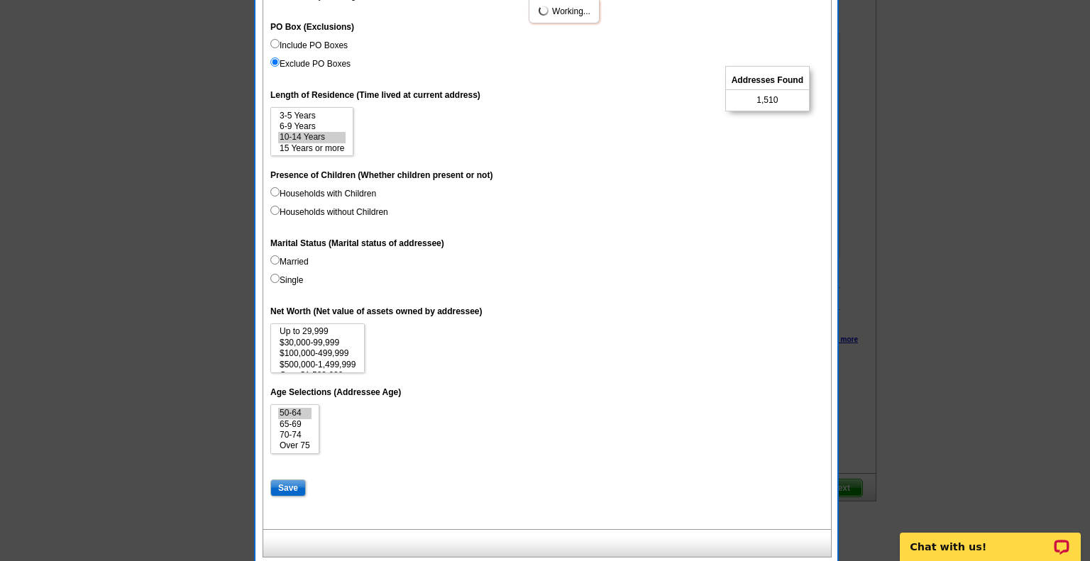
select select
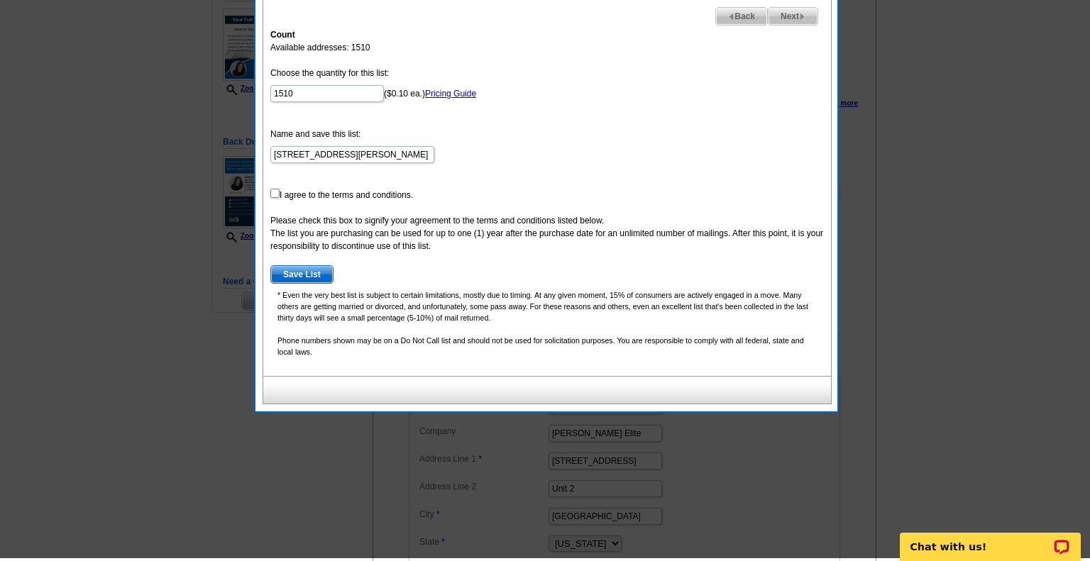
scroll to position [182, 0]
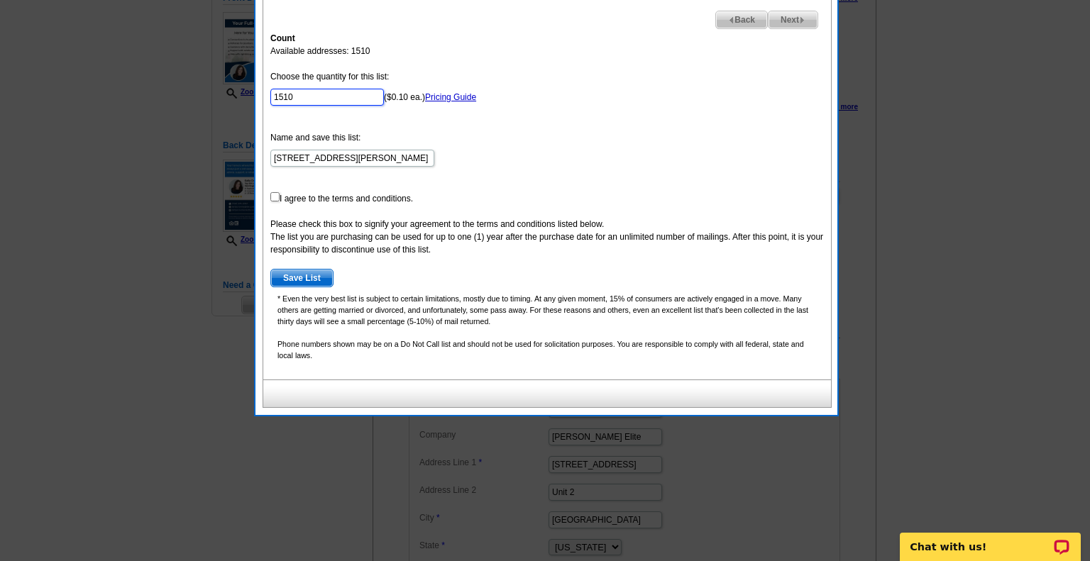
drag, startPoint x: 314, startPoint y: 96, endPoint x: 265, endPoint y: 92, distance: 48.4
click at [265, 92] on div "Count Available addresses: 1510 Choose the quantity for this list: 1510 ($0.10 …" at bounding box center [547, 202] width 568 height 355
type input "50"
click at [275, 195] on input "checkbox" at bounding box center [274, 196] width 9 height 9
checkbox input "true"
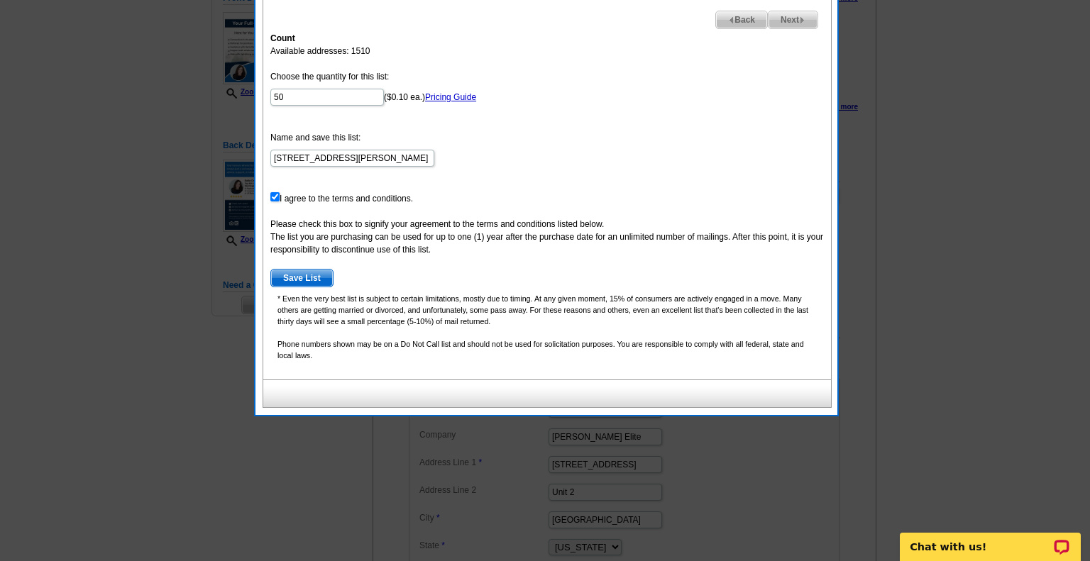
click at [297, 279] on span "Save List" at bounding box center [302, 278] width 62 height 17
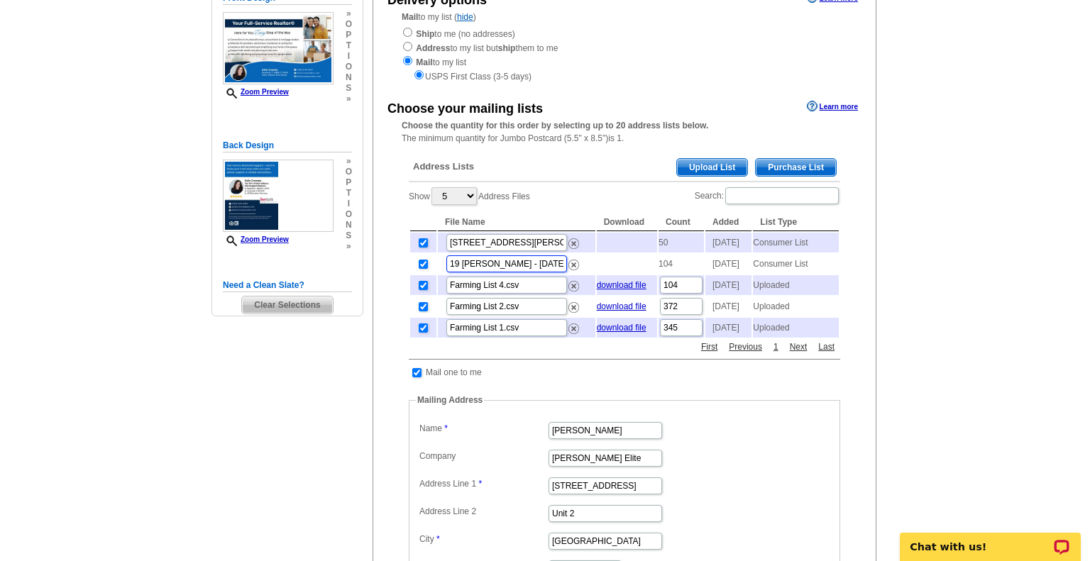
click at [495, 272] on input "19 [PERSON_NAME] - [DATE]" at bounding box center [506, 263] width 121 height 17
click at [536, 272] on input "19 [PERSON_NAME] - [DATE]" at bounding box center [506, 263] width 121 height 17
click at [670, 272] on td "104" at bounding box center [680, 264] width 45 height 20
click at [537, 272] on input "19 [PERSON_NAME] - [DATE]" at bounding box center [506, 263] width 121 height 17
click at [474, 272] on input "19 [PERSON_NAME] - [DATE]" at bounding box center [506, 263] width 121 height 17
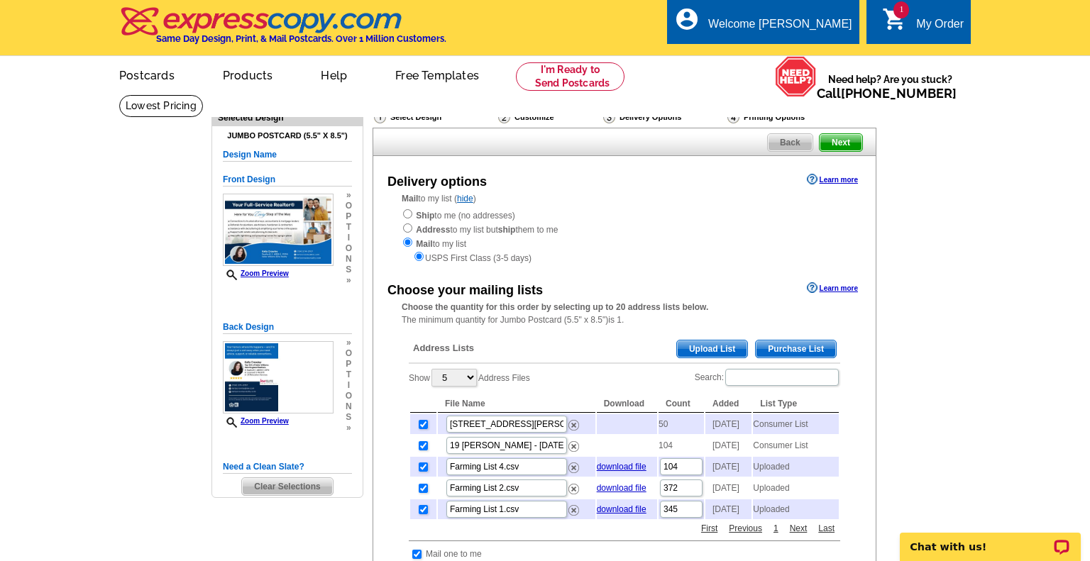
click at [845, 133] on link "Next" at bounding box center [841, 142] width 44 height 18
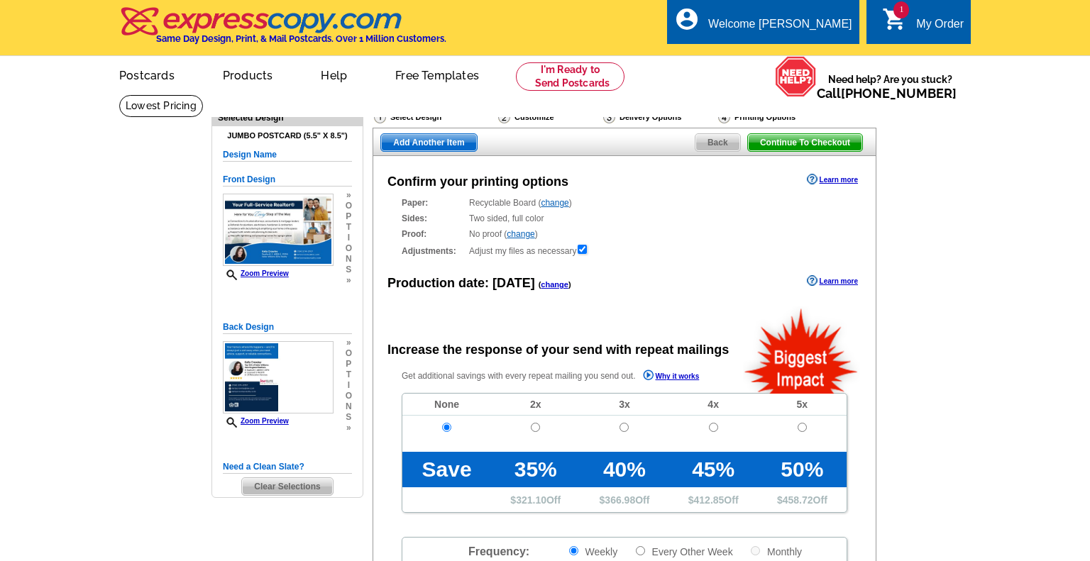
radio input "false"
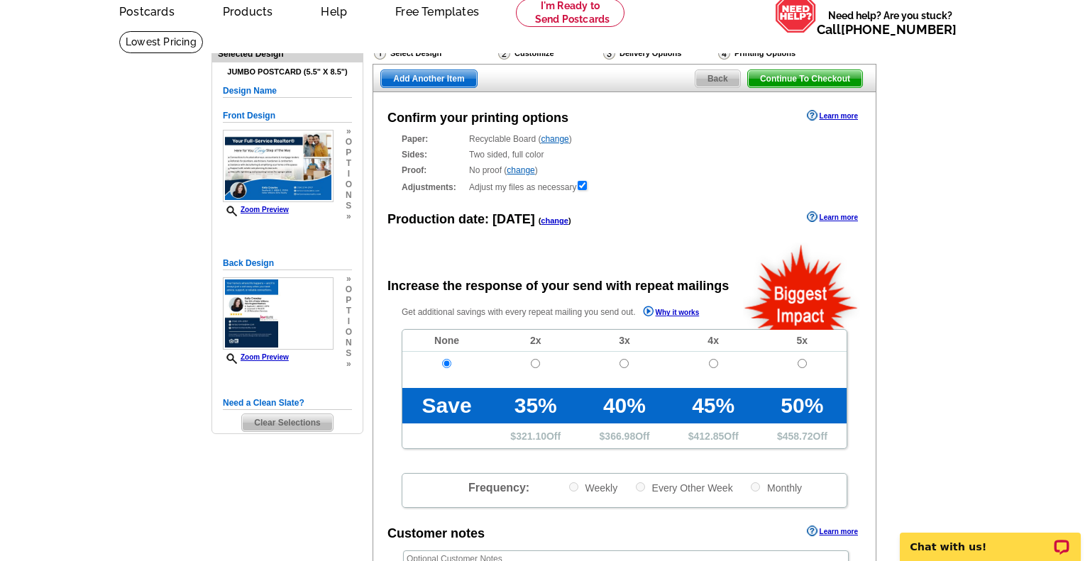
scroll to position [54, 0]
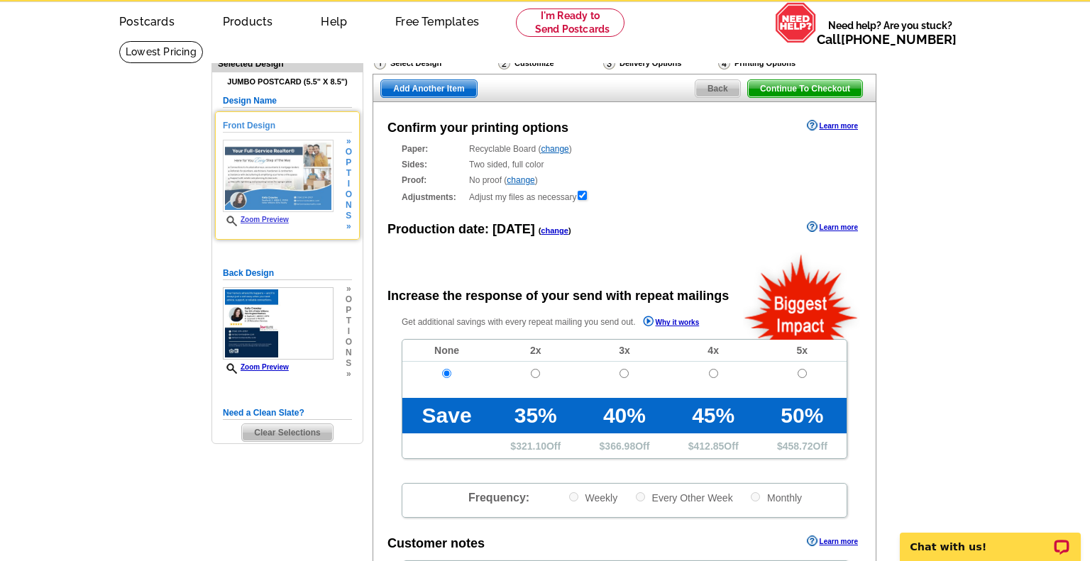
click at [251, 217] on link "Zoom Preview" at bounding box center [256, 220] width 66 height 8
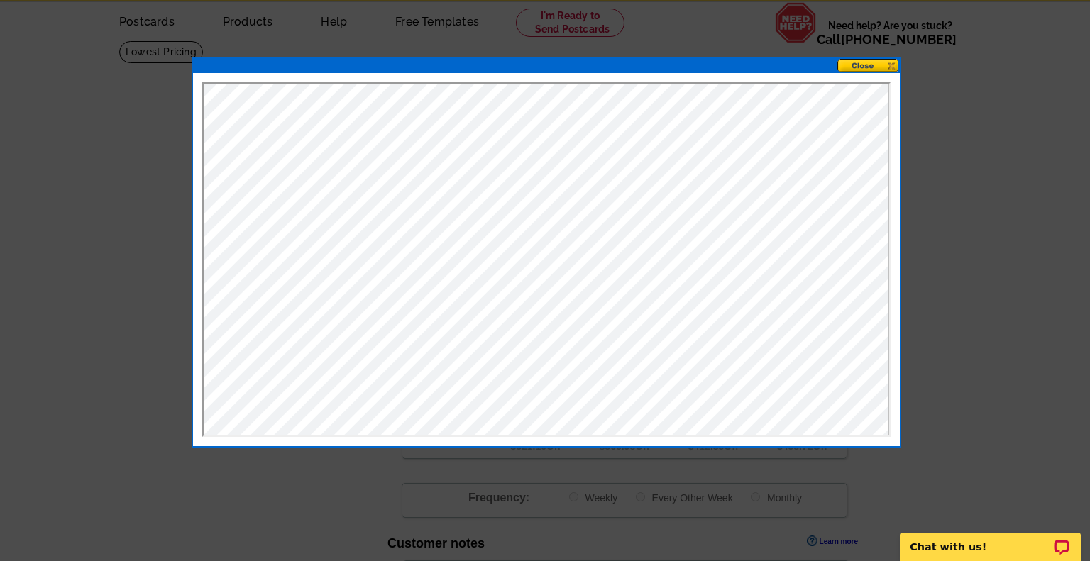
scroll to position [0, 0]
click at [856, 61] on button at bounding box center [868, 65] width 62 height 13
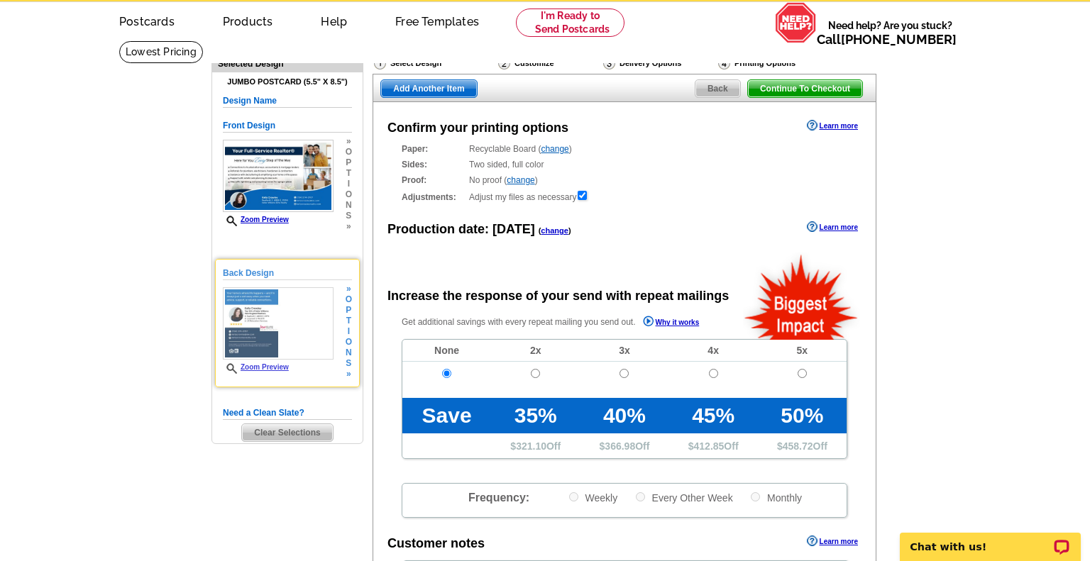
click at [248, 319] on img at bounding box center [278, 323] width 111 height 73
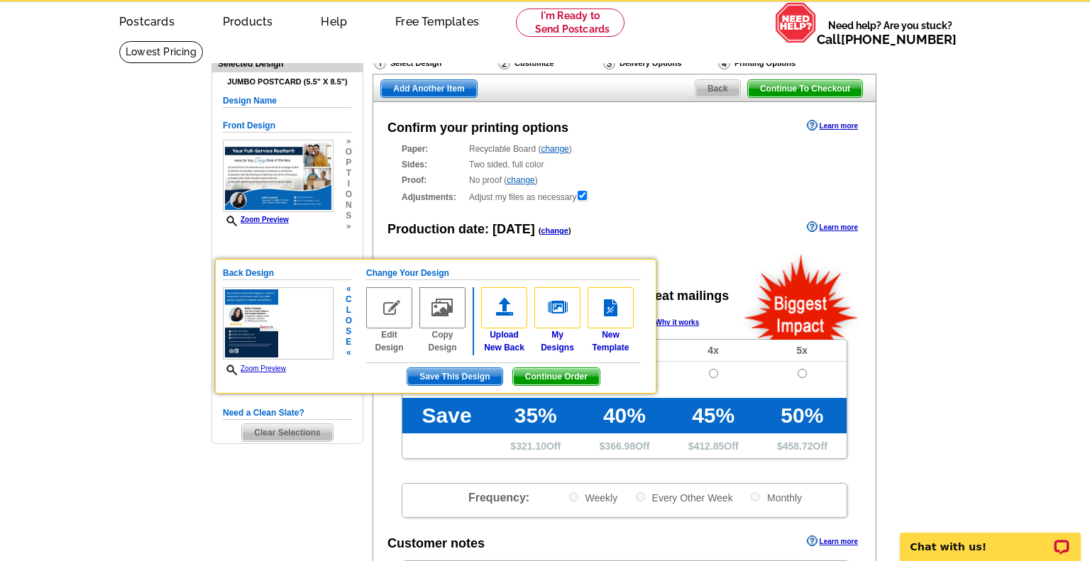
click at [271, 365] on link "Zoom Preview" at bounding box center [254, 369] width 63 height 8
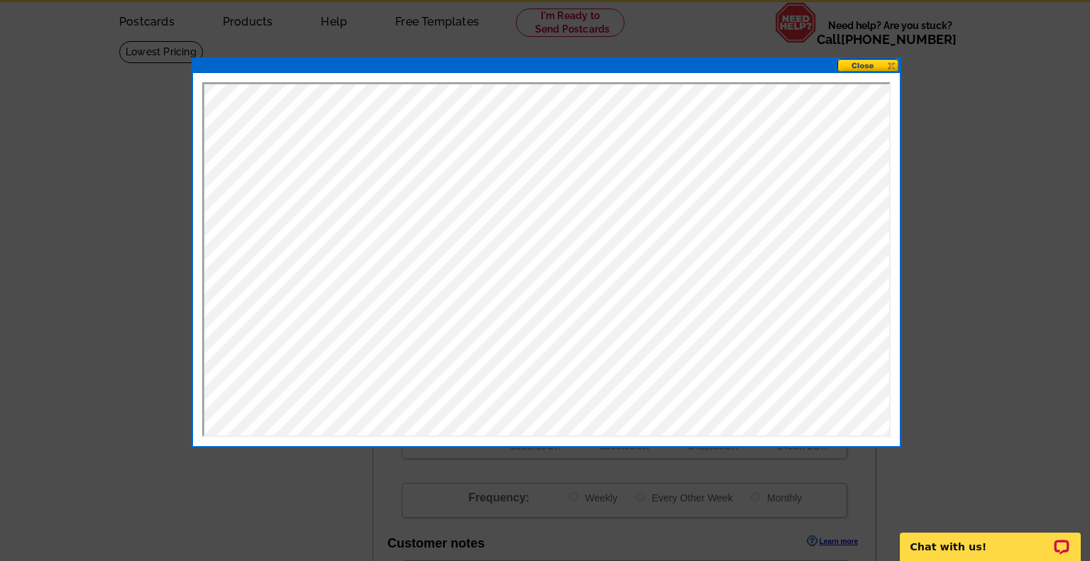
click at [856, 66] on button at bounding box center [868, 65] width 62 height 13
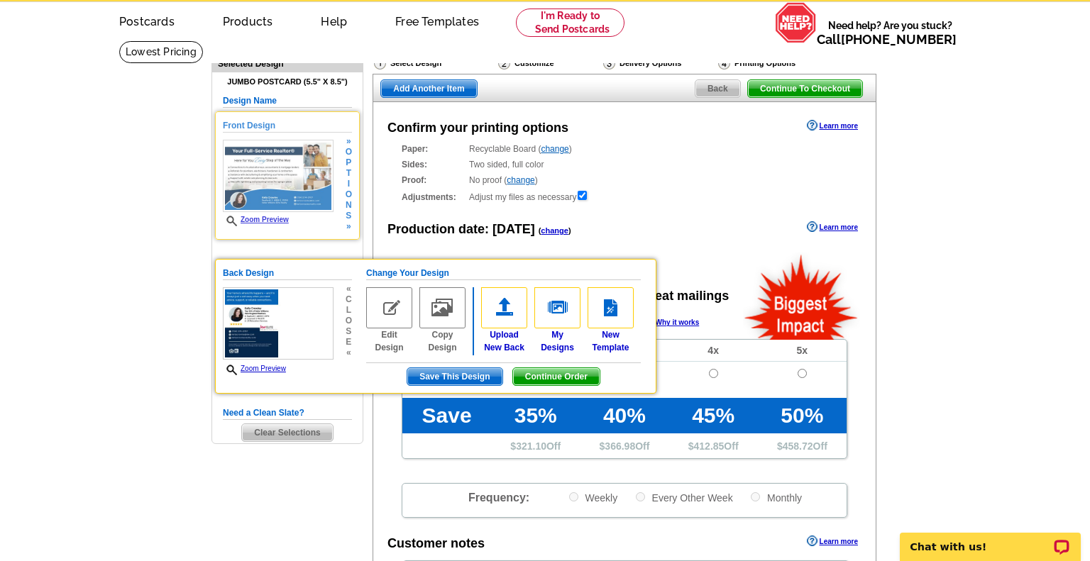
click at [262, 219] on link "Zoom Preview" at bounding box center [256, 220] width 66 height 8
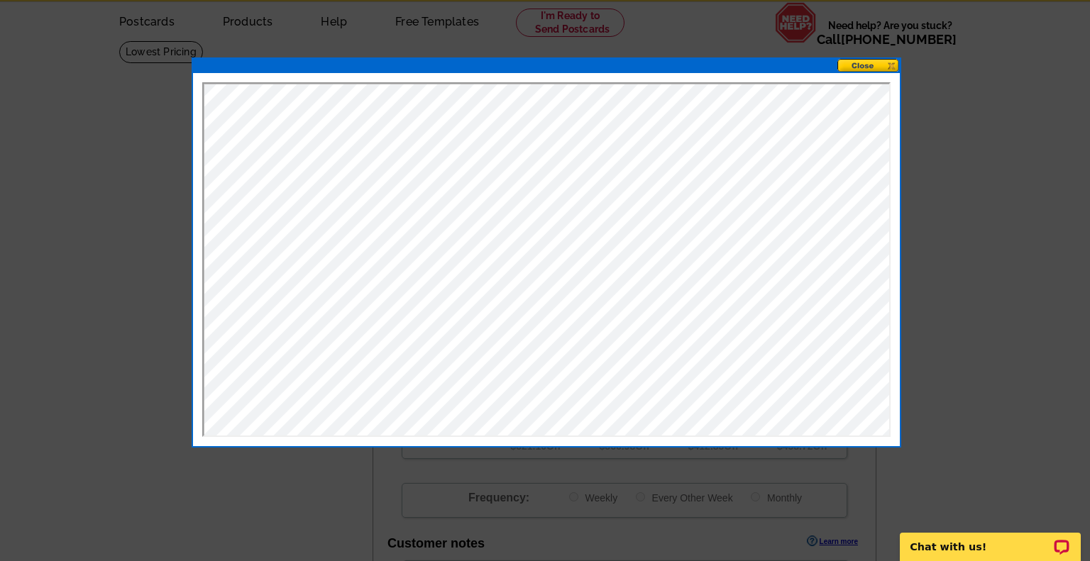
click at [852, 65] on button at bounding box center [868, 65] width 62 height 13
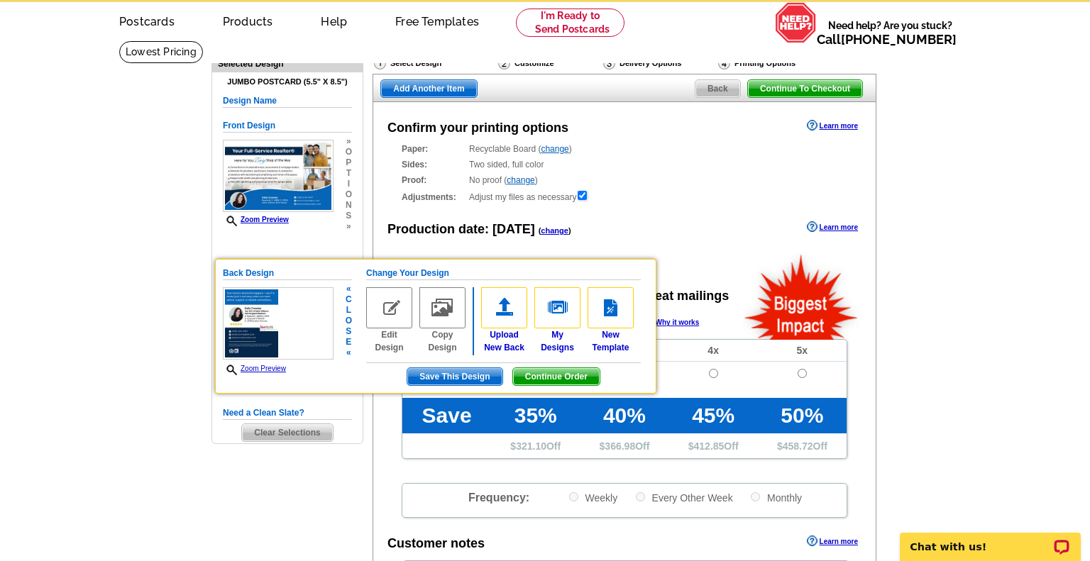
click at [536, 368] on span "Continue Order" at bounding box center [556, 376] width 87 height 17
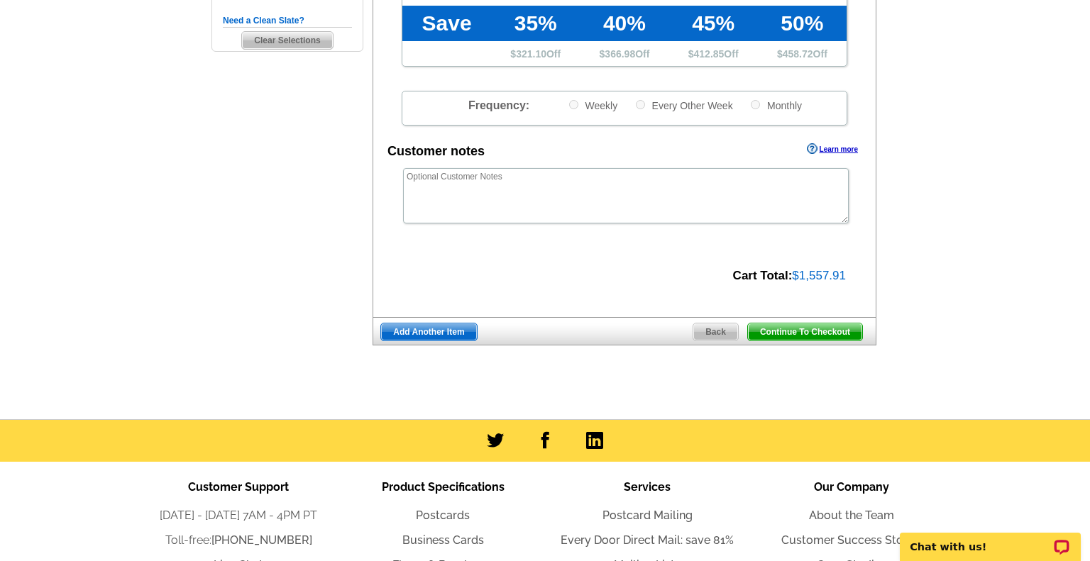
scroll to position [448, 0]
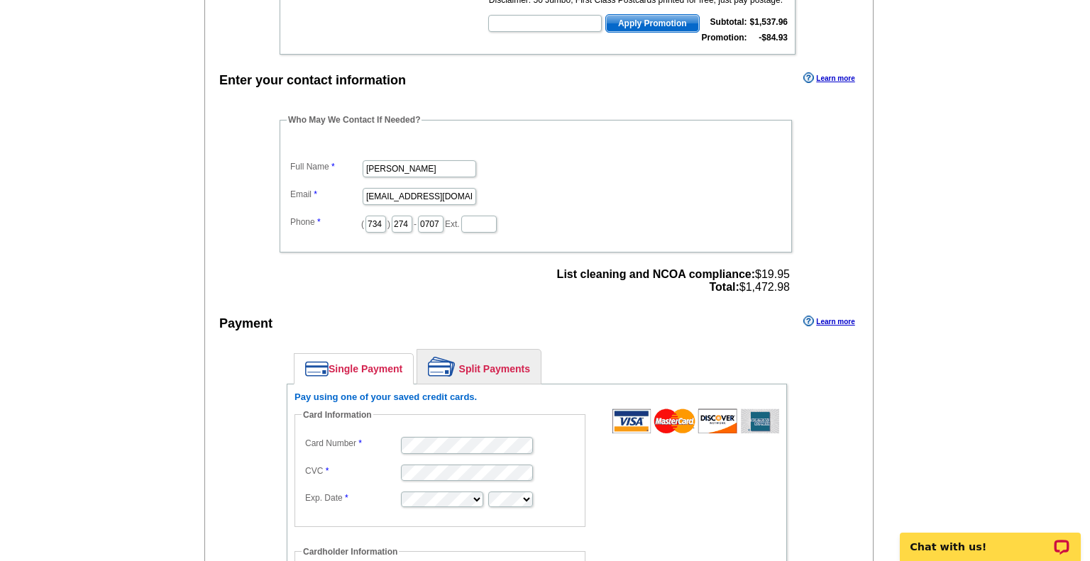
scroll to position [423, 0]
type input "[PERSON_NAME] Realty"
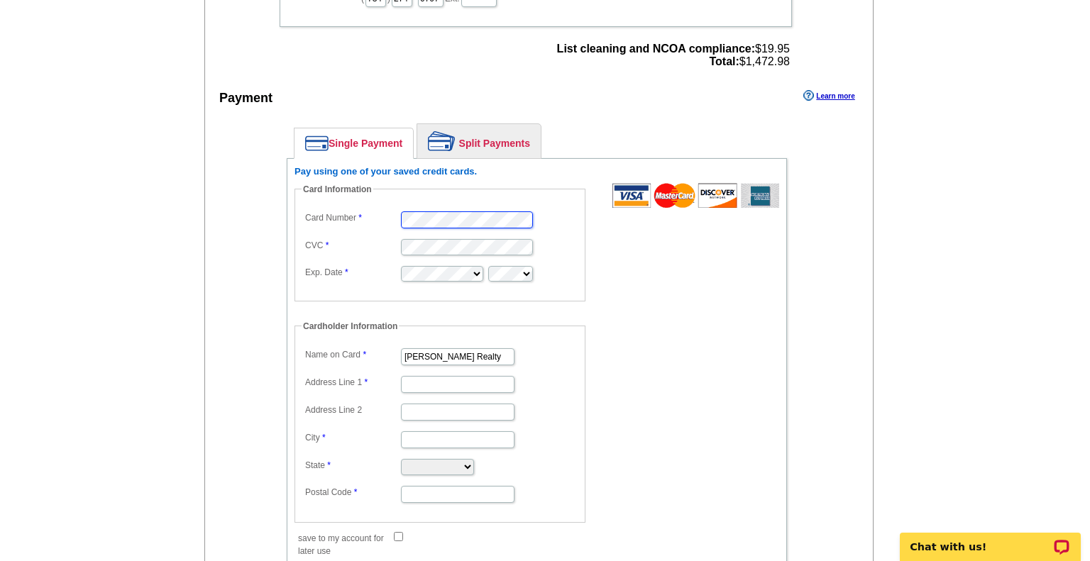
scroll to position [650, 0]
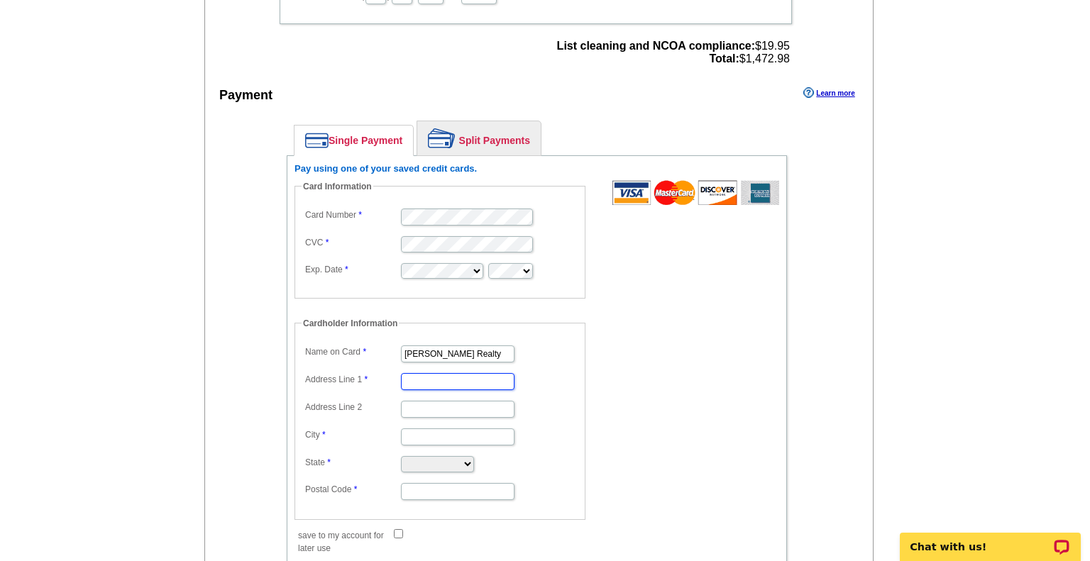
click at [436, 373] on input "Address Line 1" at bounding box center [458, 381] width 114 height 17
type input "[STREET_ADDRESS]"
type input "Attleboro"
select select "MA"
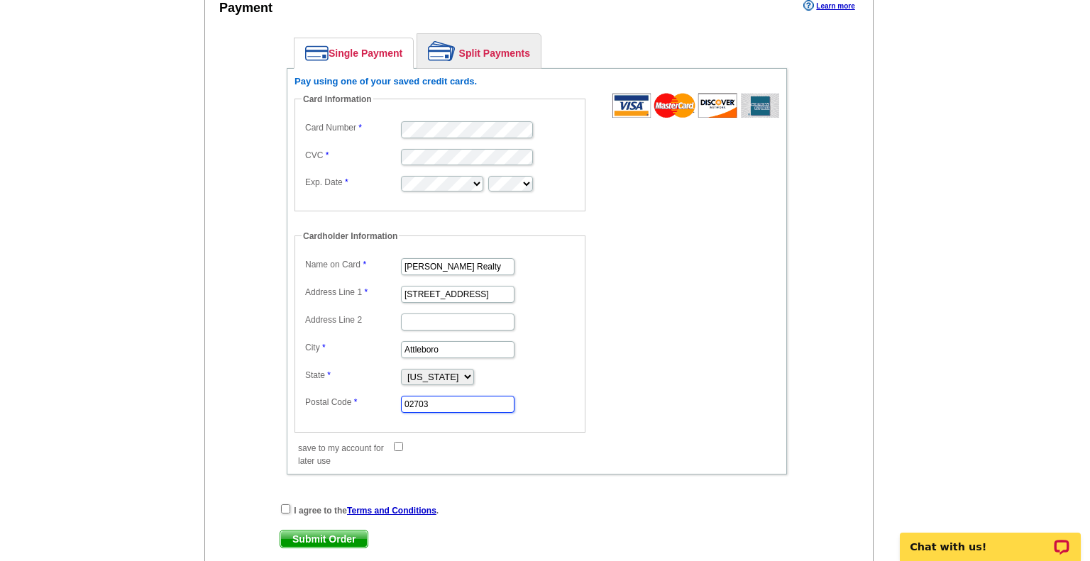
scroll to position [755, 0]
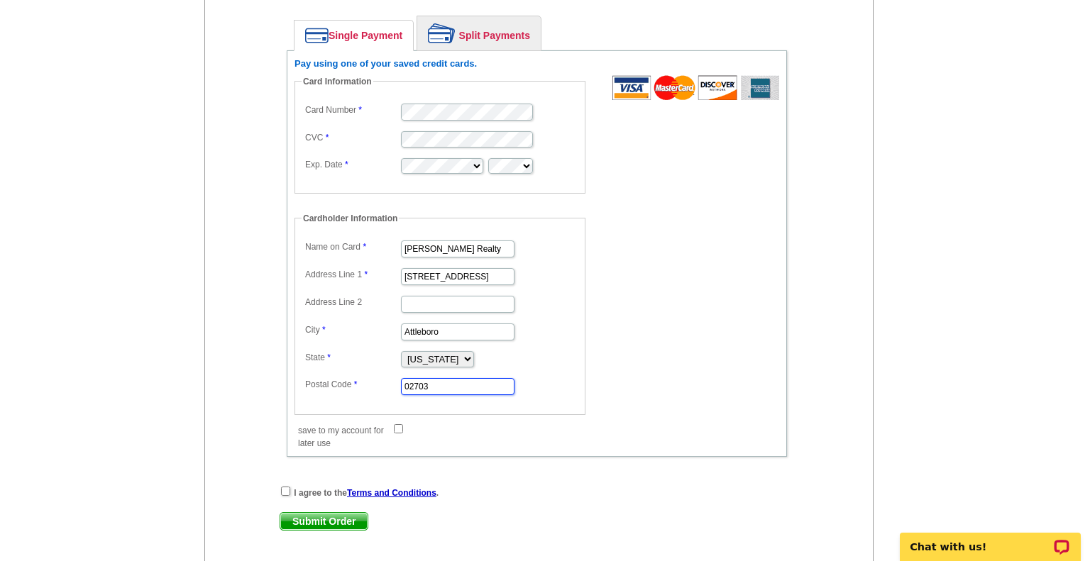
type input "02703"
click at [398, 424] on input "save to my account for later use" at bounding box center [398, 428] width 9 height 9
checkbox input "true"
click at [283, 487] on input "checkbox" at bounding box center [285, 491] width 9 height 9
checkbox input "true"
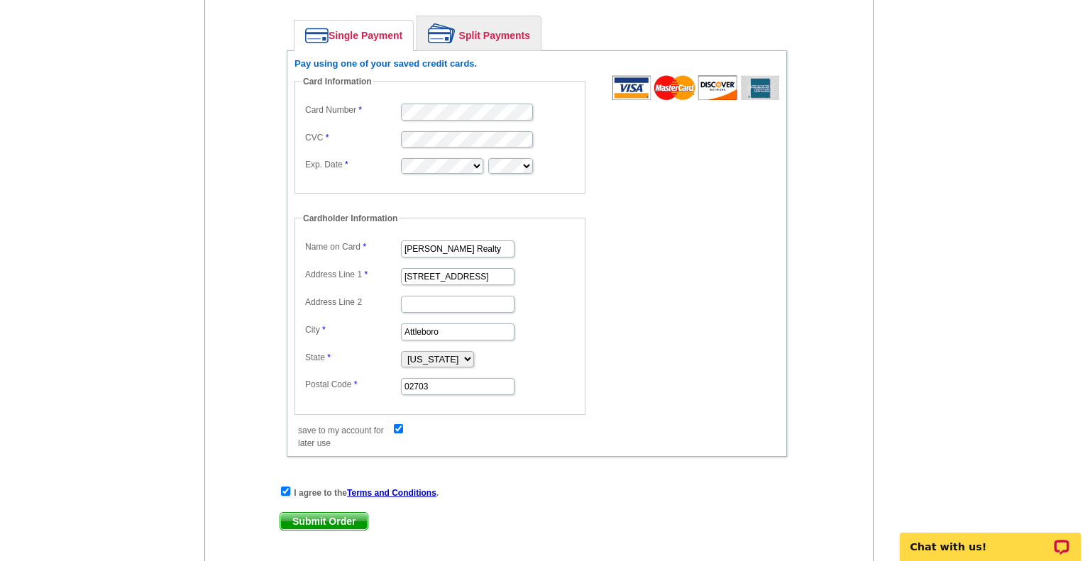
click at [306, 513] on span "Submit Order" at bounding box center [323, 521] width 87 height 17
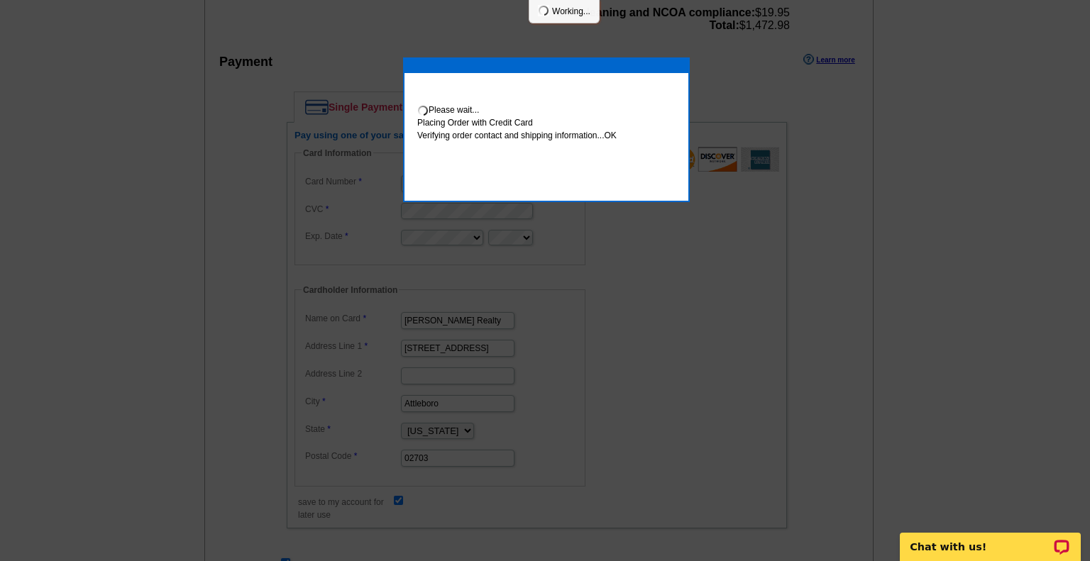
scroll to position [826, 0]
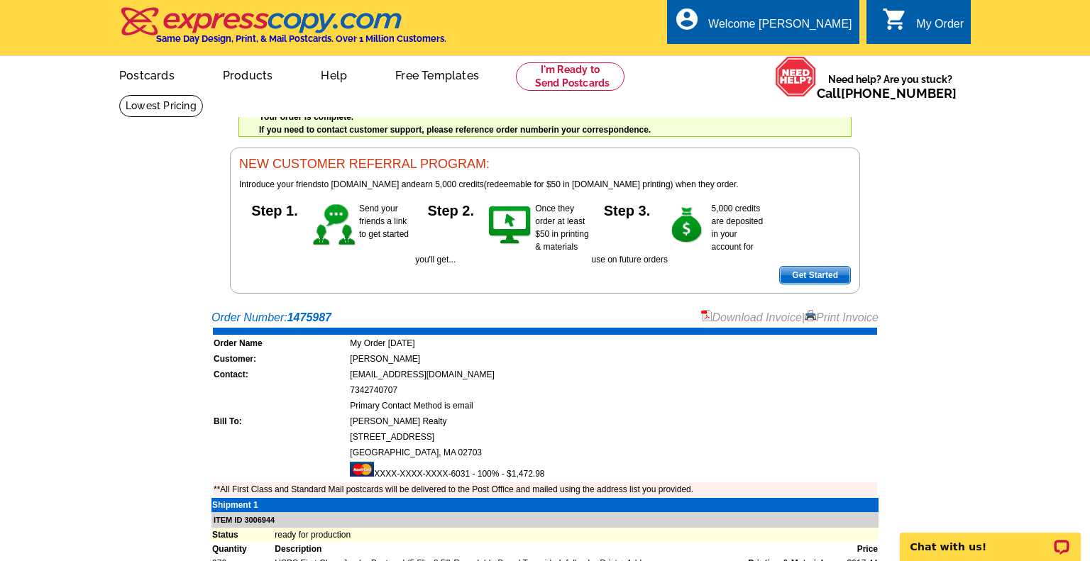
click at [799, 270] on span "Get Started" at bounding box center [815, 275] width 70 height 17
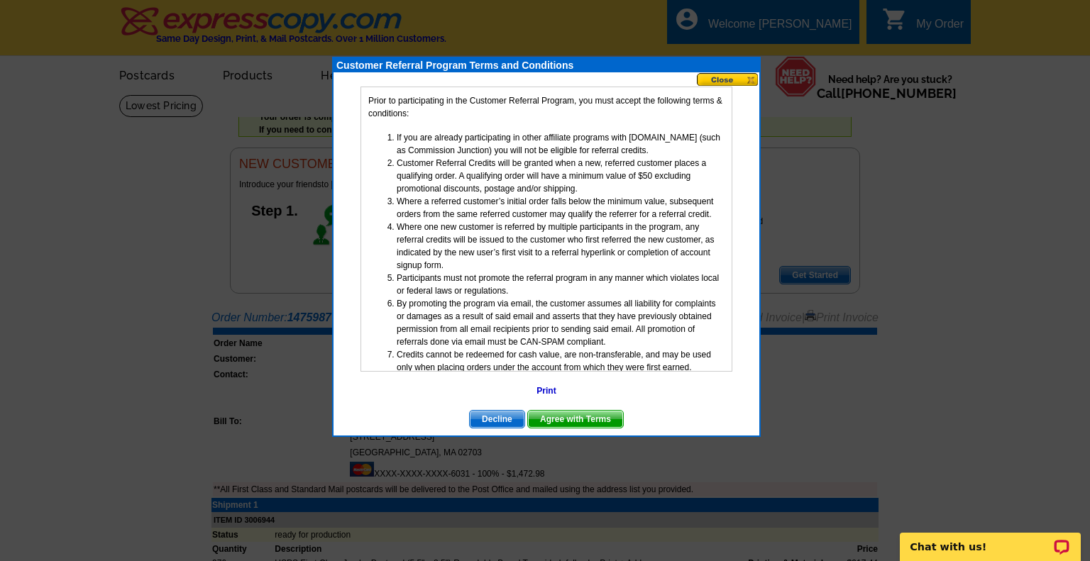
click at [707, 78] on button at bounding box center [728, 79] width 62 height 13
